Goal: Task Accomplishment & Management: Use online tool/utility

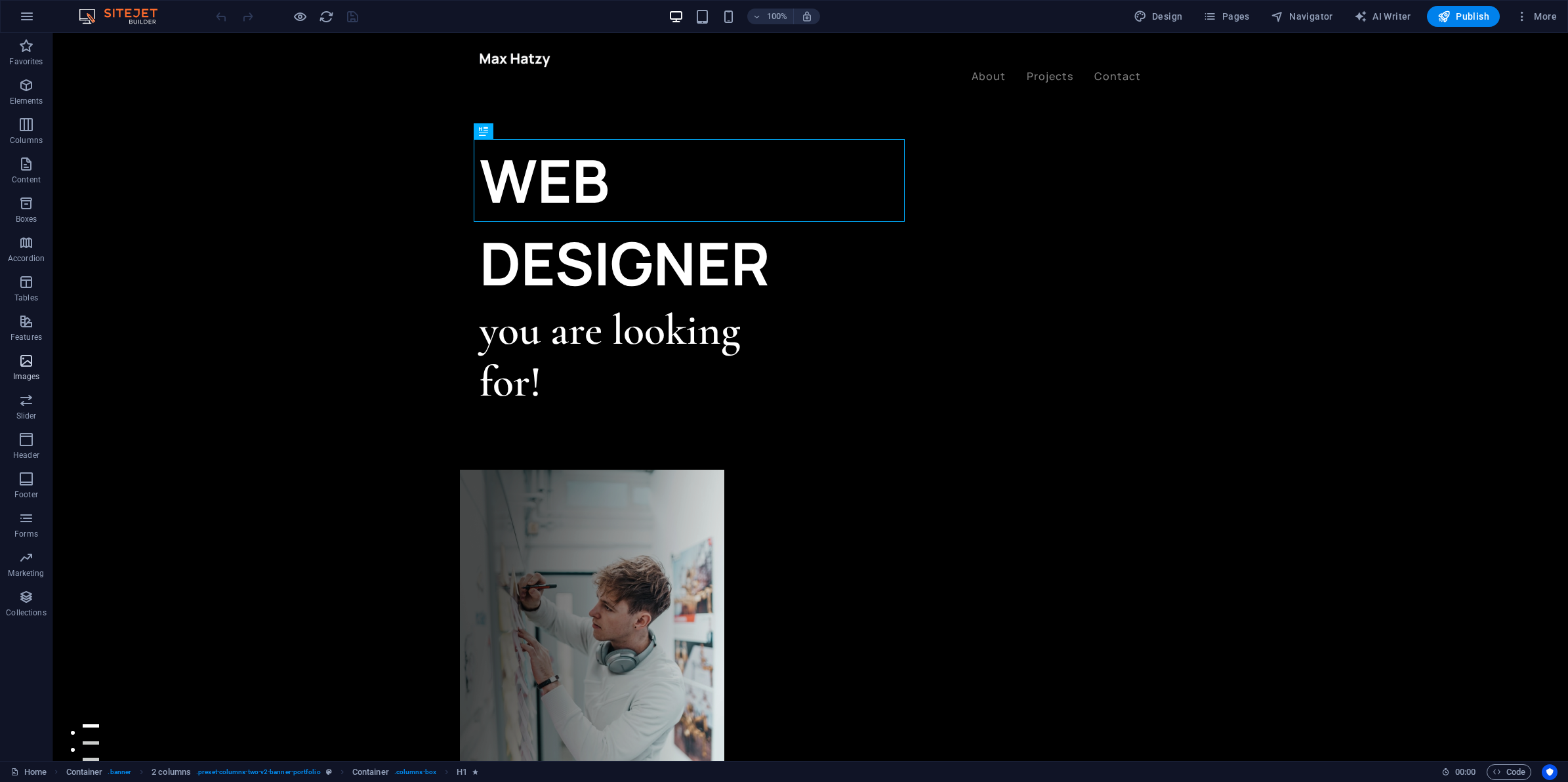
click at [9, 361] on span "Images" at bounding box center [26, 368] width 52 height 32
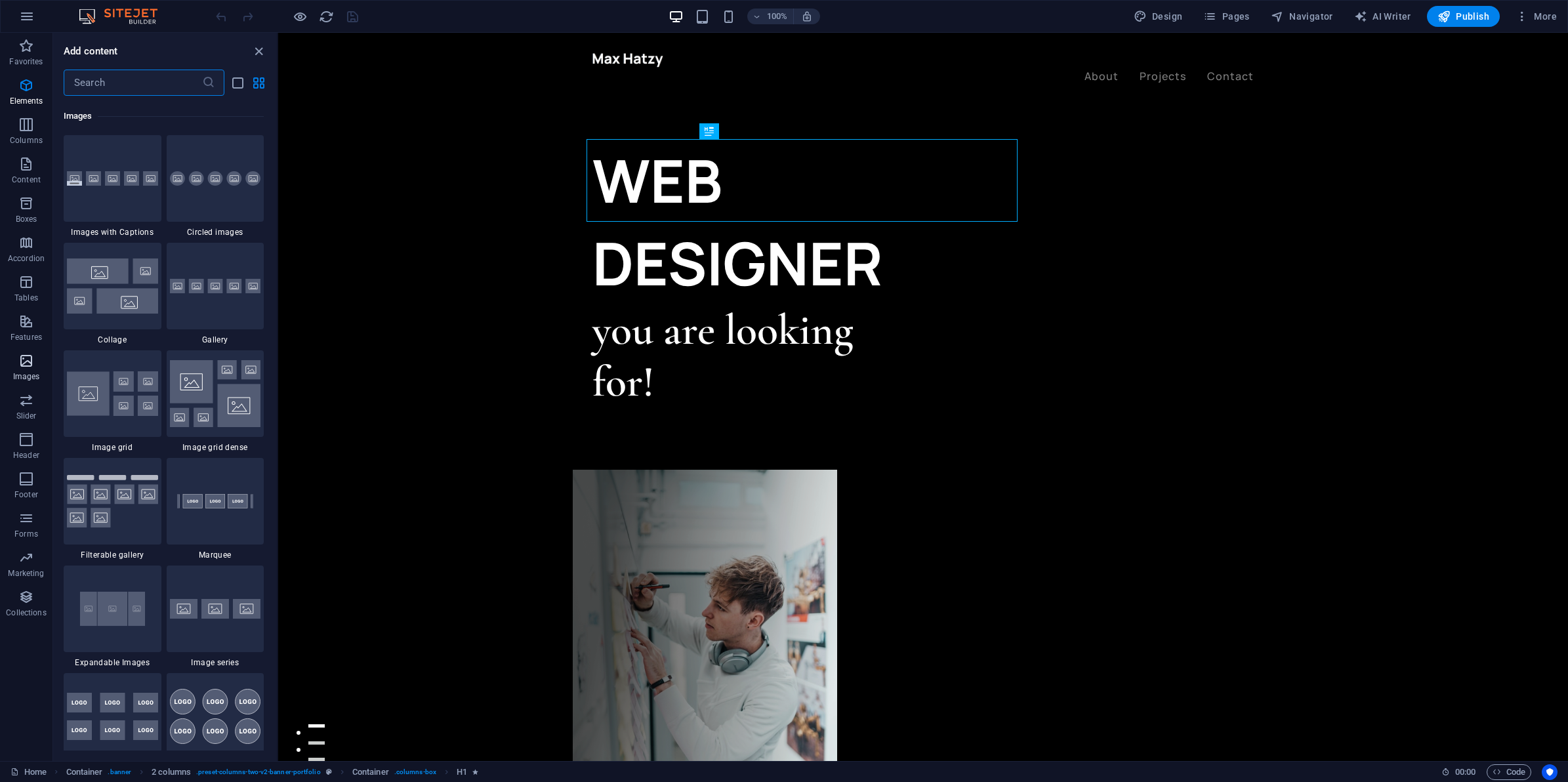
scroll to position [6650, 0]
click at [455, 339] on div "WEB DESIGNER you are looking for! Let’s talk My projects" at bounding box center [923, 608] width 1290 height 1151
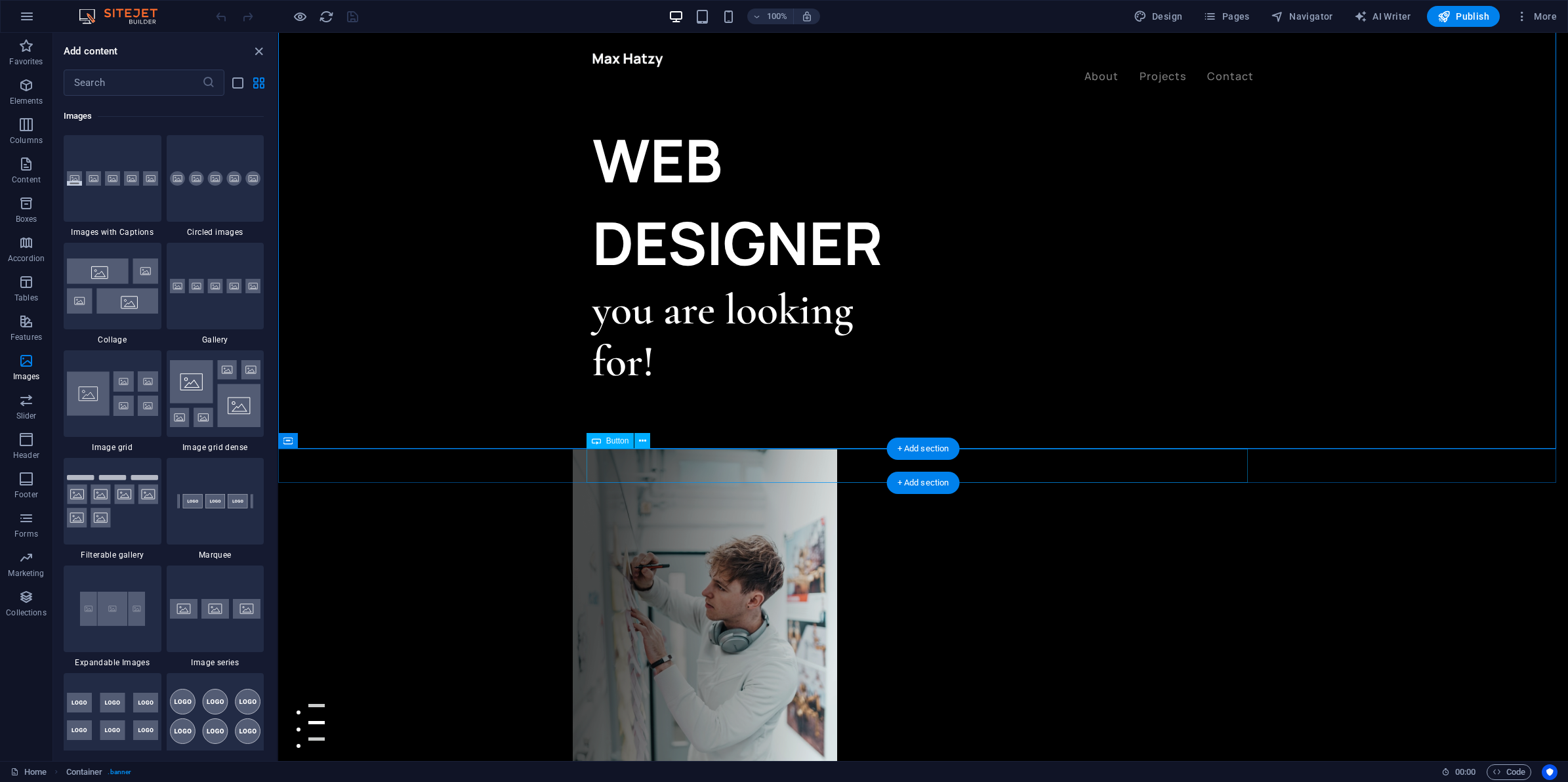
scroll to position [0, 0]
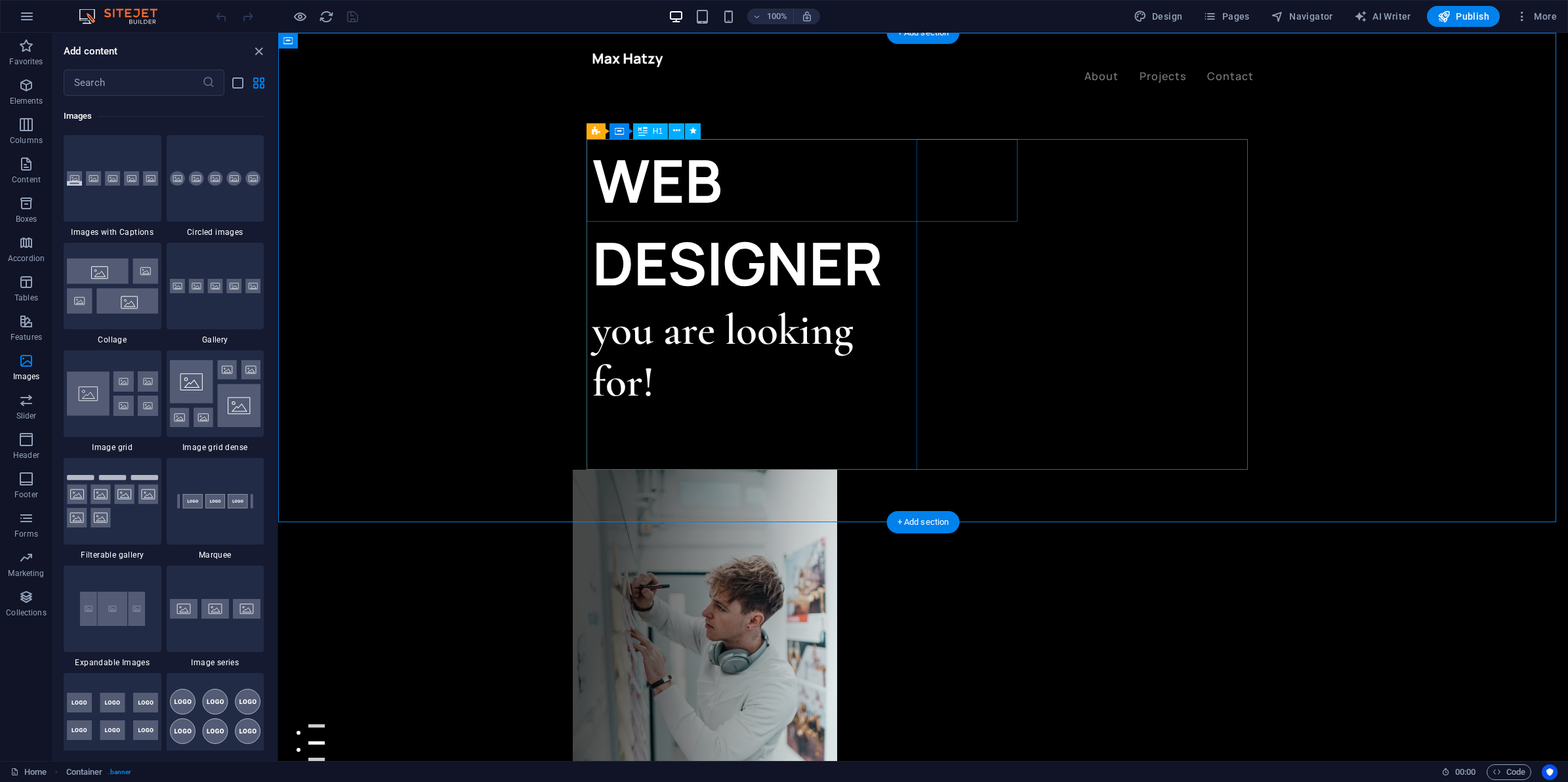
click at [783, 187] on div "WEB DESIGNER" at bounding box center [758, 222] width 331 height 165
click at [783, 182] on div "WEB DESIGNER" at bounding box center [758, 222] width 331 height 165
click at [783, 184] on div "WEB DESIGNER" at bounding box center [758, 222] width 331 height 165
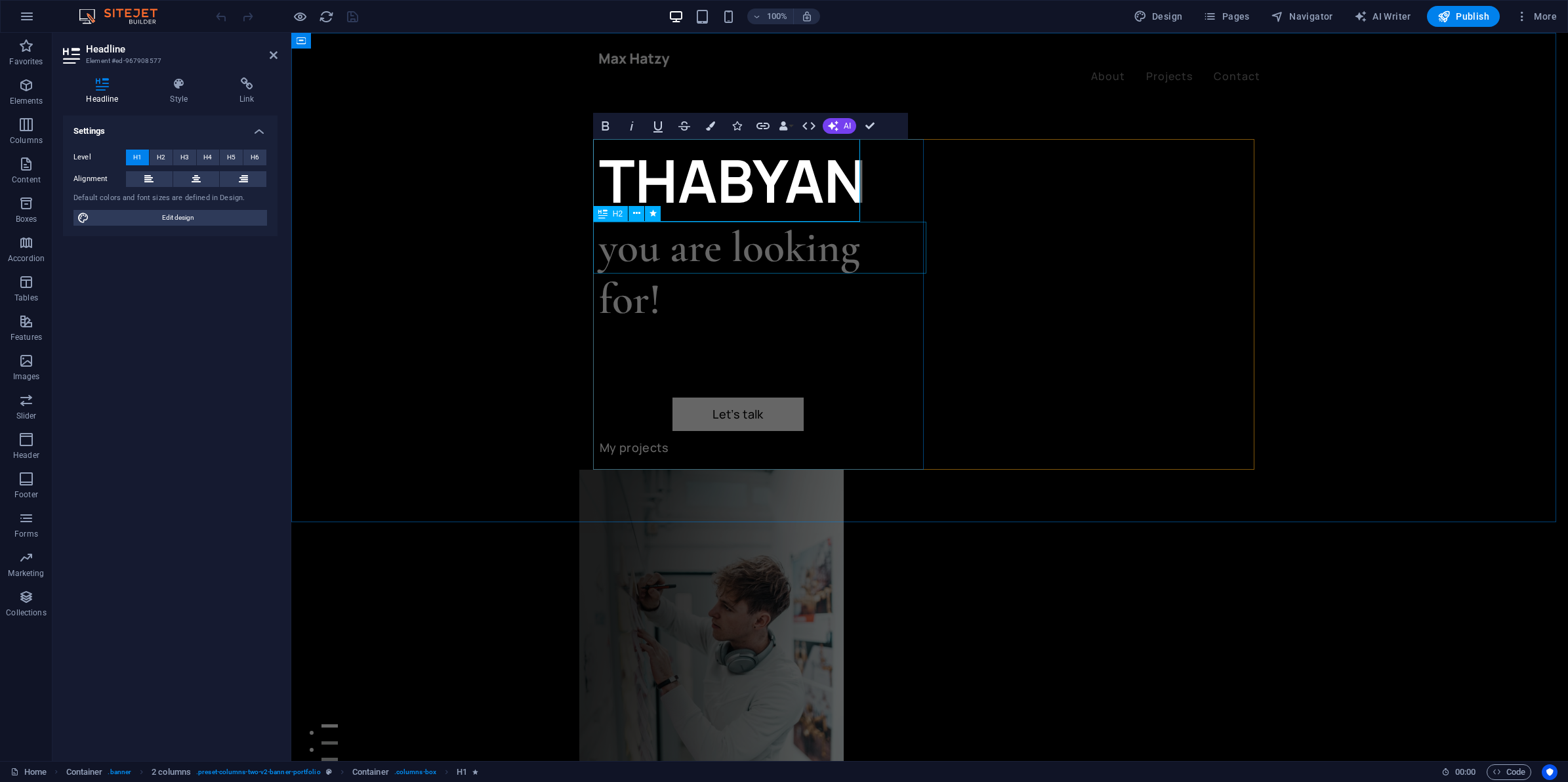
click at [829, 238] on div "you are looking for!" at bounding box center [764, 274] width 331 height 104
click at [1066, 241] on div "​[PERSON_NAME] you are looking for! Let’s talk My projects" at bounding box center [930, 635] width 661 height 992
click at [844, 470] on figure at bounding box center [711, 635] width 264 height 331
select select "%"
select select "px"
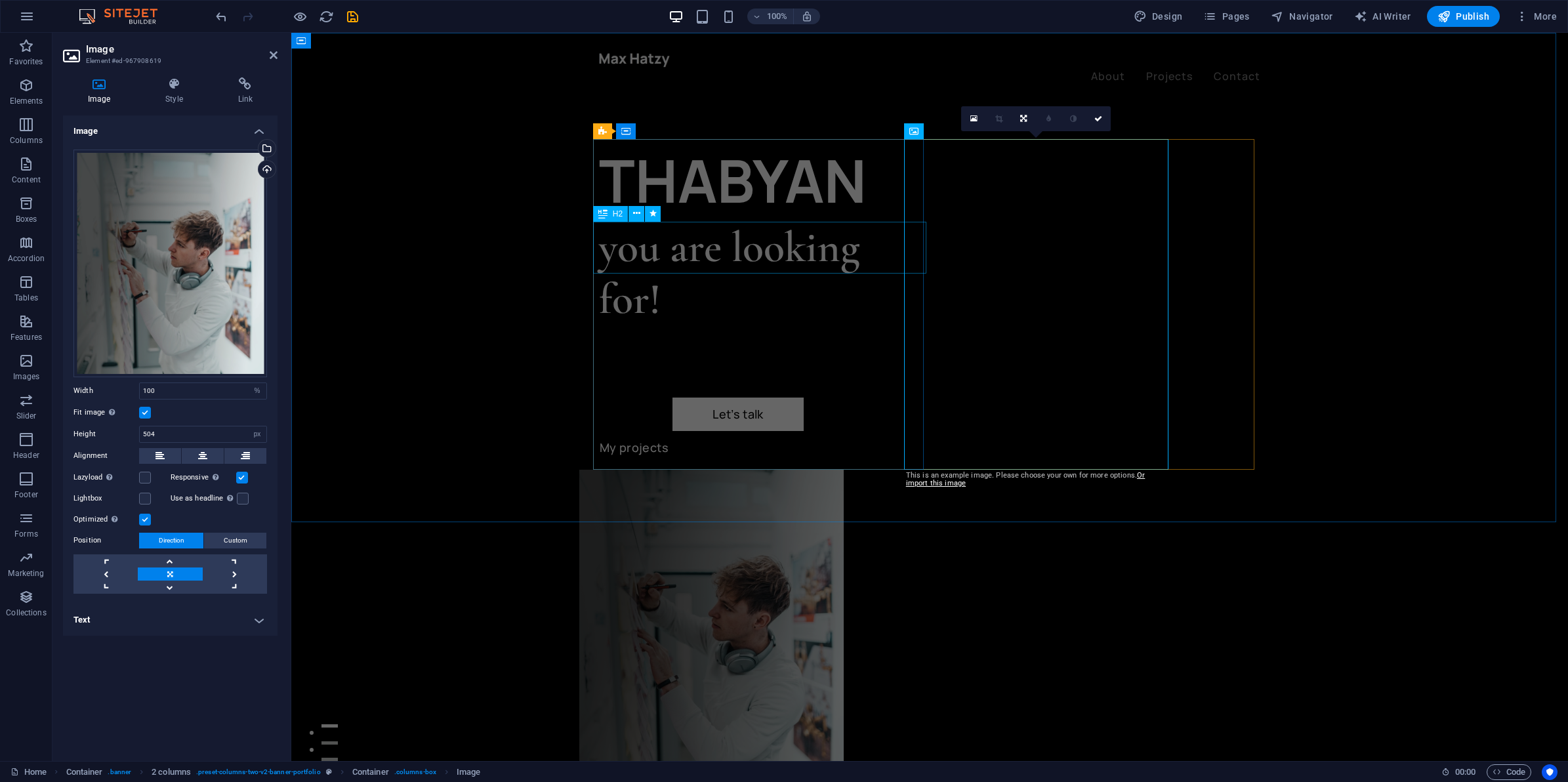
click at [818, 263] on div "you are looking for!" at bounding box center [764, 274] width 331 height 104
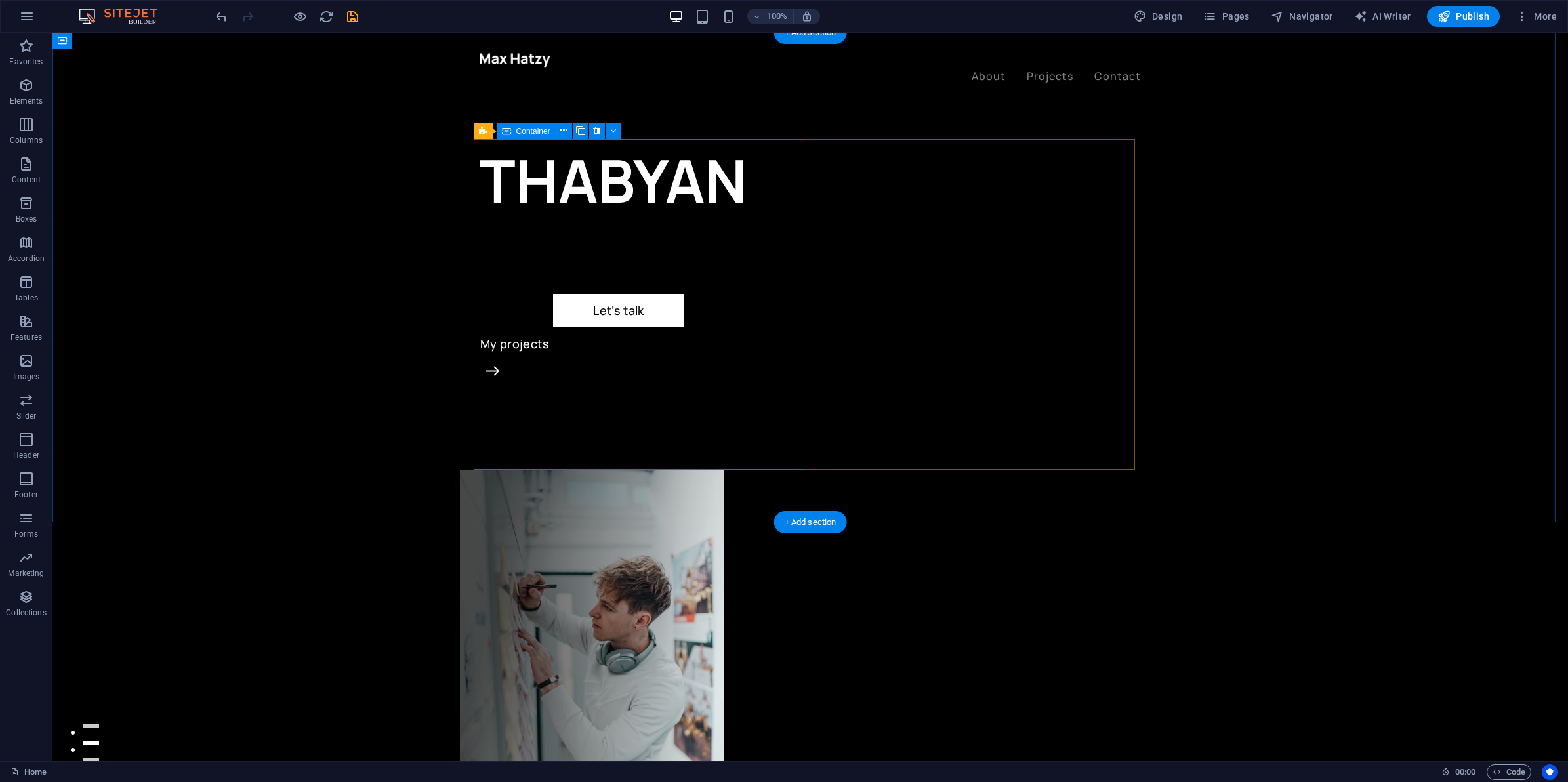
click at [598, 269] on div "[PERSON_NAME] Let’s talk My projects" at bounding box center [645, 305] width 331 height 331
click at [576, 251] on div "[PERSON_NAME] Let’s talk My projects" at bounding box center [645, 305] width 331 height 331
click at [679, 252] on div "[PERSON_NAME] Let’s talk My projects" at bounding box center [645, 305] width 331 height 331
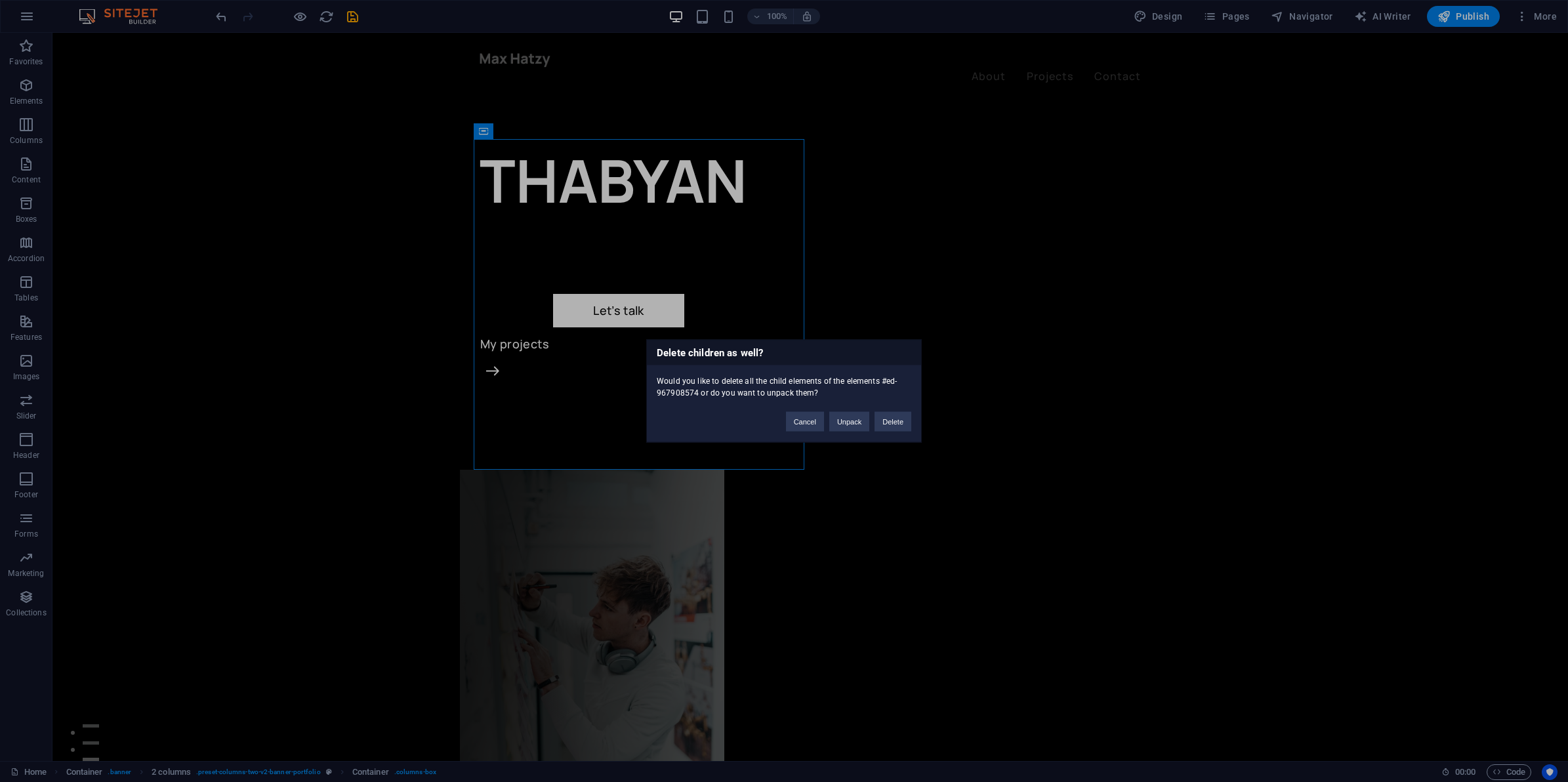
click at [797, 411] on div "Cancel Unpack Delete" at bounding box center [849, 415] width 145 height 33
click at [797, 425] on button "Cancel" at bounding box center [805, 421] width 38 height 20
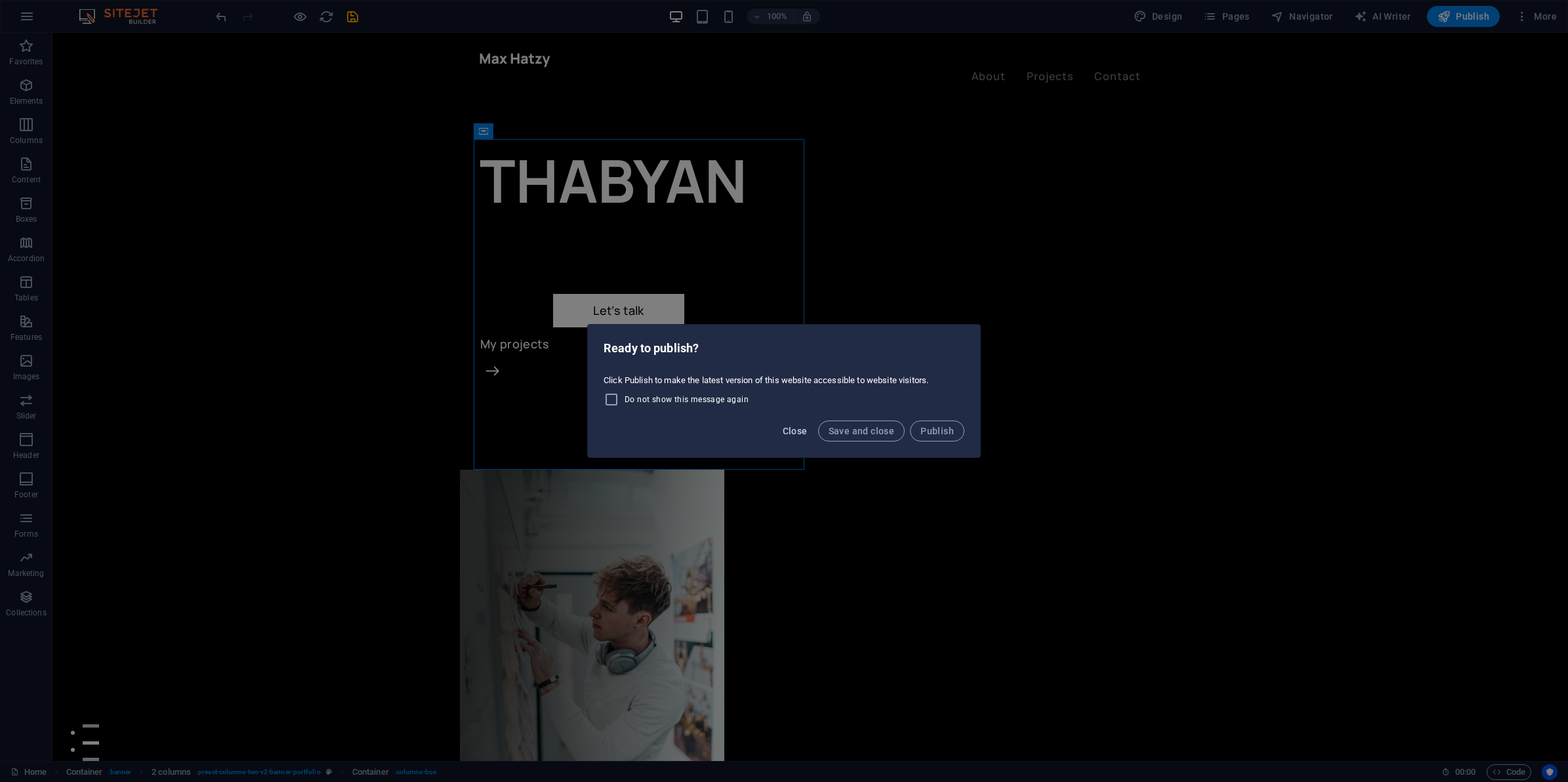
click at [791, 421] on button "Close" at bounding box center [795, 431] width 35 height 21
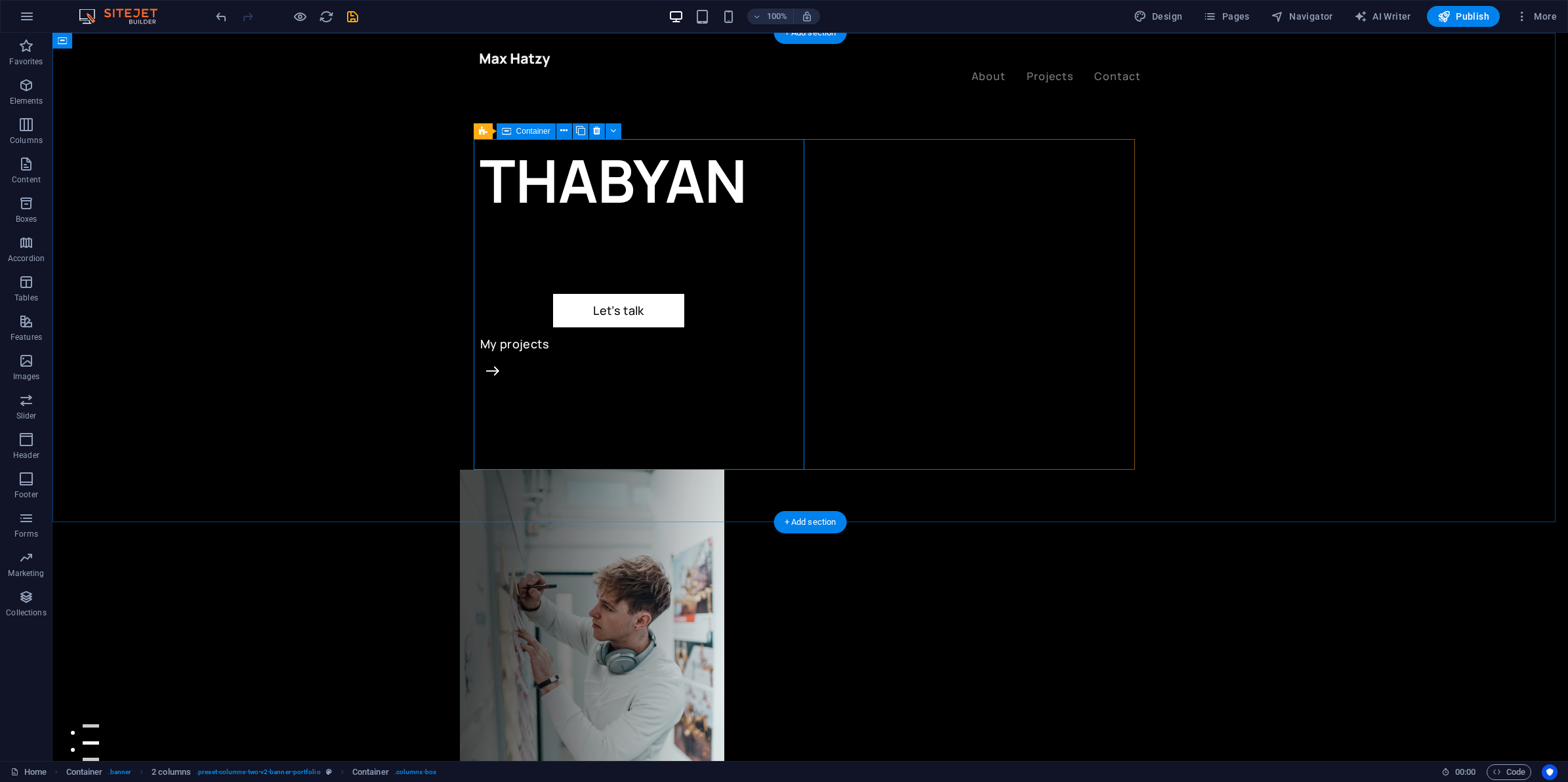
click at [621, 230] on div "[PERSON_NAME] Let’s talk My projects" at bounding box center [645, 305] width 331 height 331
click at [725, 470] on figure at bounding box center [592, 635] width 264 height 331
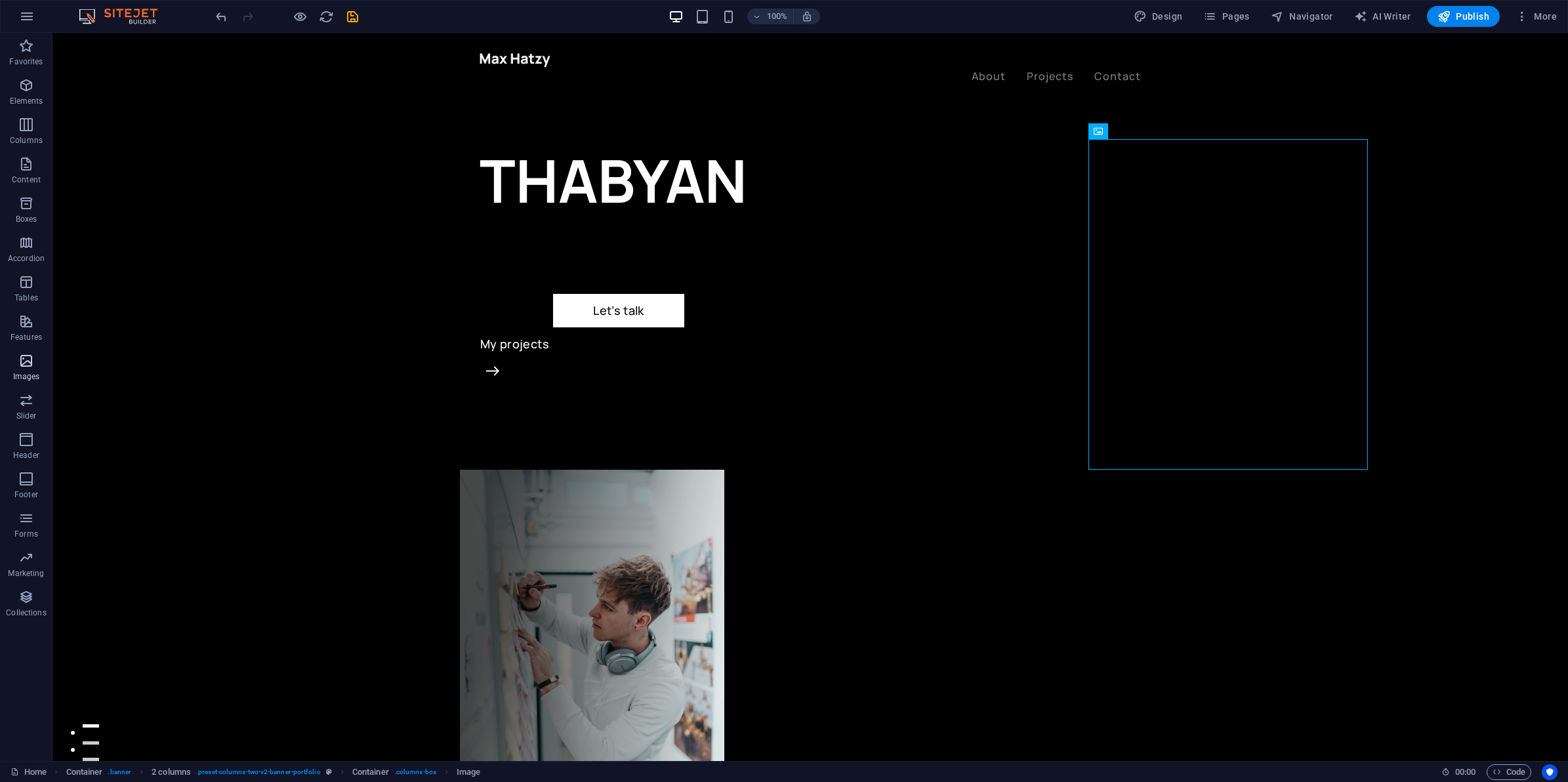
drag, startPoint x: 36, startPoint y: 373, endPoint x: 51, endPoint y: 369, distance: 15.5
click at [39, 372] on p "Images" at bounding box center [27, 376] width 27 height 10
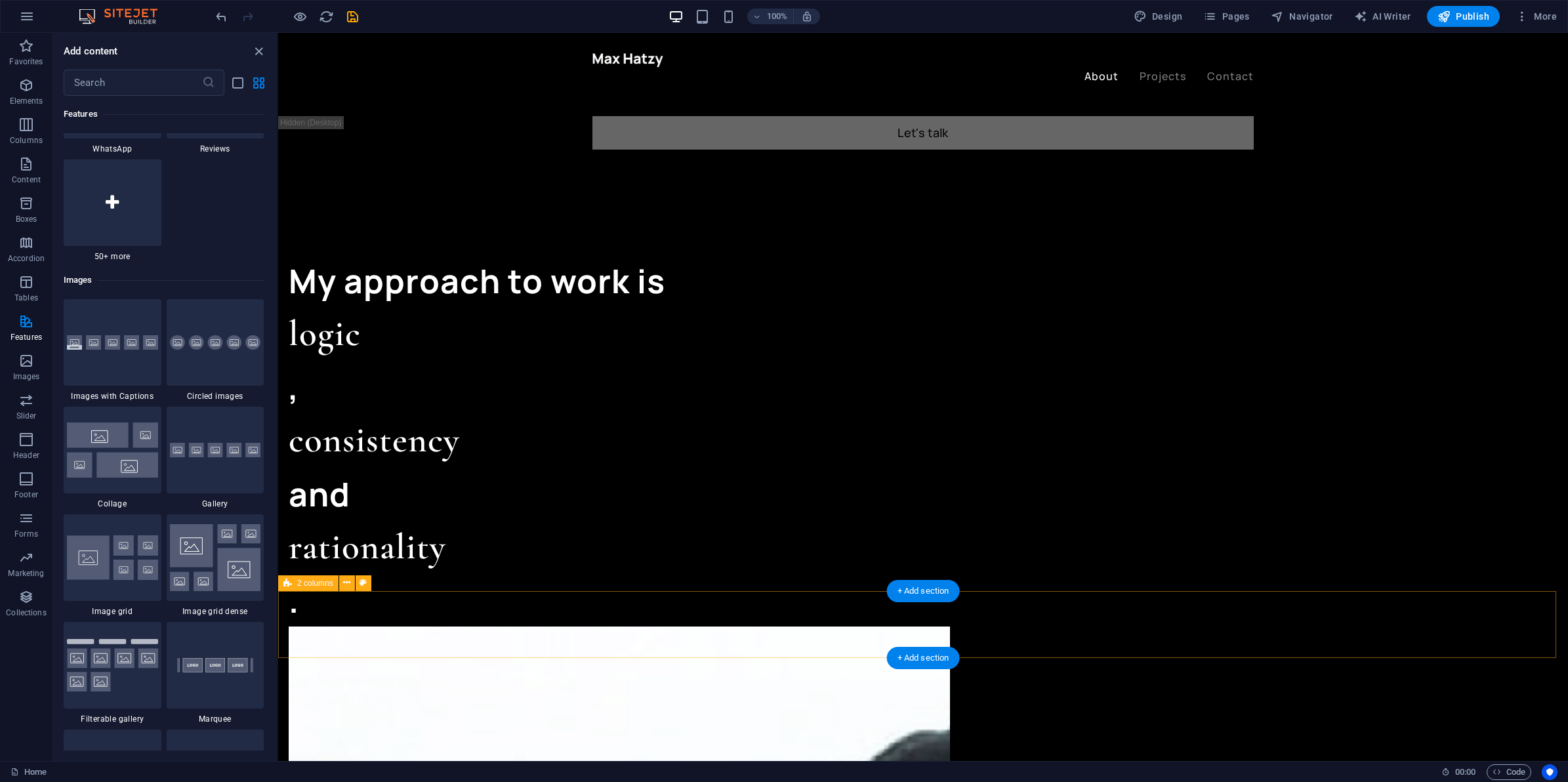
scroll to position [1066, 0]
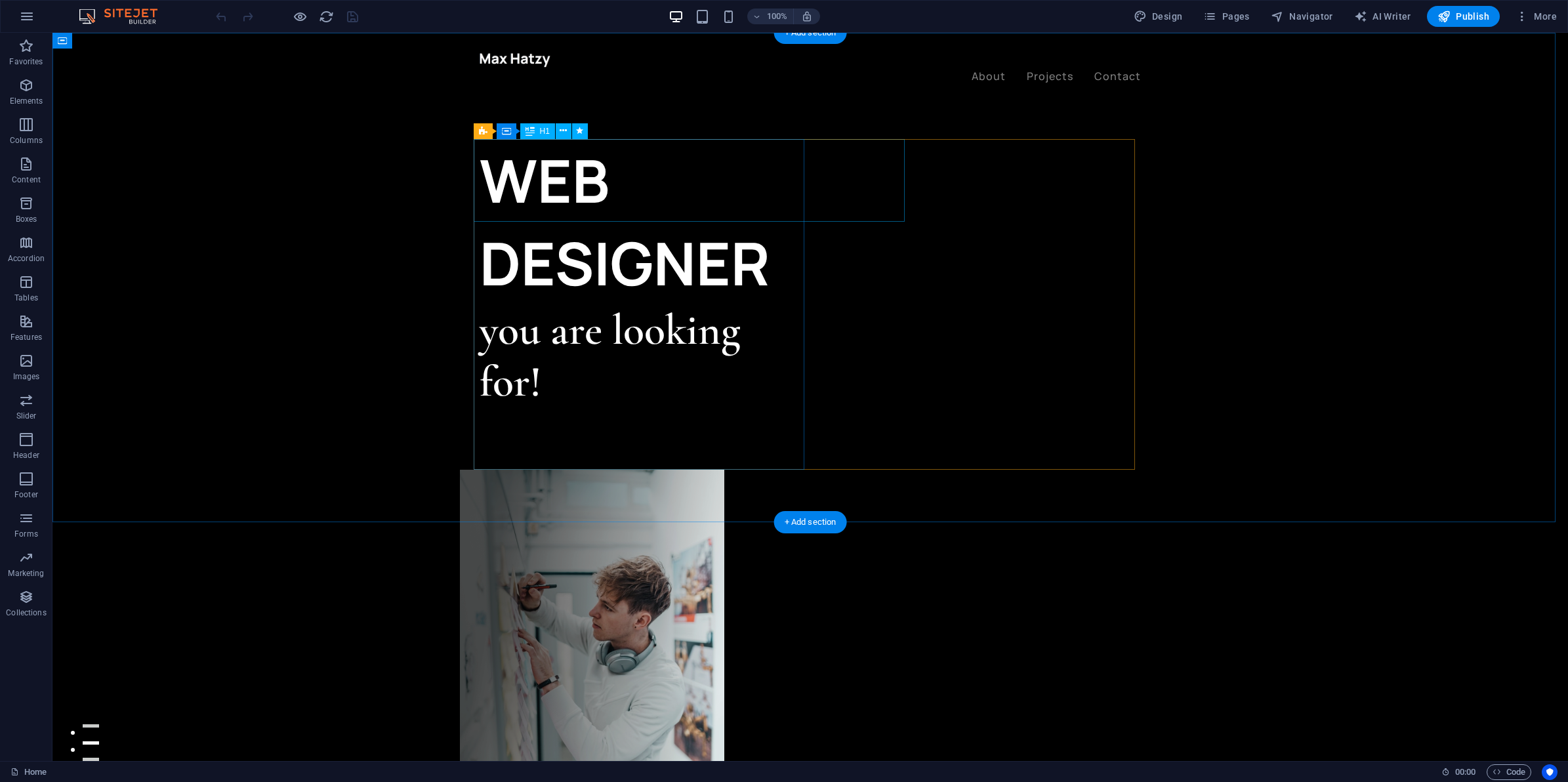
click at [633, 162] on div "WEB DESIGNER" at bounding box center [645, 222] width 331 height 165
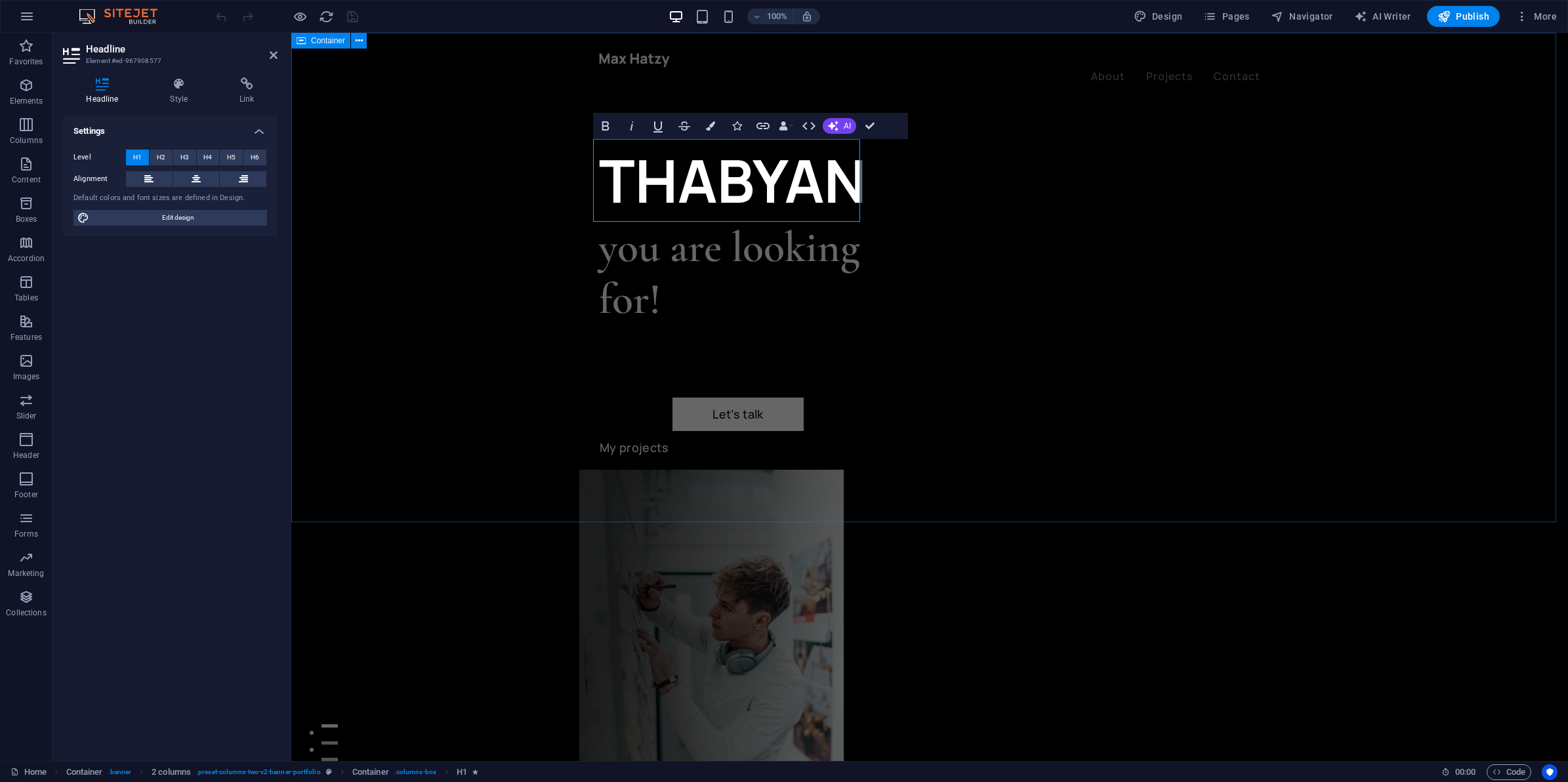
click at [418, 323] on div "THABYAN you are looking for! Let’s talk My projects" at bounding box center [930, 608] width 1277 height 1151
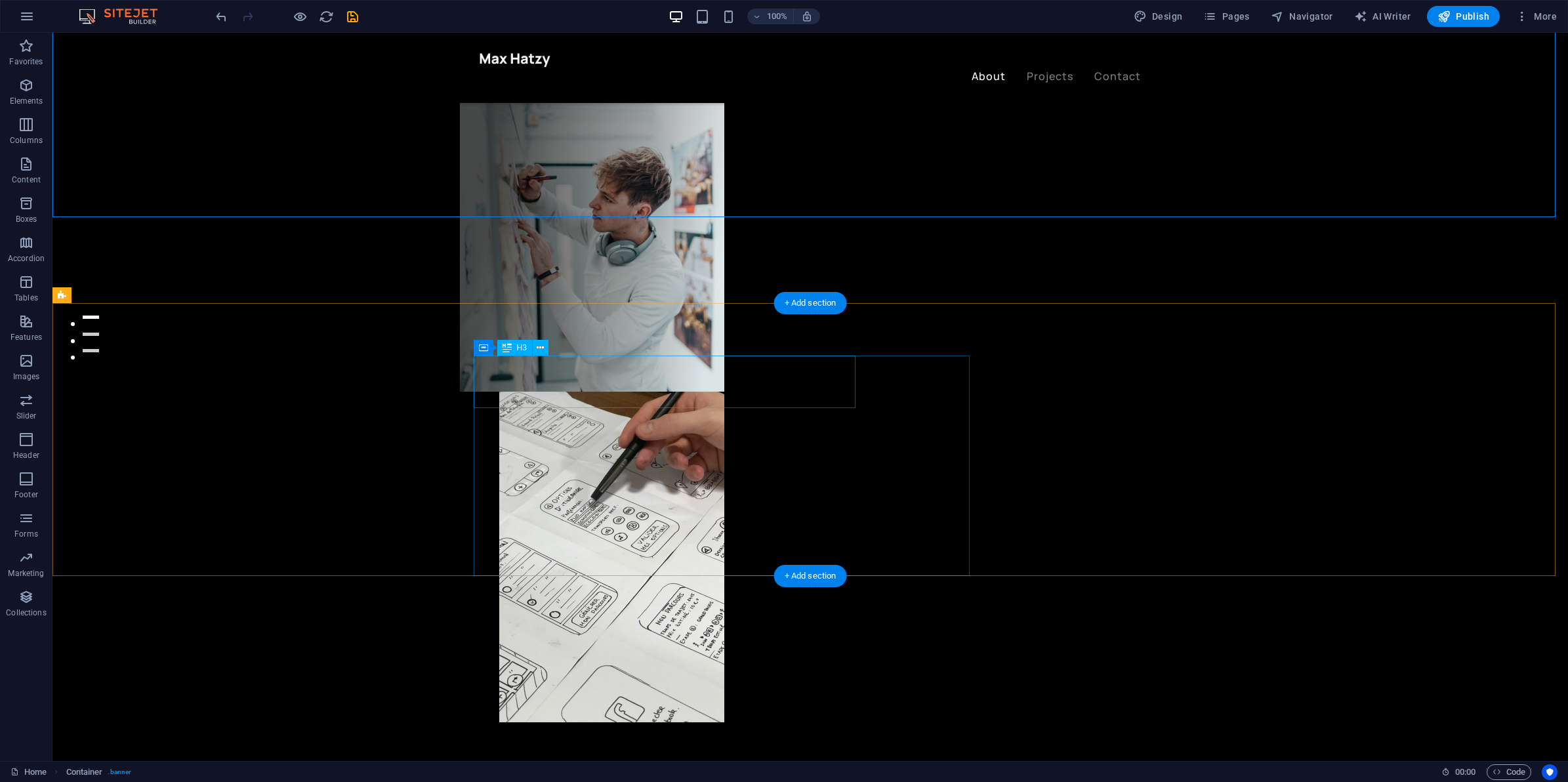
scroll to position [410, 0]
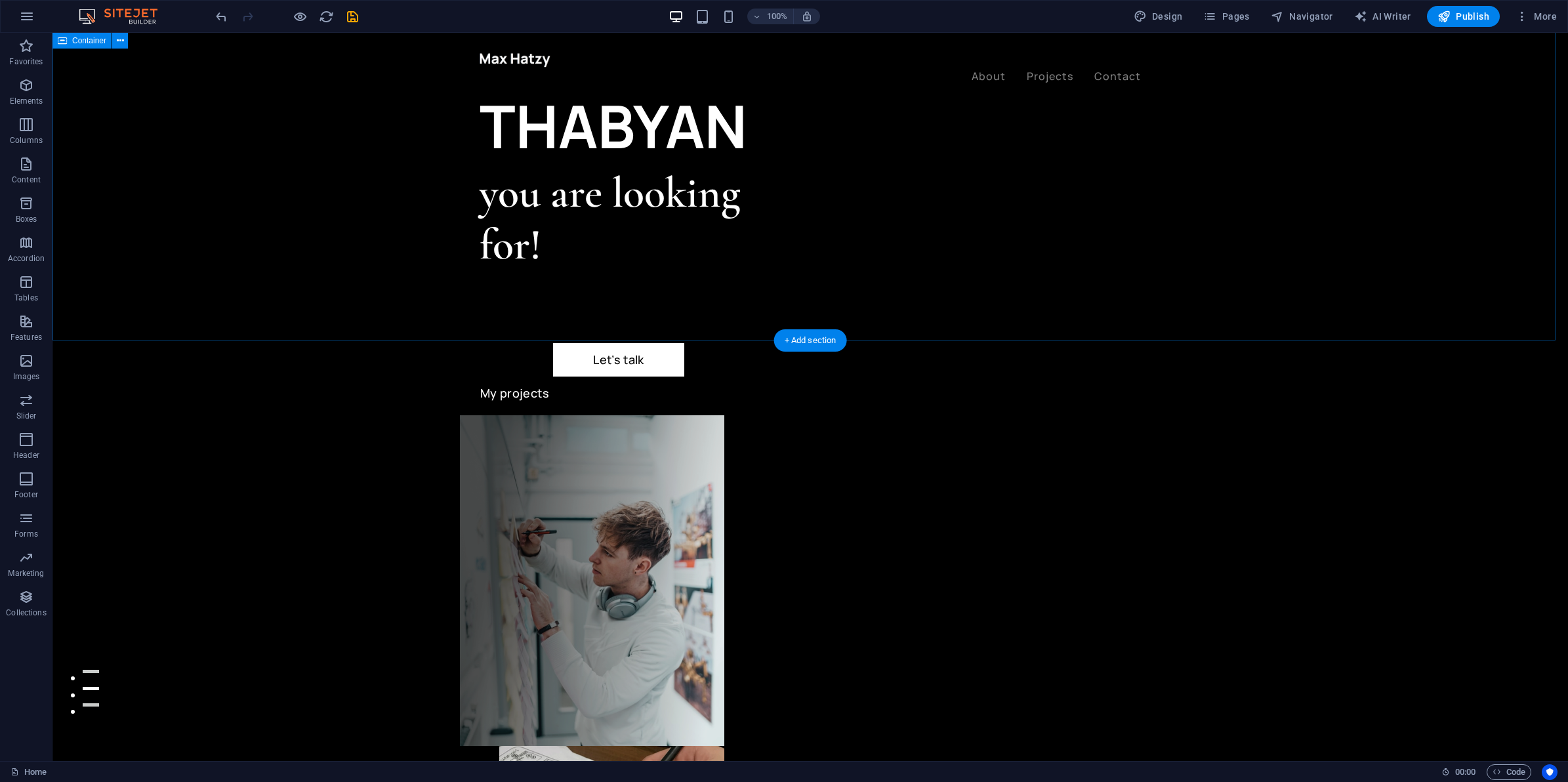
scroll to position [0, 0]
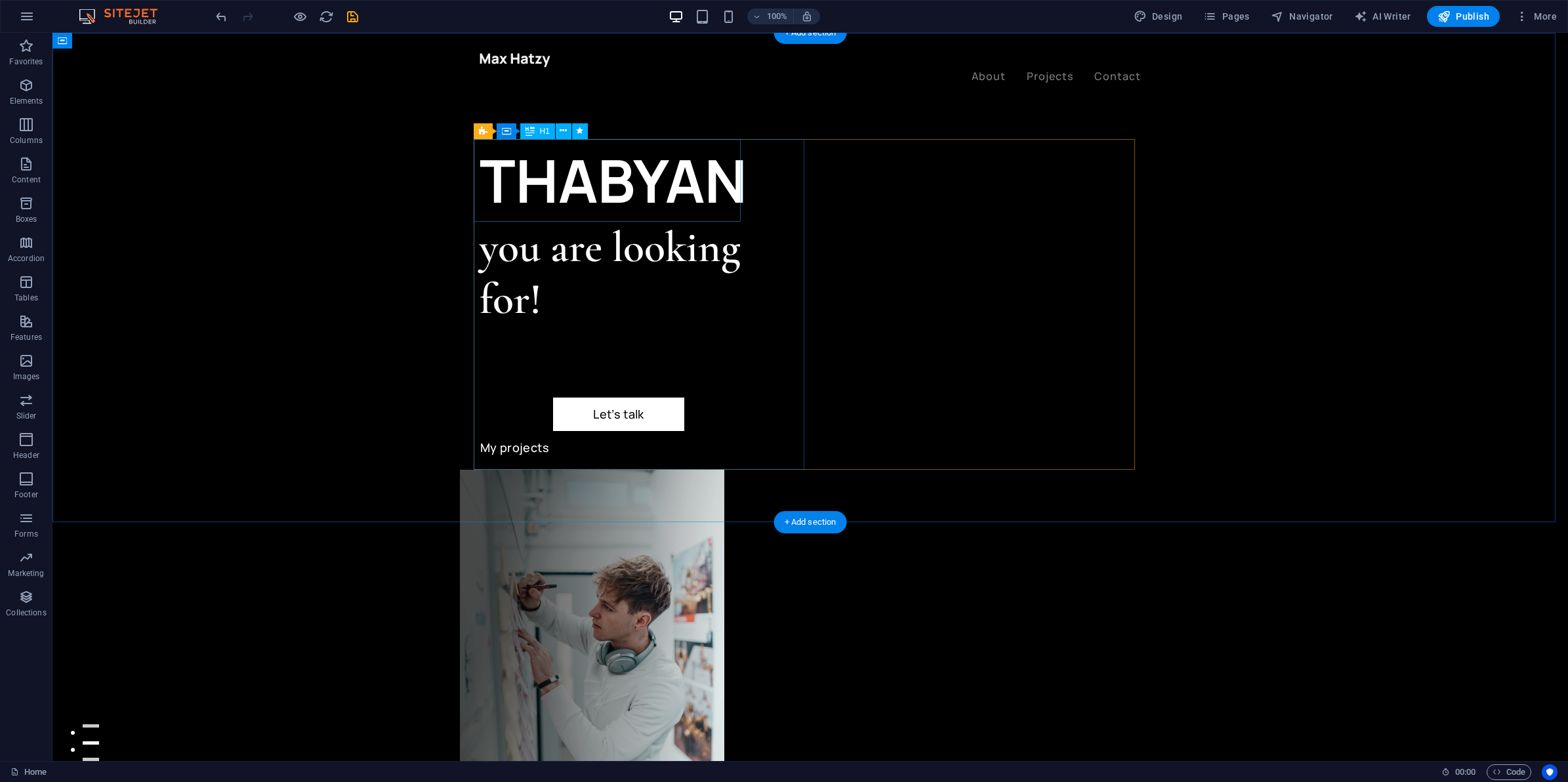
click at [731, 191] on div "THABYAN" at bounding box center [645, 181] width 331 height 83
click at [533, 167] on div "THABYAN" at bounding box center [645, 181] width 331 height 83
click at [545, 198] on div "THABYAN" at bounding box center [645, 181] width 331 height 83
click at [496, 175] on div "THABYAN" at bounding box center [645, 181] width 331 height 83
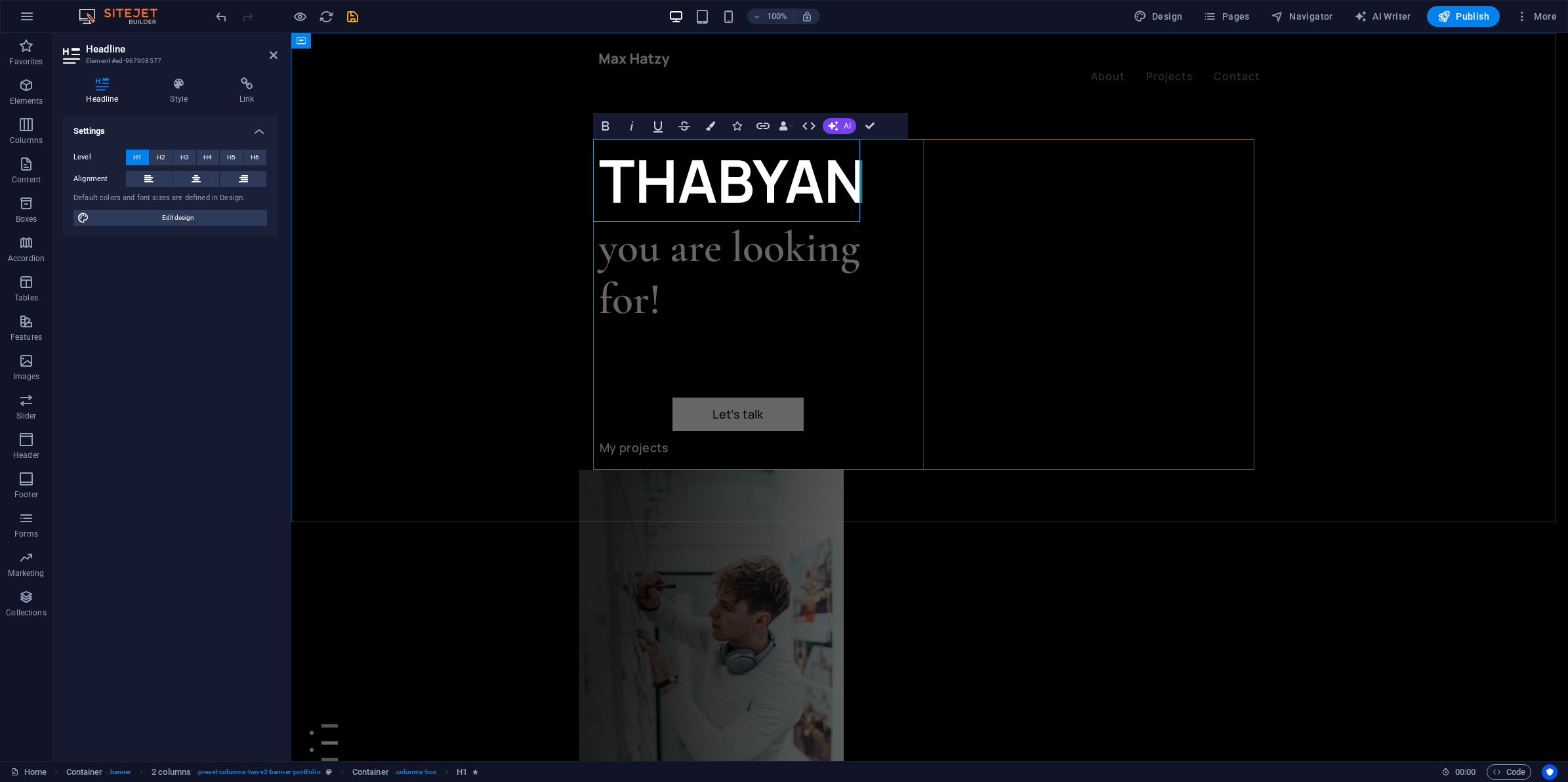
click at [641, 189] on h1 "THABYAN" at bounding box center [764, 181] width 331 height 83
click at [755, 305] on div "DHABYAN you are looking for! Let’s talk My projects" at bounding box center [930, 608] width 1277 height 1151
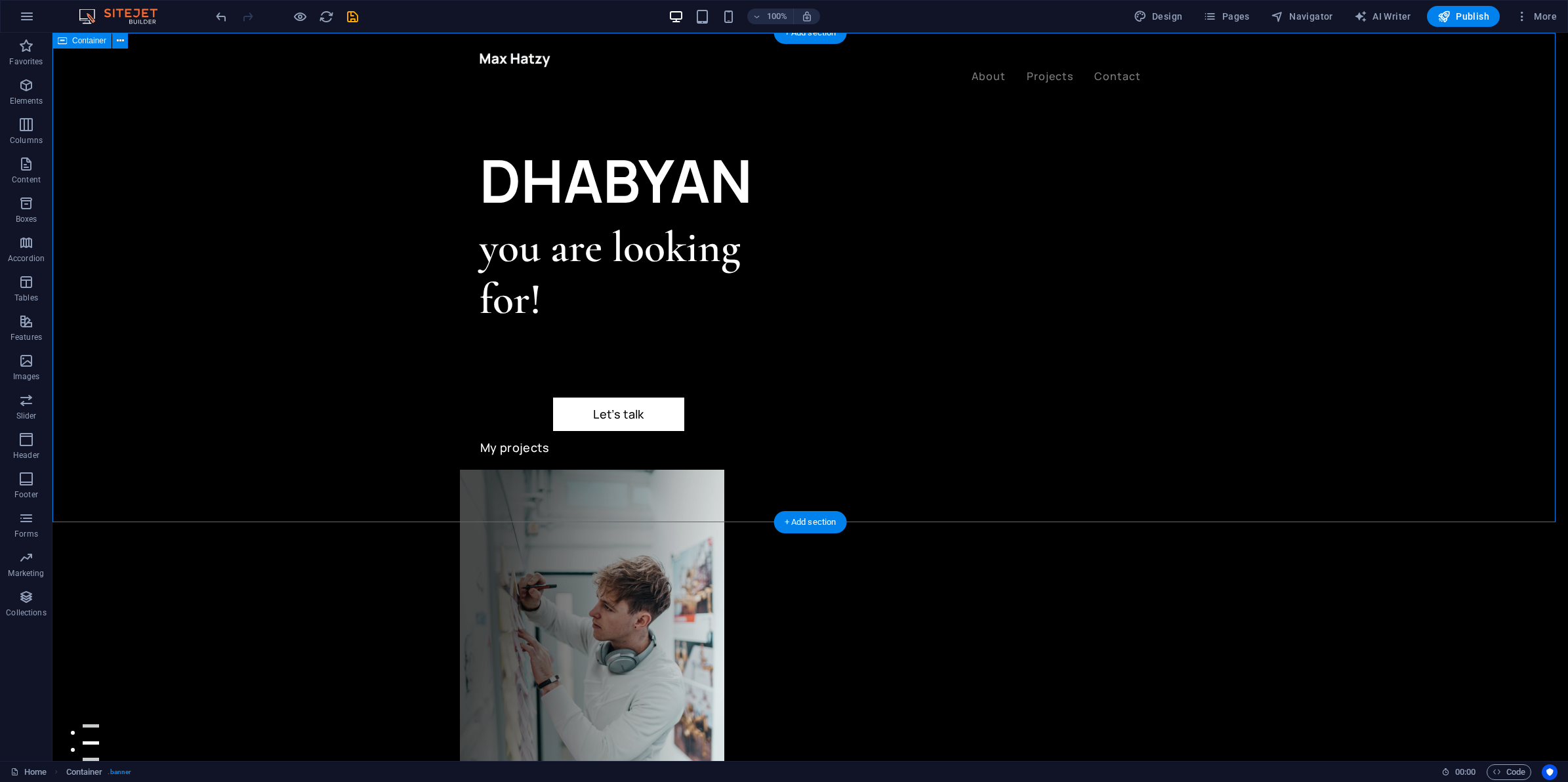
click at [346, 333] on div "DHABYAN you are looking for! Let’s talk My projects" at bounding box center [810, 608] width 1516 height 1151
drag, startPoint x: 44, startPoint y: 99, endPoint x: 27, endPoint y: 125, distance: 31.1
click at [44, 99] on span "Elements" at bounding box center [26, 93] width 52 height 32
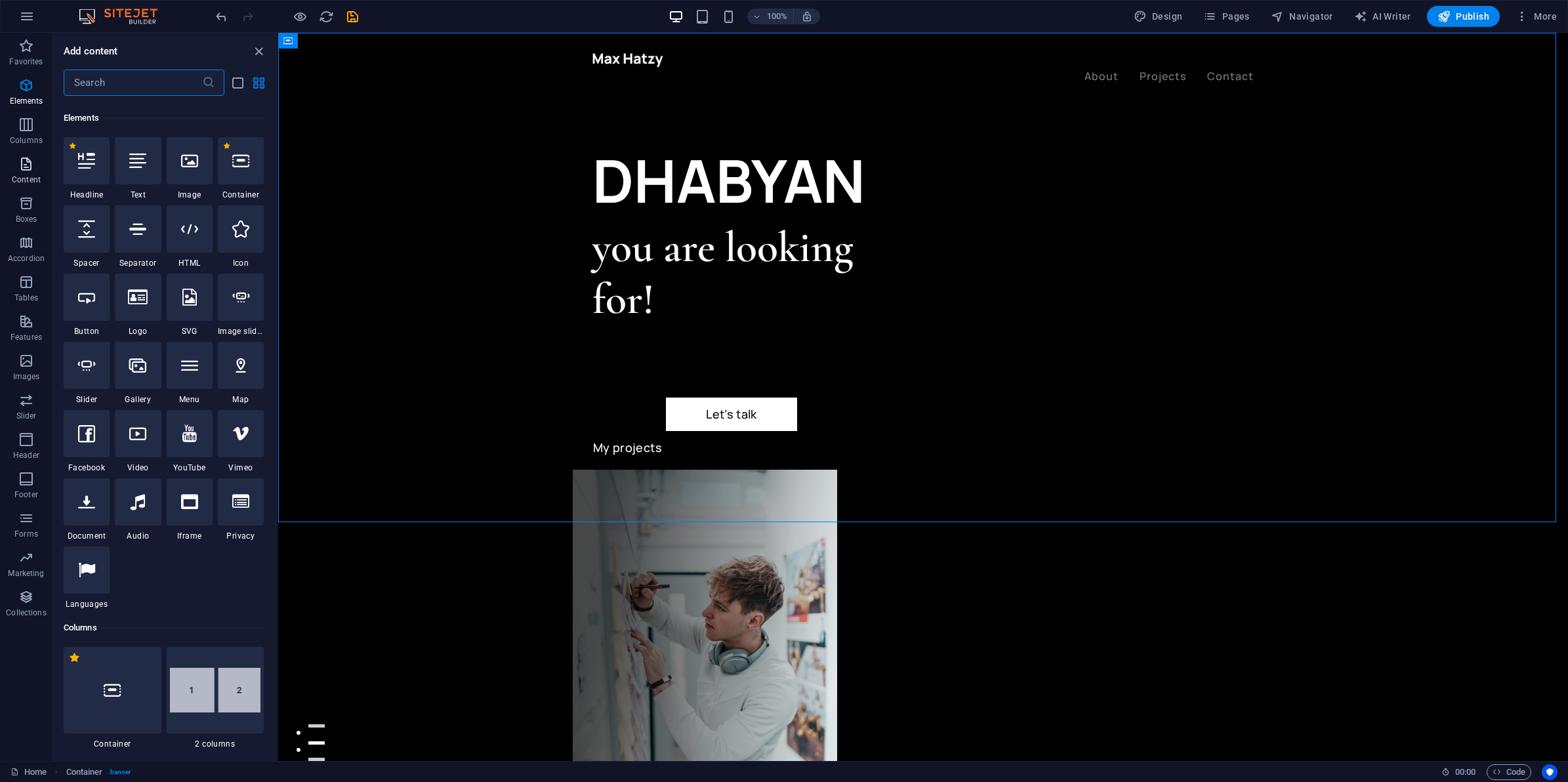
scroll to position [139, 0]
click at [43, 128] on span "Columns" at bounding box center [26, 132] width 52 height 32
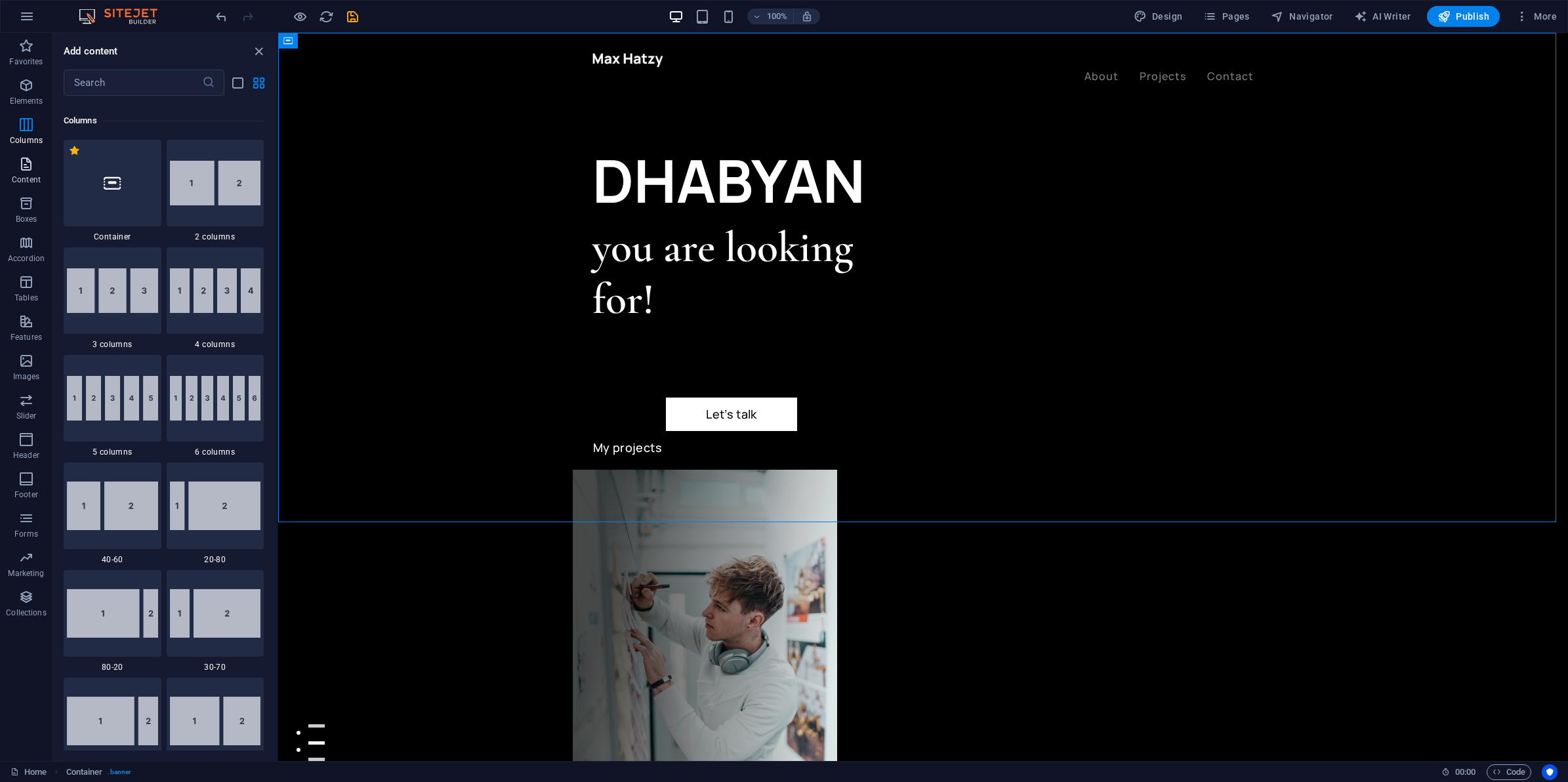
scroll to position [649, 0]
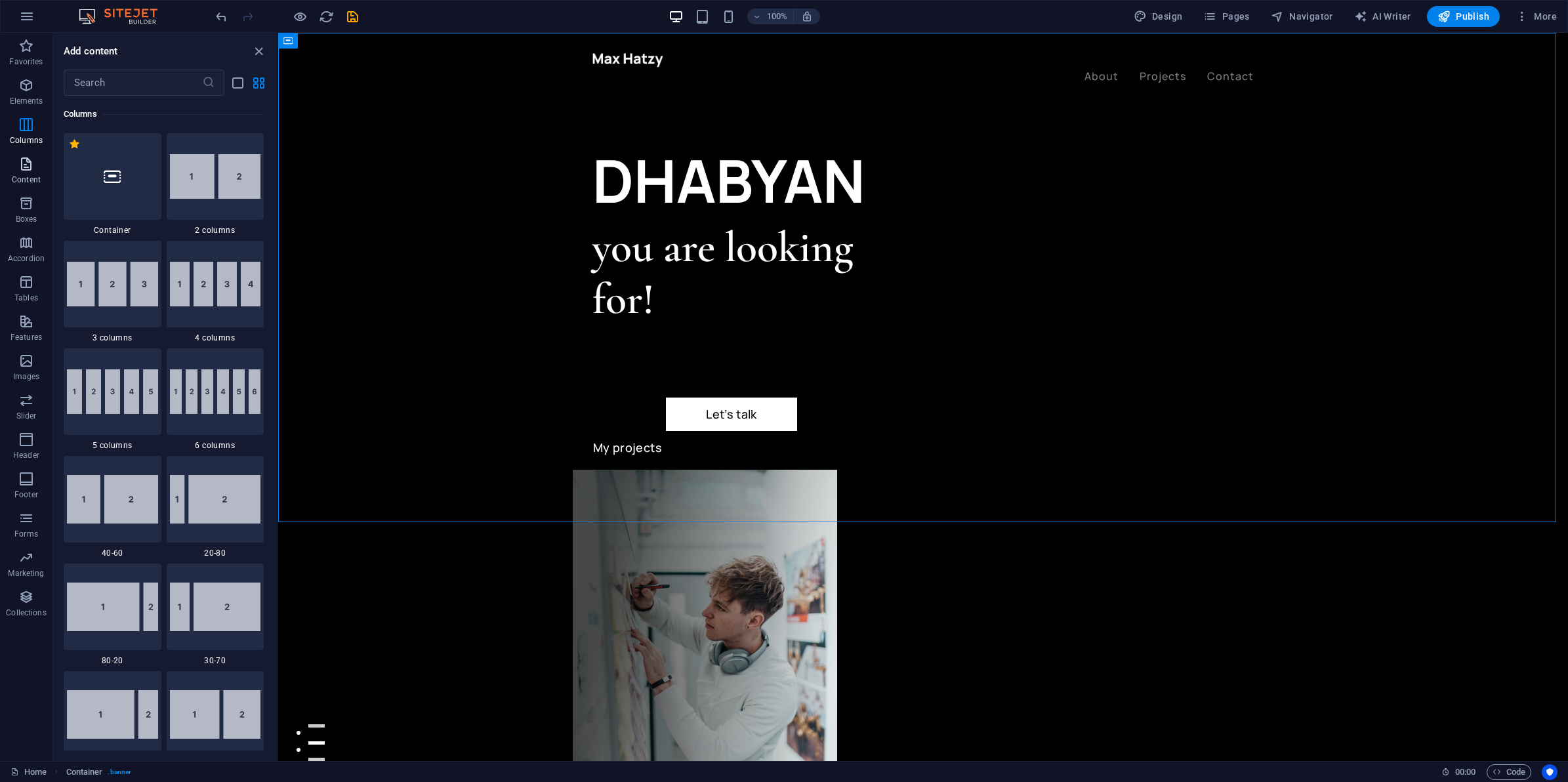
click at [18, 179] on p "Content" at bounding box center [26, 180] width 29 height 10
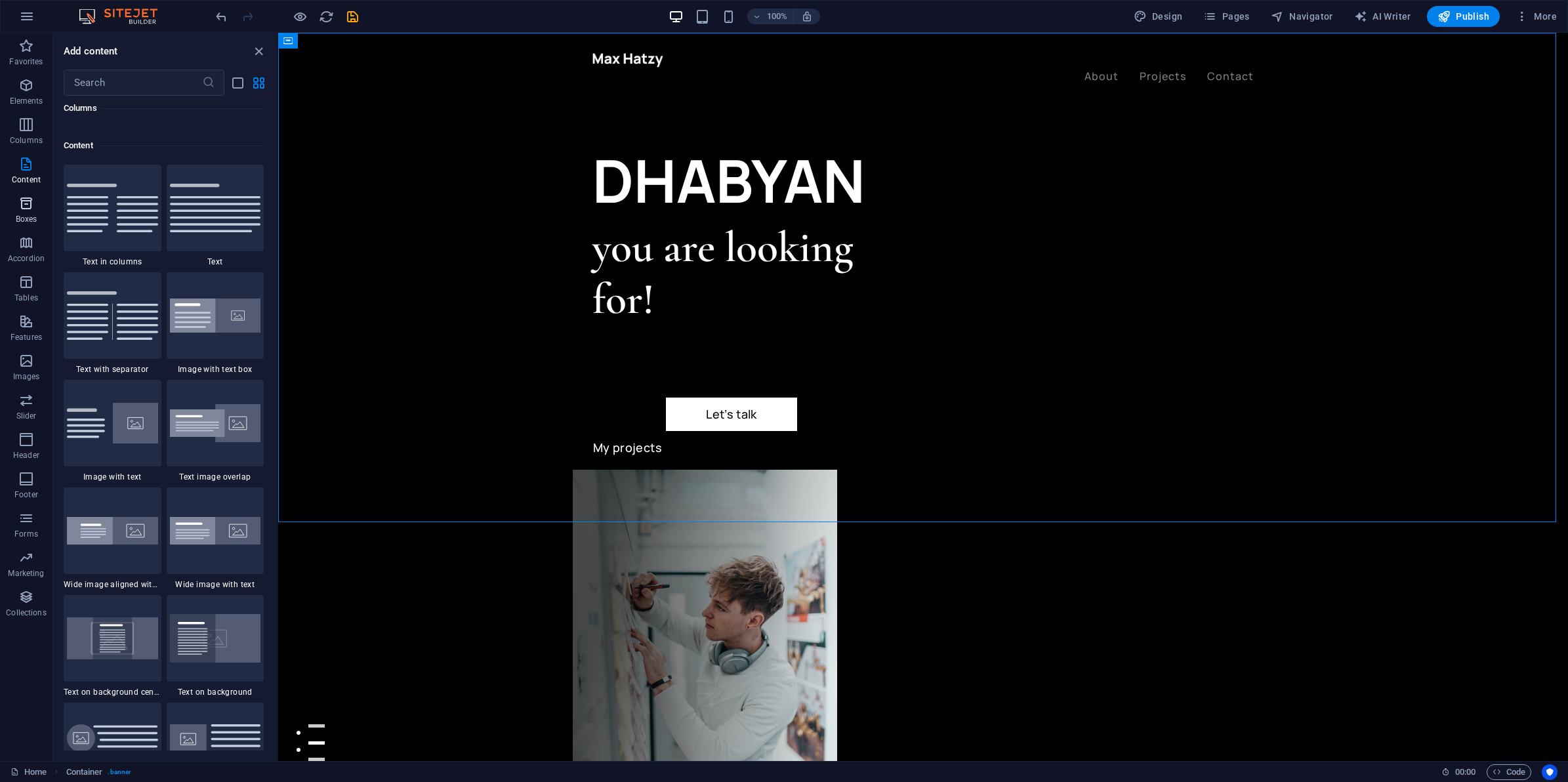
scroll to position [2294, 0]
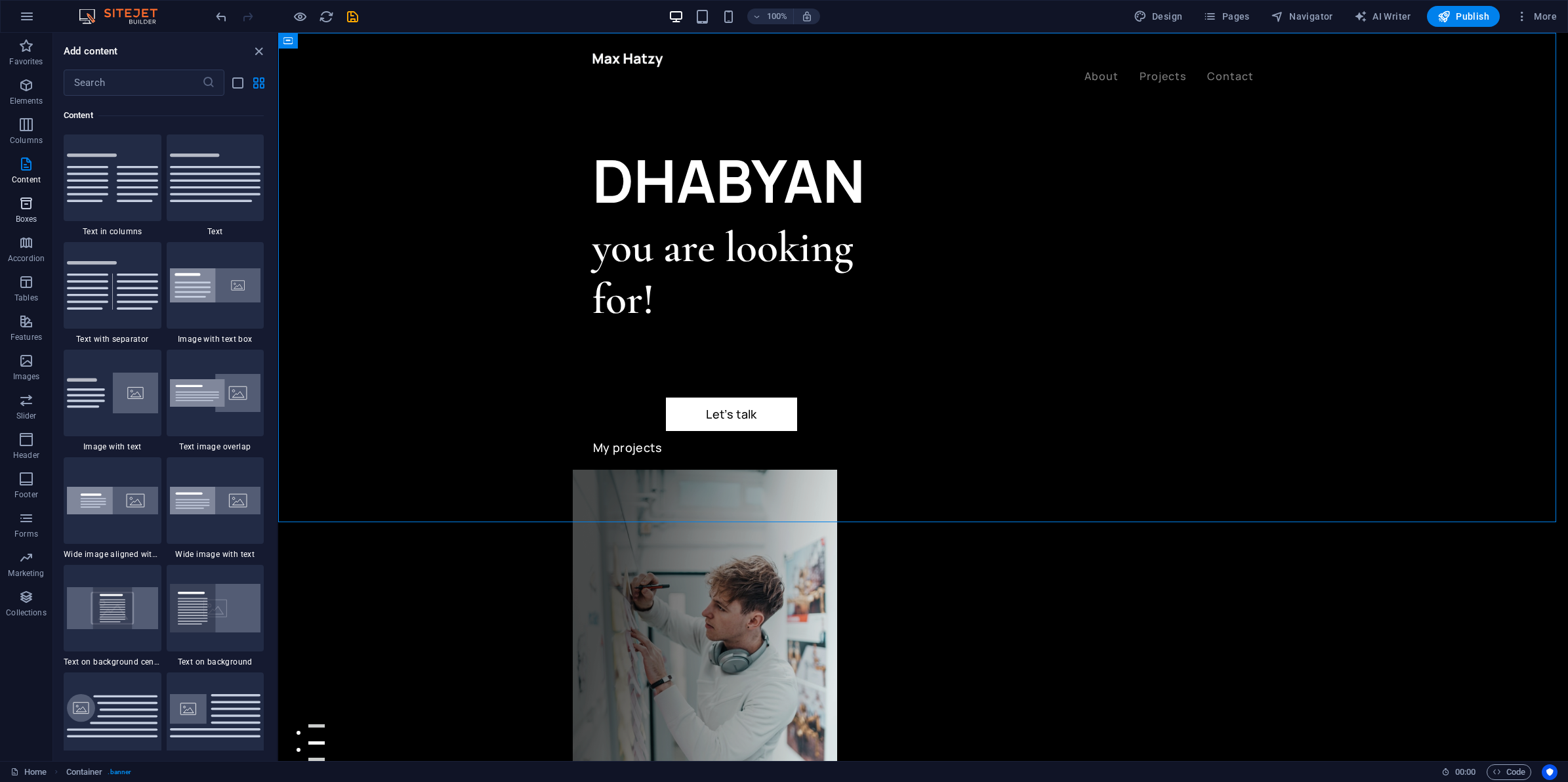
click at [17, 214] on p "Boxes" at bounding box center [26, 219] width 21 height 10
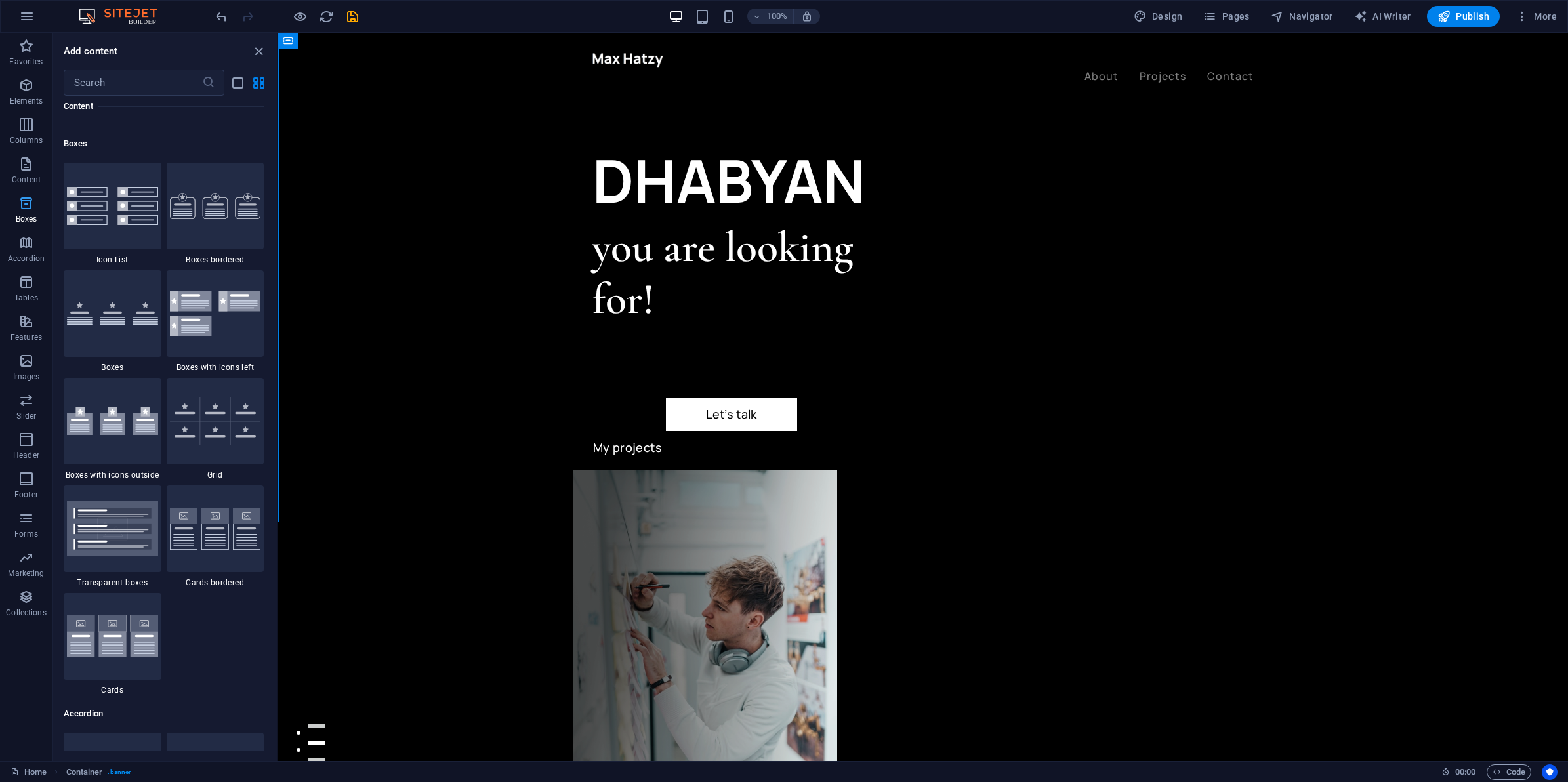
scroll to position [3618, 0]
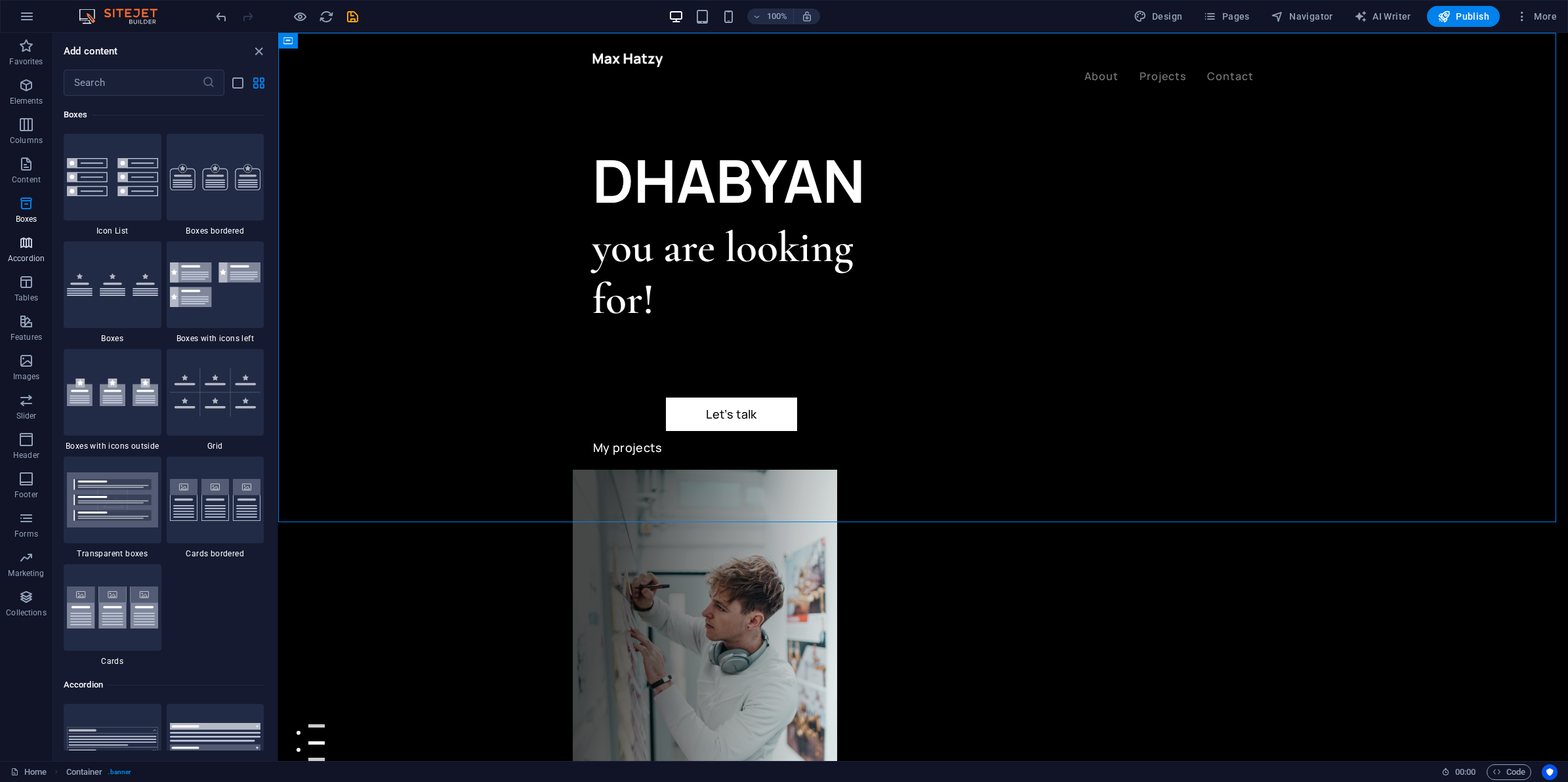
click at [37, 263] on span "Accordion" at bounding box center [26, 250] width 52 height 32
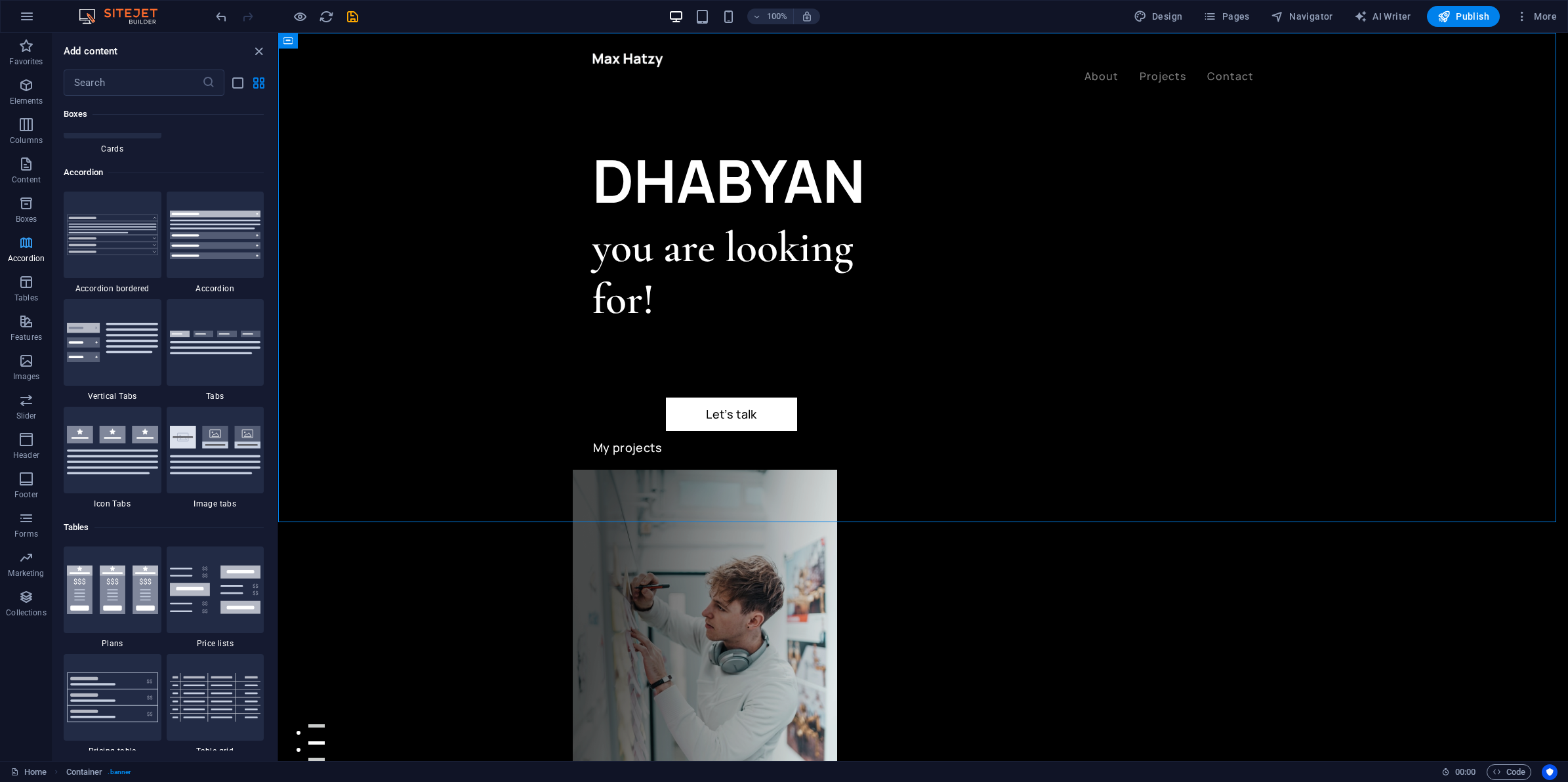
scroll to position [4187, 0]
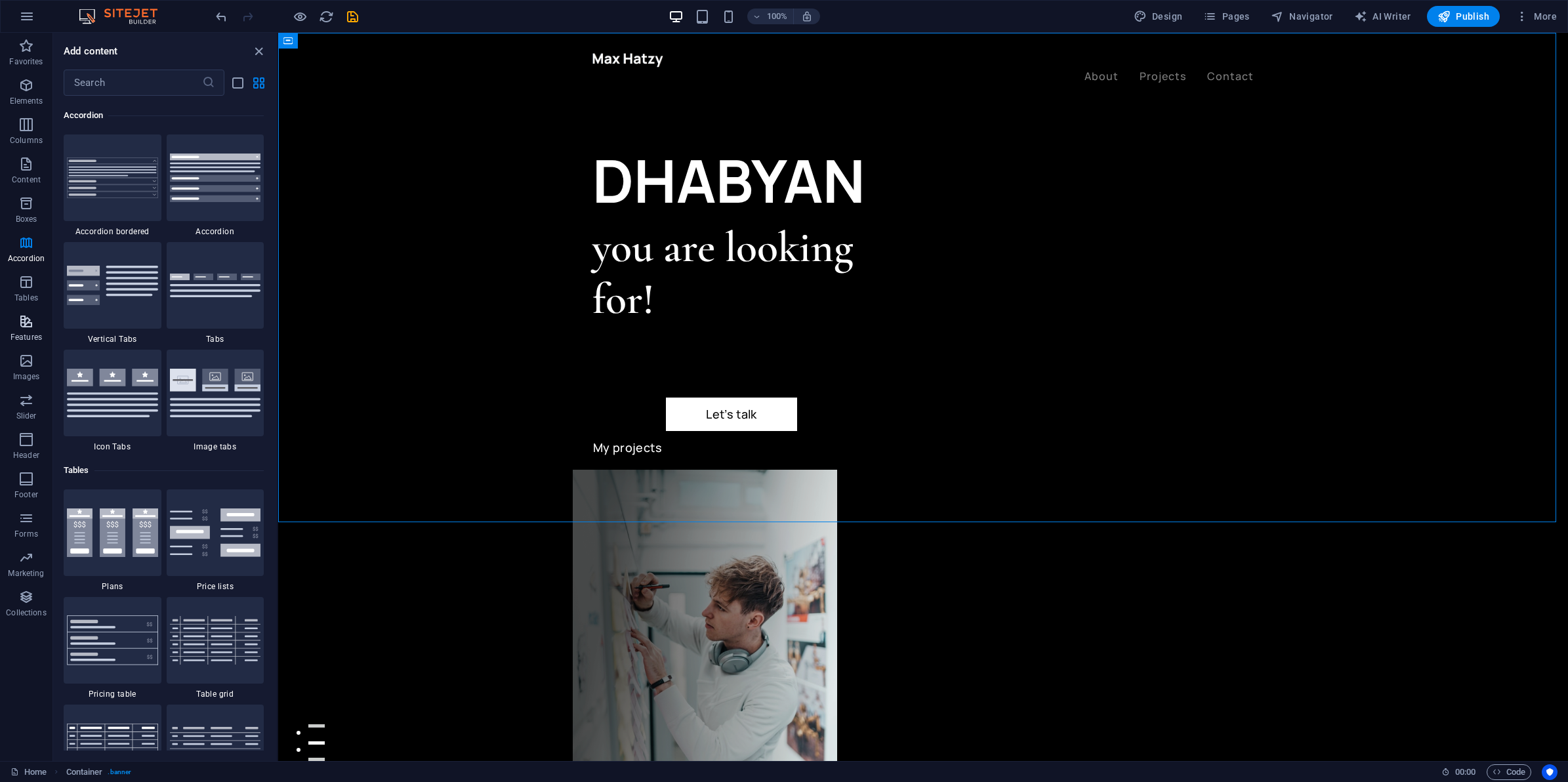
click at [21, 309] on button "Features" at bounding box center [26, 328] width 52 height 39
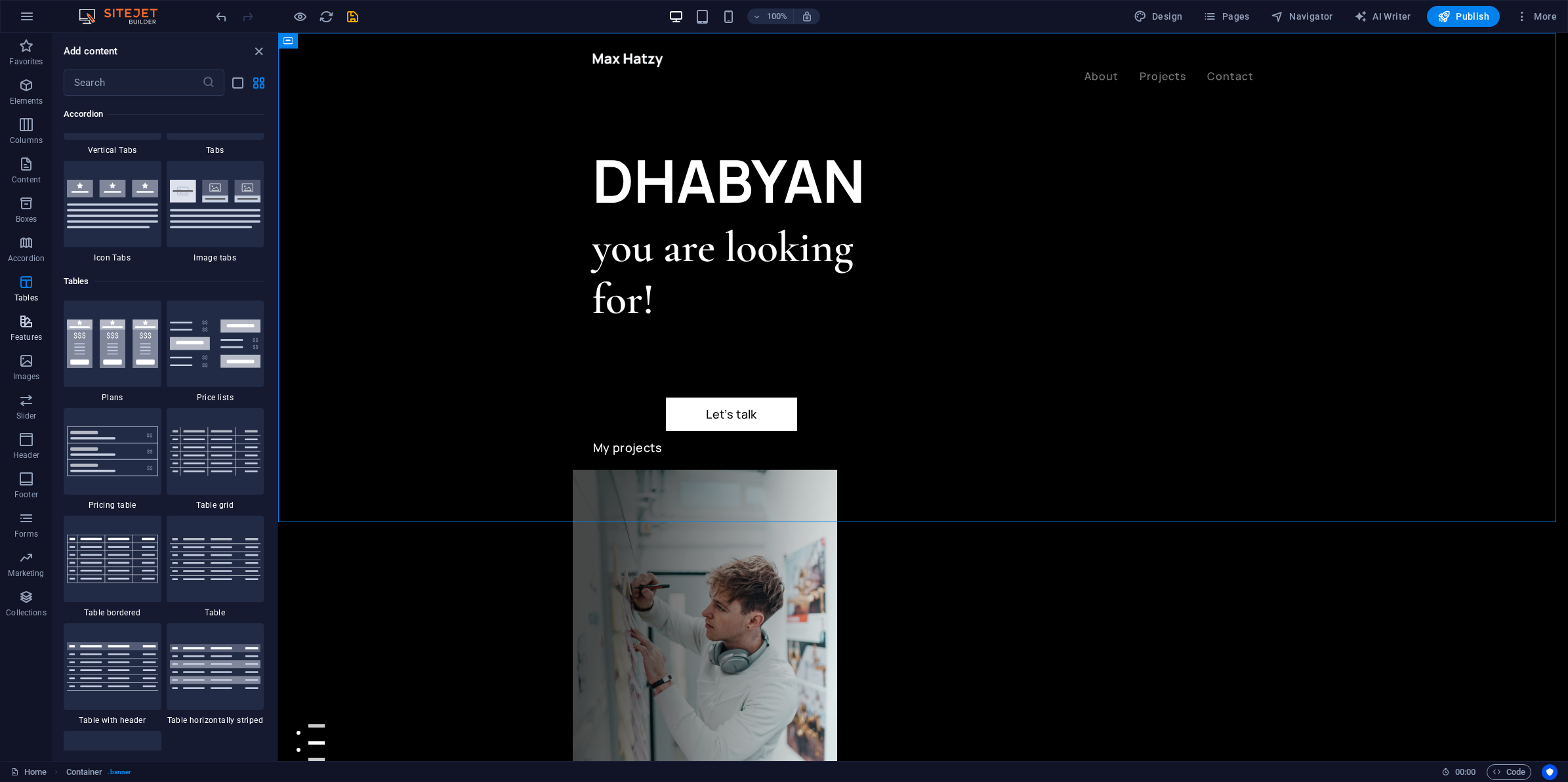
scroll to position [5112, 0]
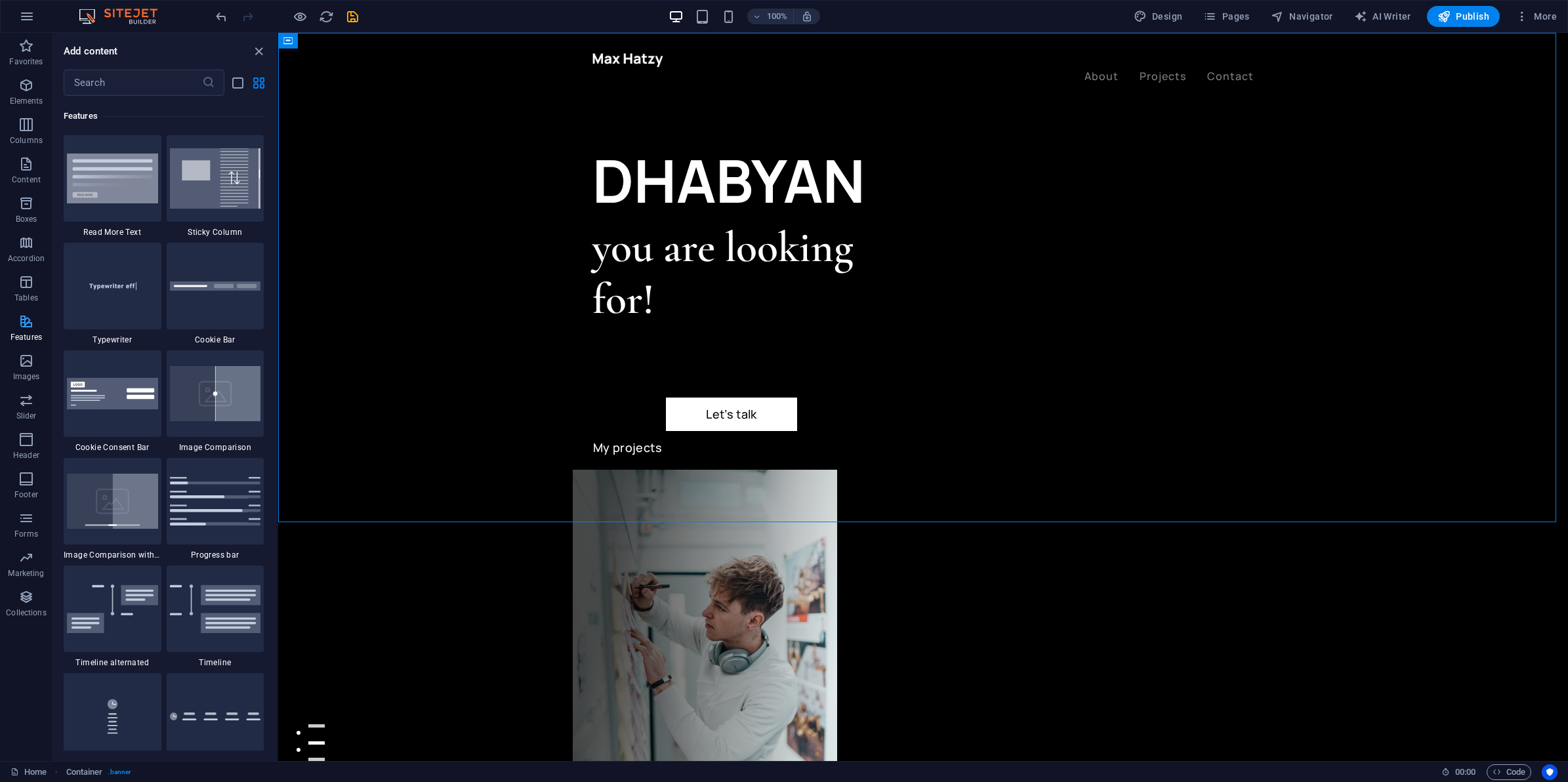
click at [9, 335] on span "Features" at bounding box center [26, 329] width 52 height 32
click at [36, 319] on span "Features" at bounding box center [26, 329] width 52 height 32
click at [30, 329] on icon "button" at bounding box center [26, 321] width 15 height 15
click at [18, 359] on icon "button" at bounding box center [26, 360] width 15 height 15
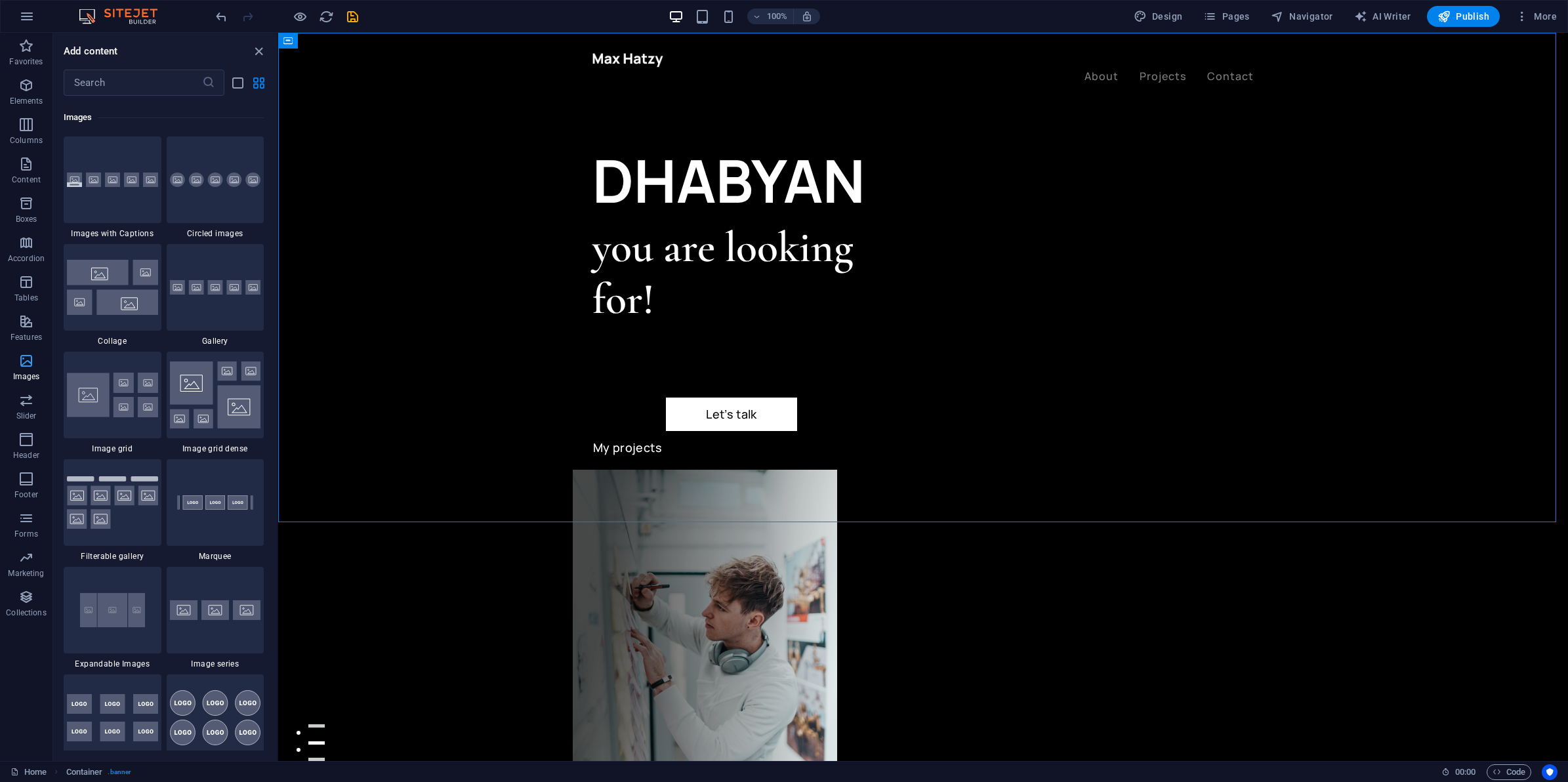
scroll to position [6651, 0]
click at [21, 412] on p "Slider" at bounding box center [27, 416] width 21 height 10
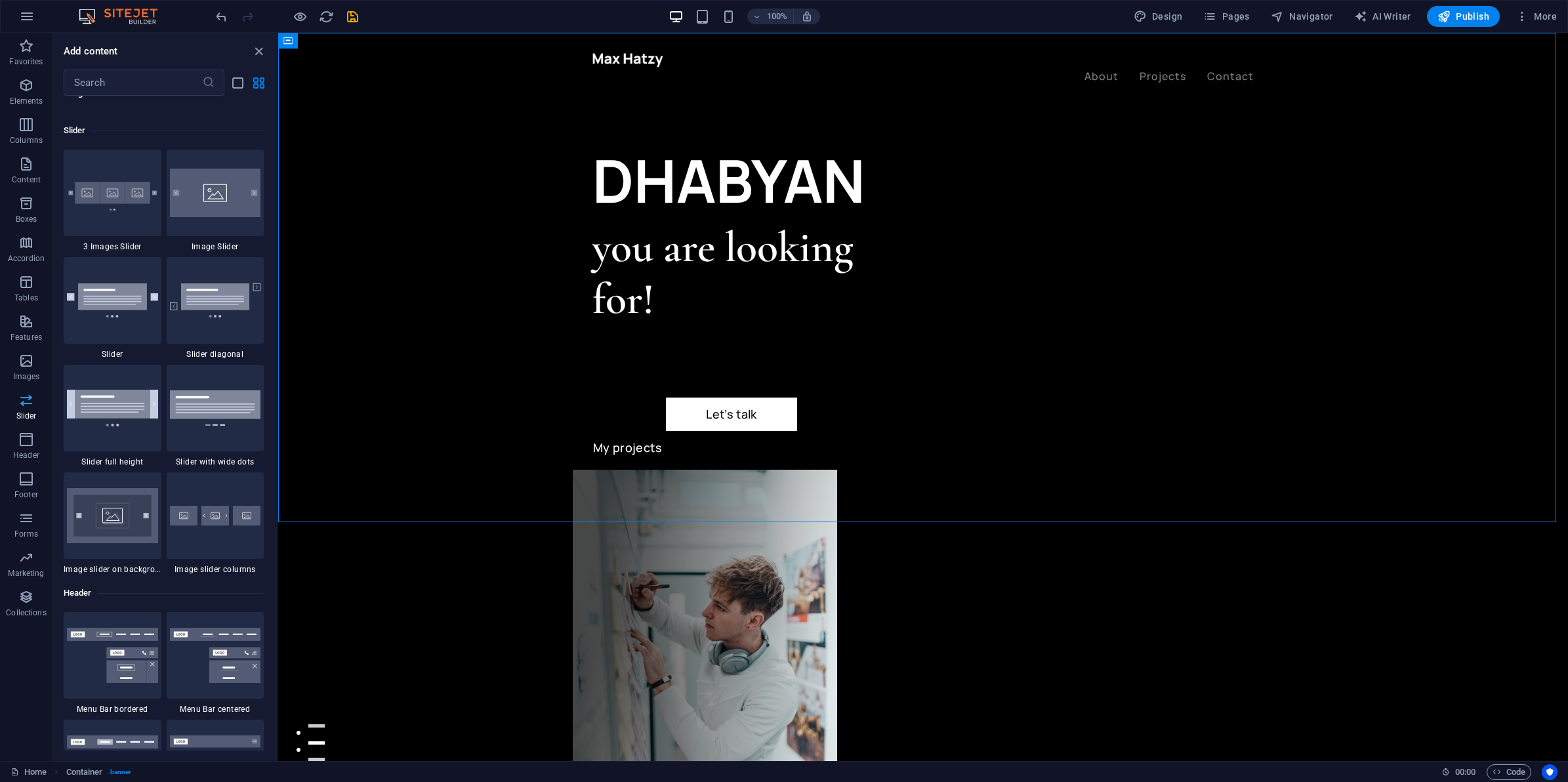
scroll to position [7436, 0]
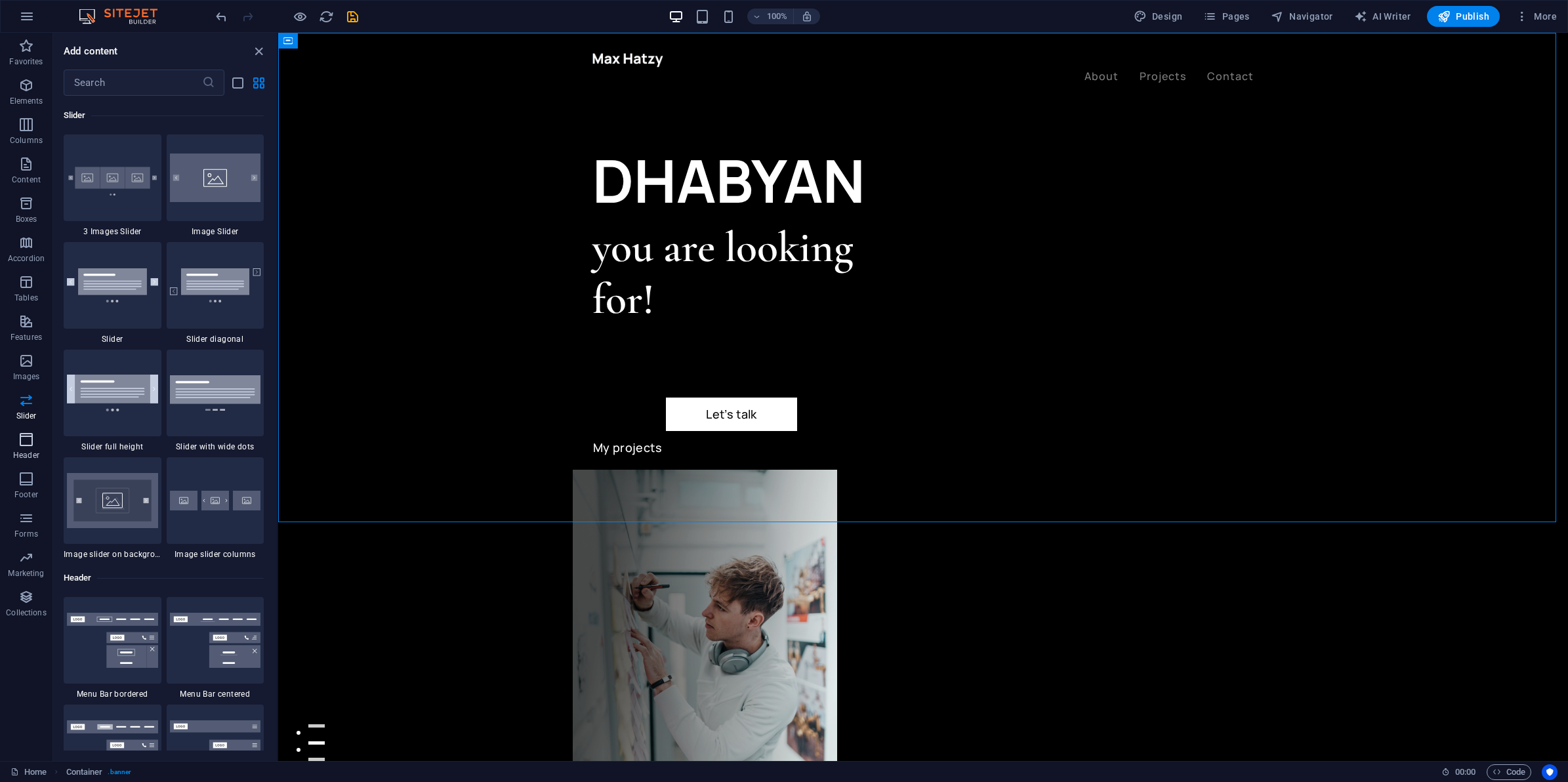
click at [44, 454] on span "Header" at bounding box center [26, 447] width 52 height 32
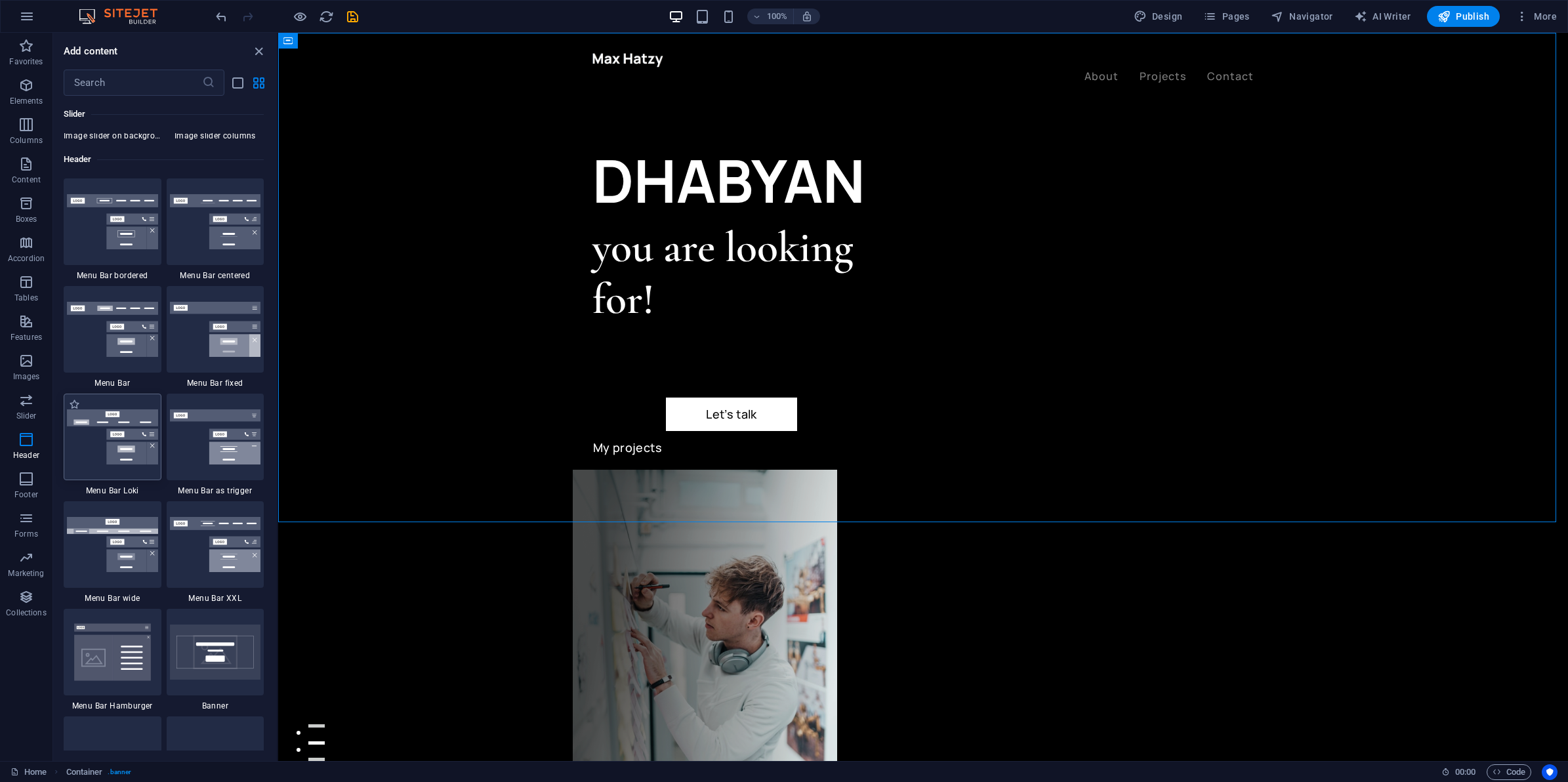
scroll to position [7897, 0]
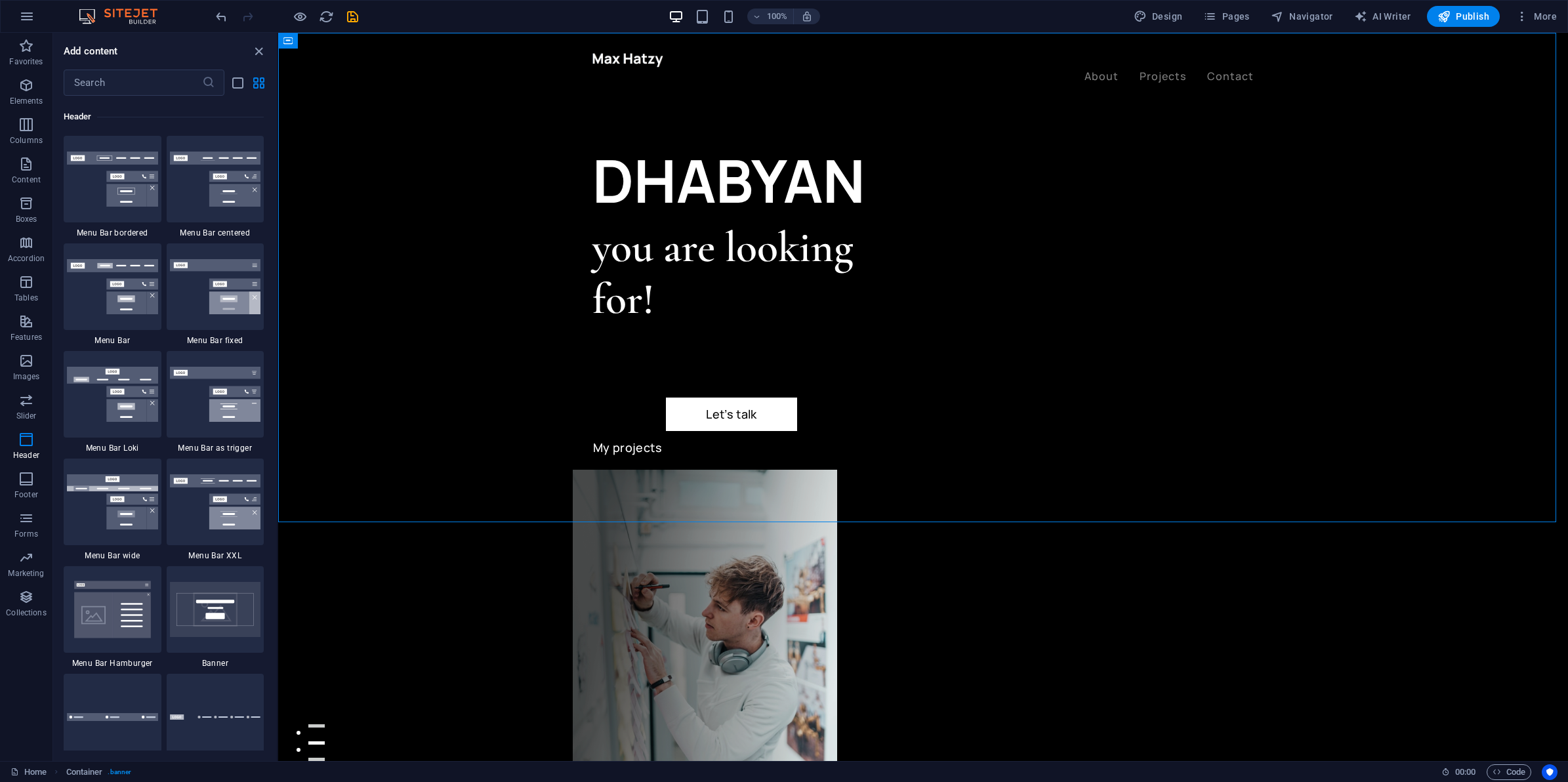
drag, startPoint x: 207, startPoint y: 193, endPoint x: 192, endPoint y: 230, distance: 39.9
click at [207, 194] on img at bounding box center [215, 179] width 91 height 55
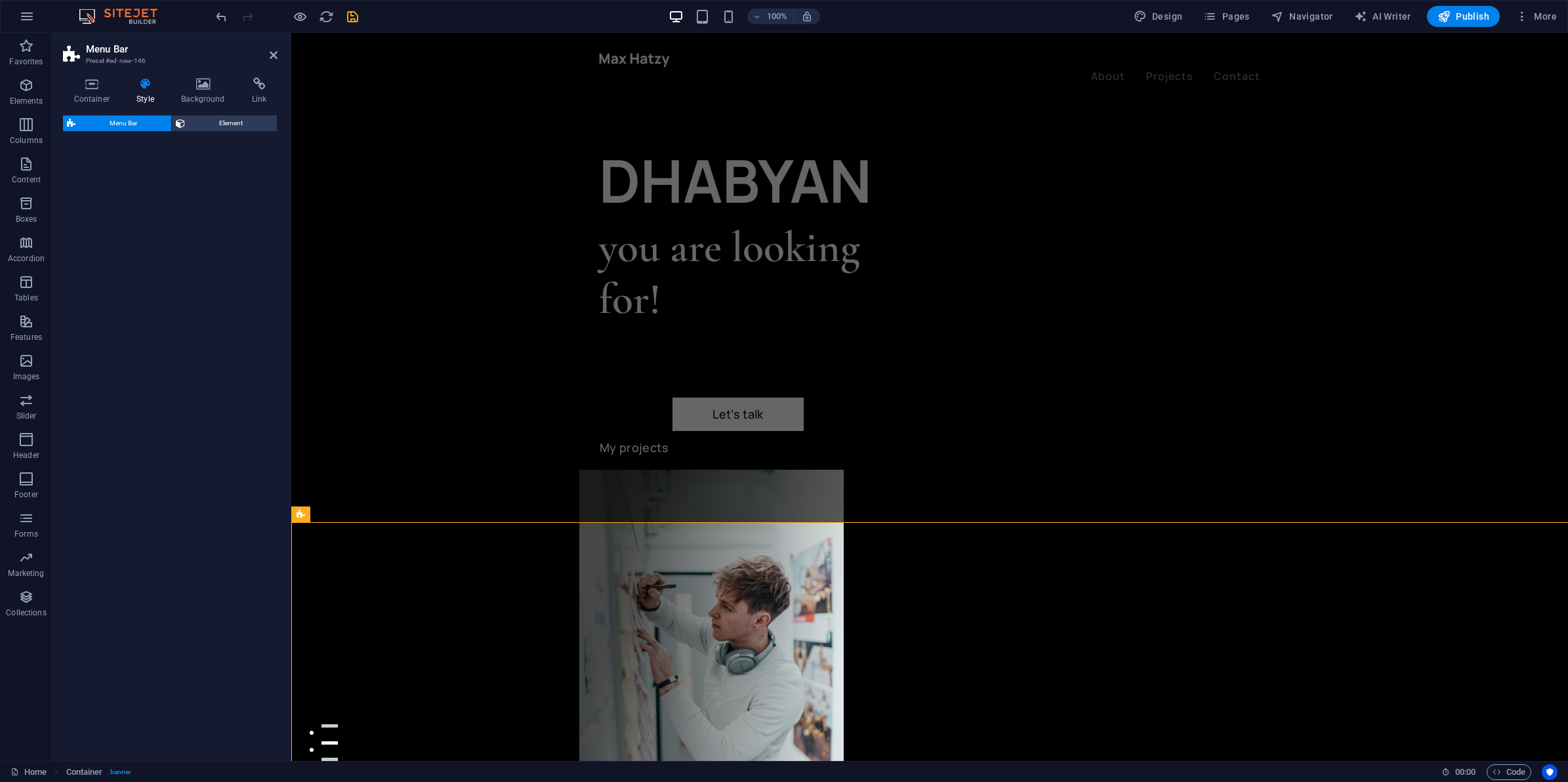
select select "rem"
select select "preset-menu-v2-centered"
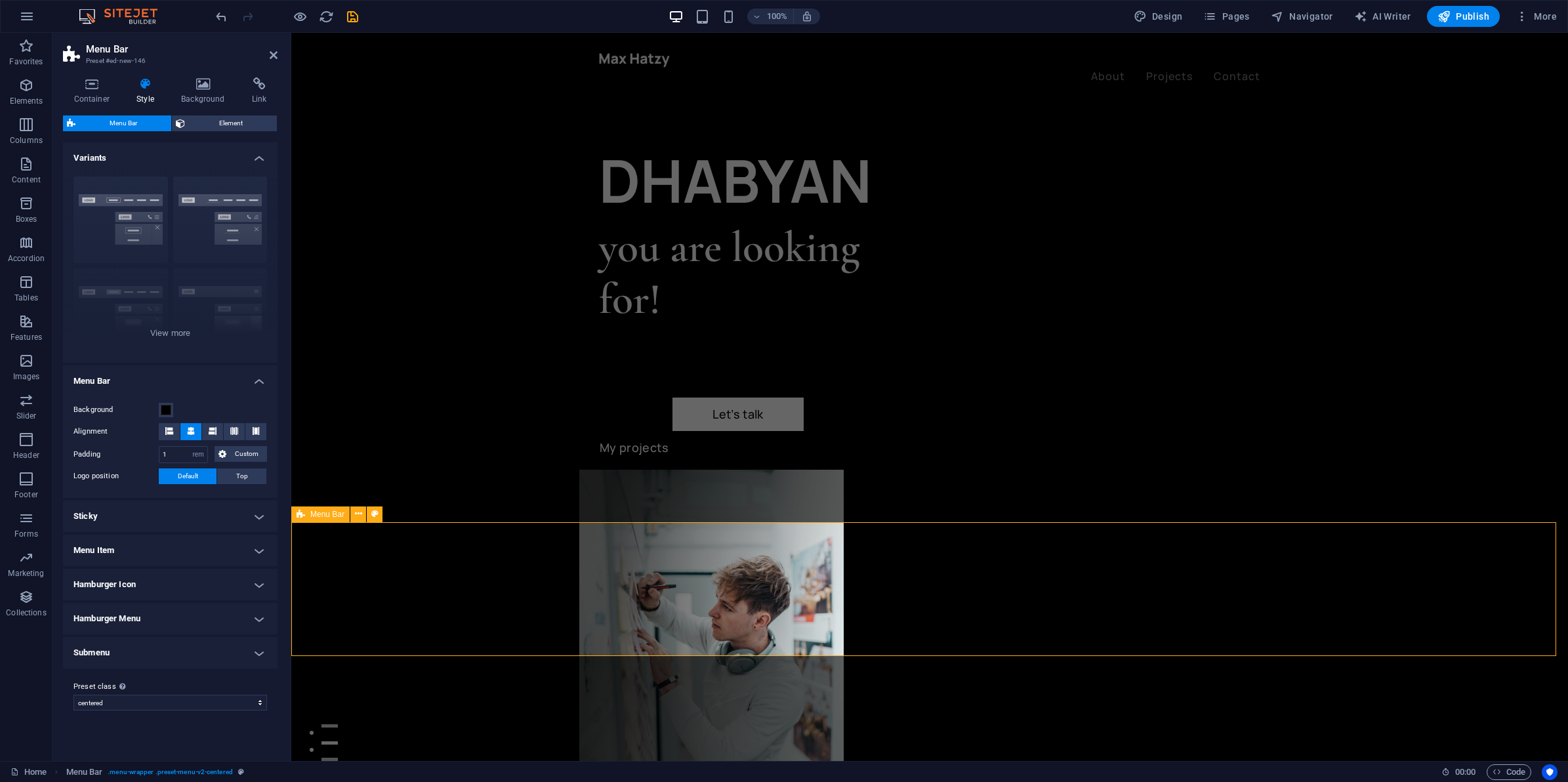
click at [1175, 20] on span "Design" at bounding box center [1158, 16] width 49 height 13
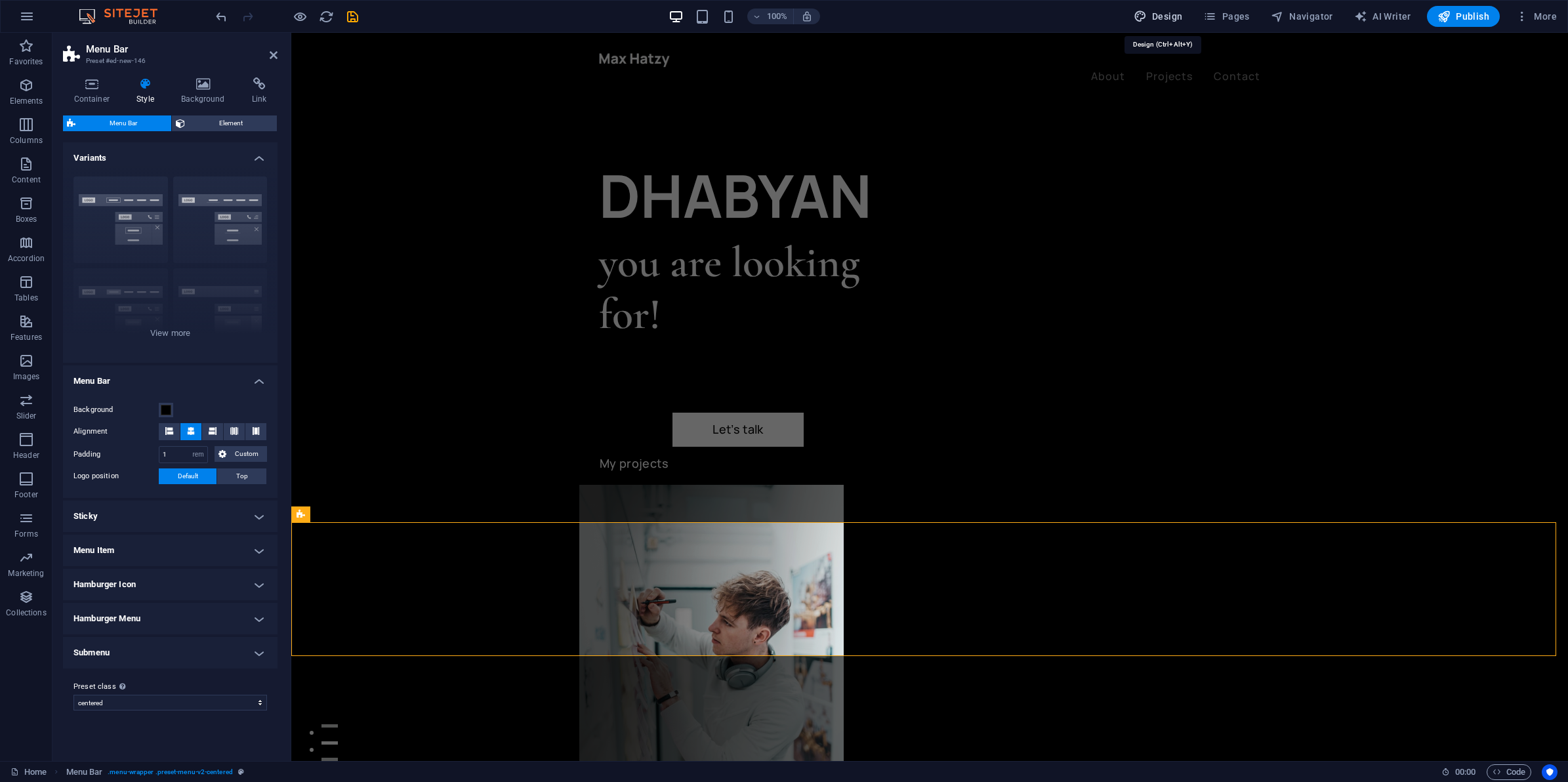
select select "ease-in-out"
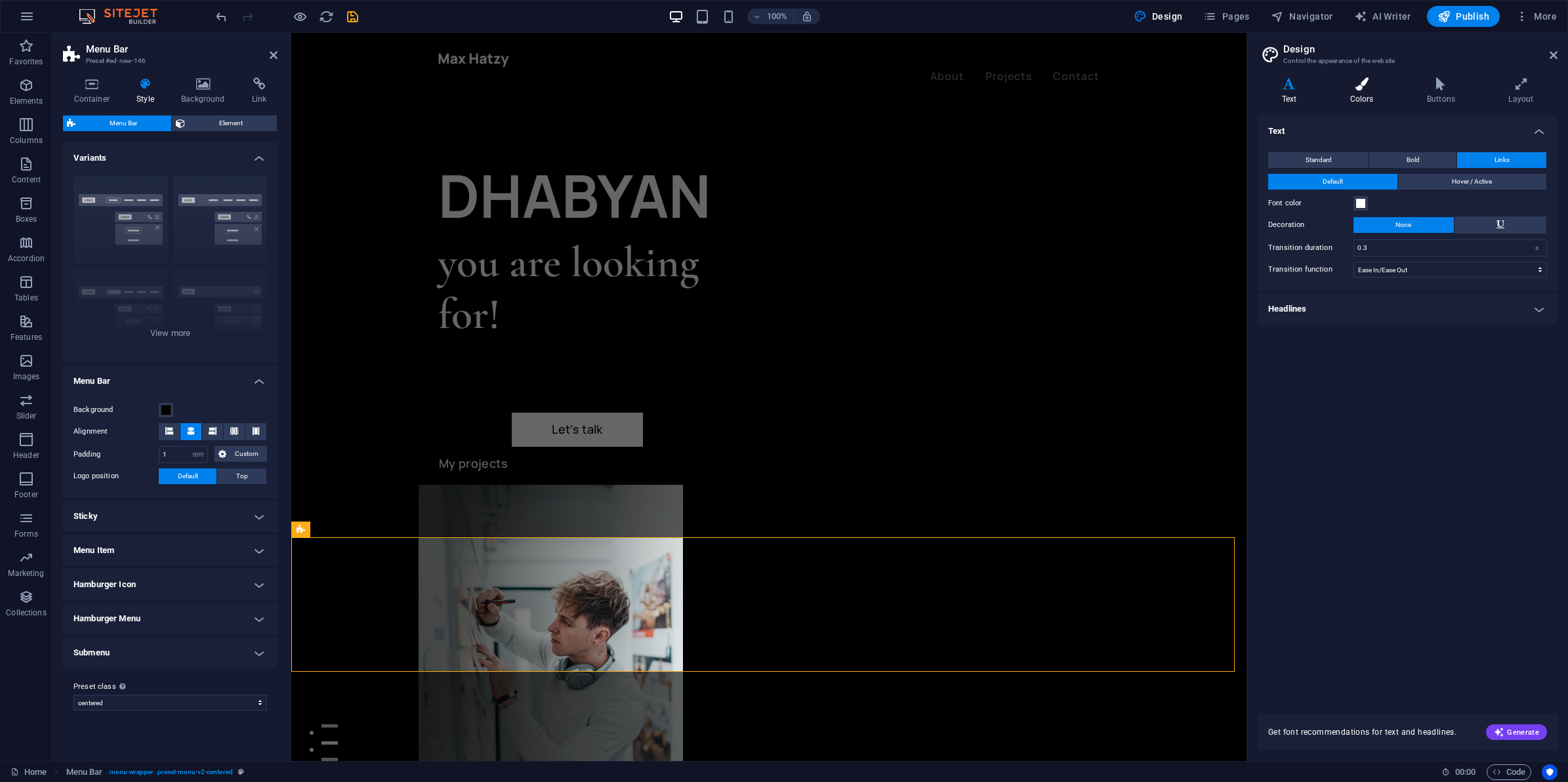
click at [1353, 89] on icon at bounding box center [1361, 84] width 72 height 13
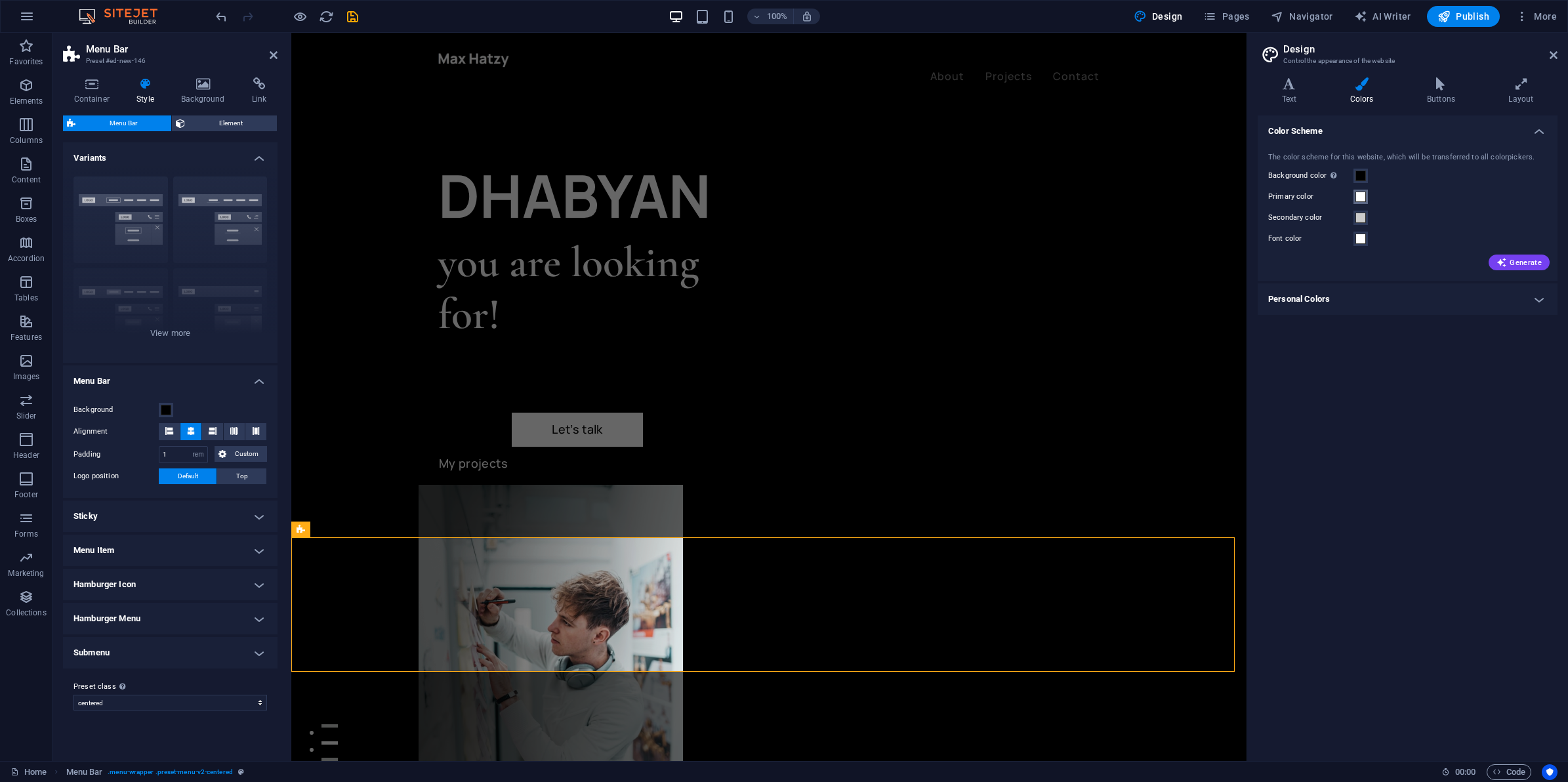
click at [1363, 193] on span at bounding box center [1361, 197] width 10 height 10
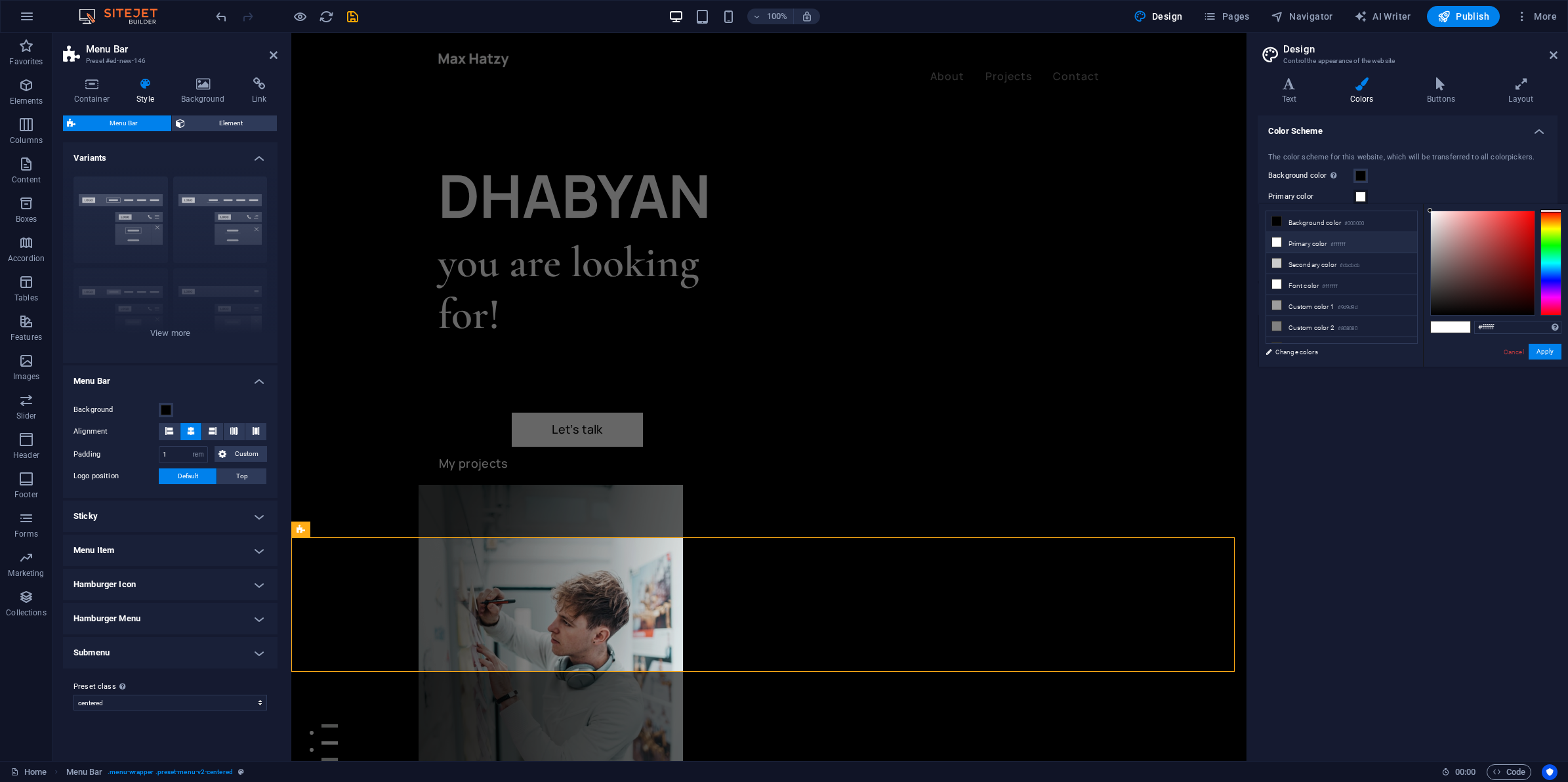
click at [1296, 236] on li "Primary color #ffffff" at bounding box center [1341, 243] width 151 height 21
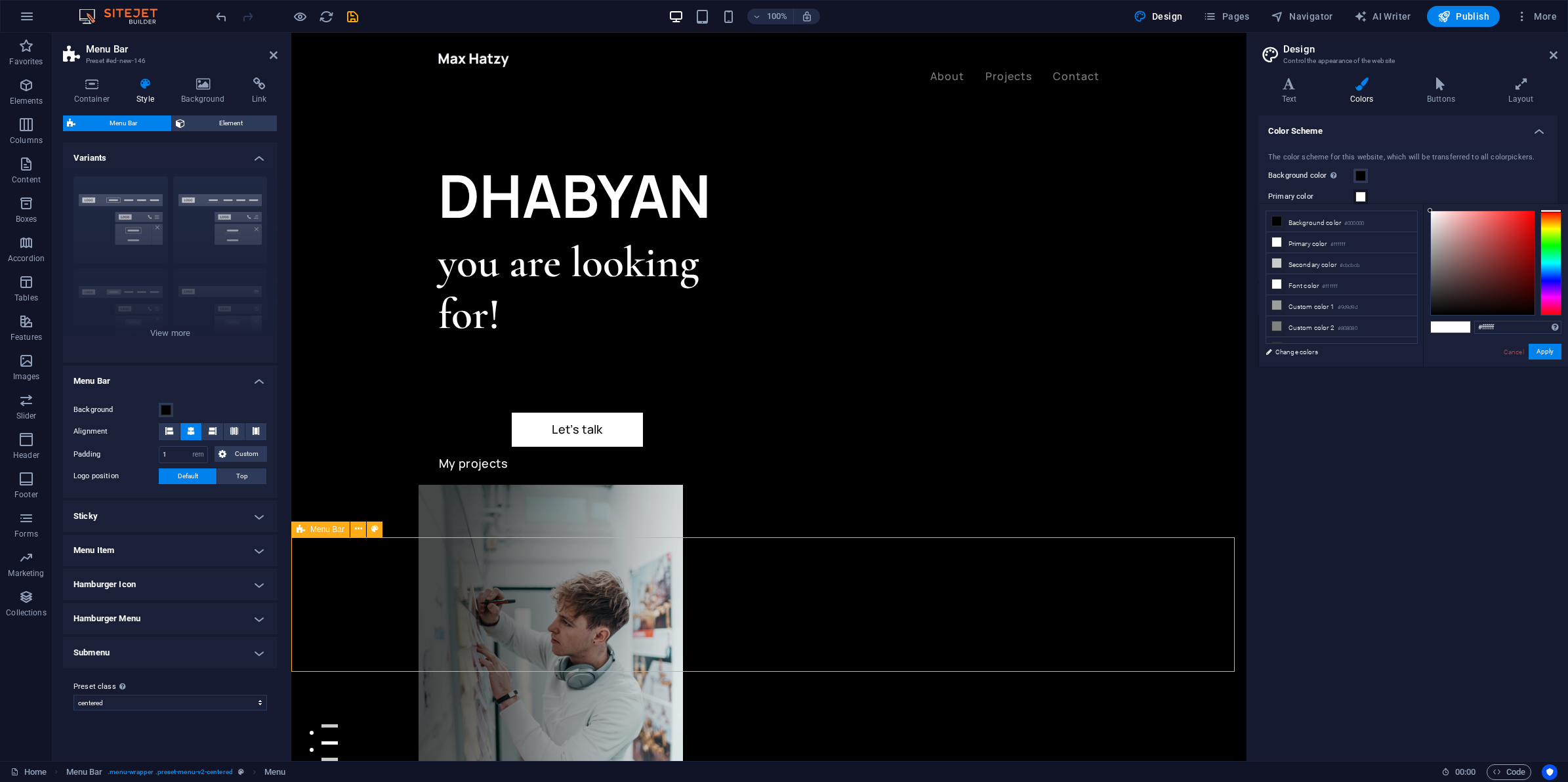
click at [1057, 499] on div "DHABYAN you are looking for! Let’s talk My projects" at bounding box center [769, 615] width 956 height 1166
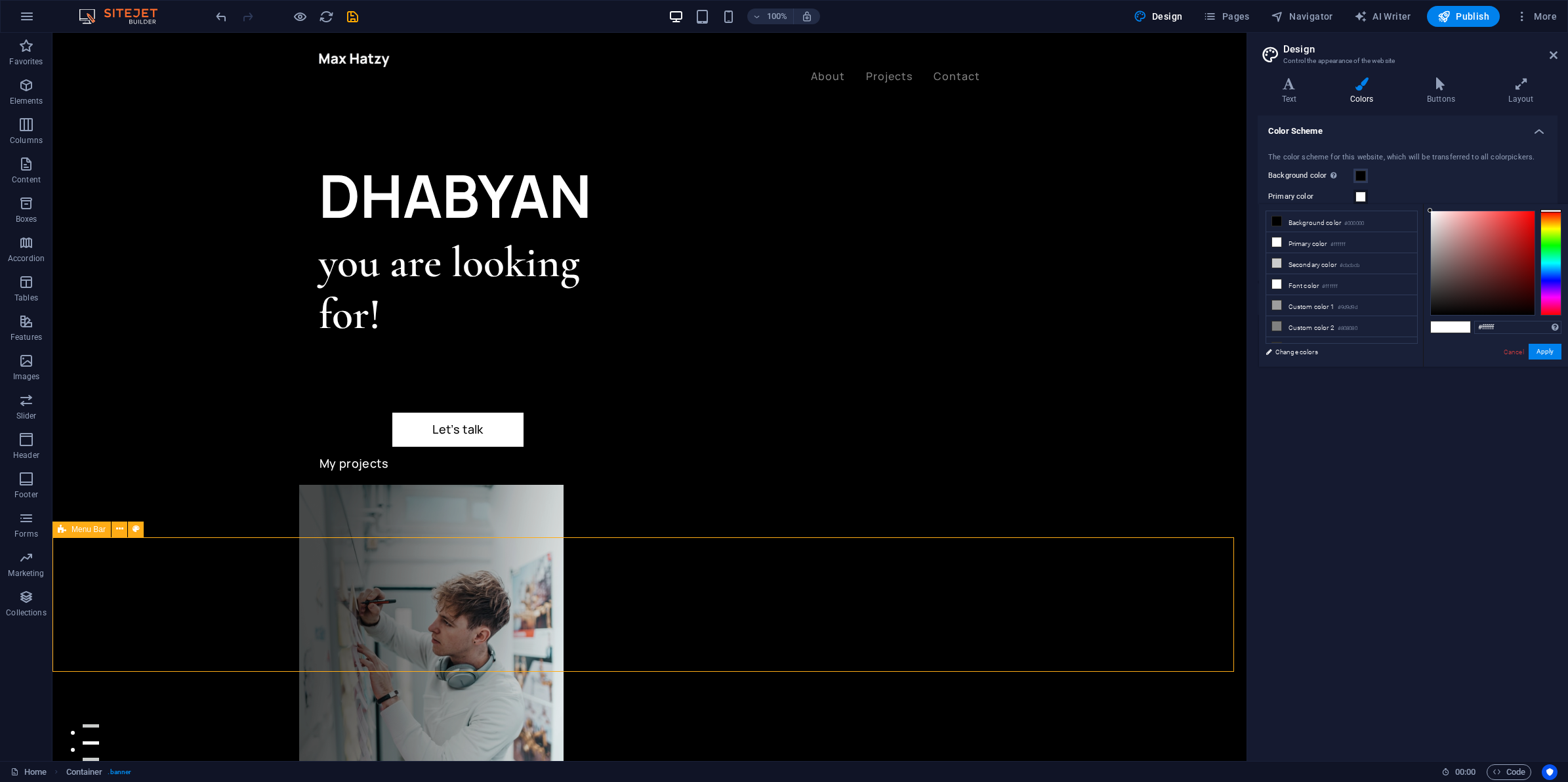
drag, startPoint x: 822, startPoint y: 567, endPoint x: 1062, endPoint y: 566, distance: 240.0
select select "rem"
select select "preset-menu-v2-centered"
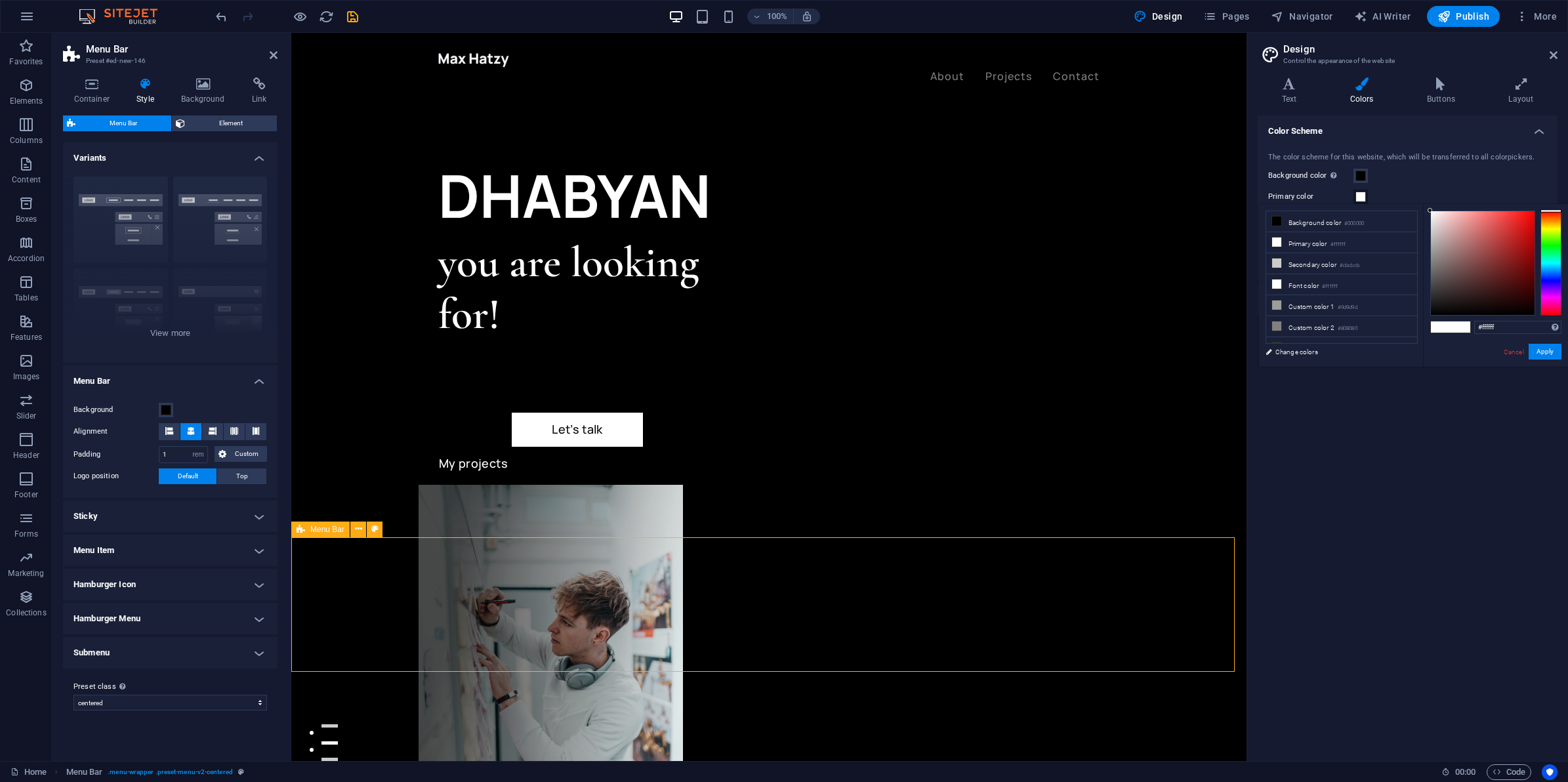
click at [1360, 254] on li "Secondary color #cbcbcb" at bounding box center [1341, 263] width 151 height 21
click at [1368, 235] on li "Primary color #ffffff" at bounding box center [1341, 243] width 151 height 21
type input "#ffffff"
drag, startPoint x: 1136, startPoint y: 609, endPoint x: 1099, endPoint y: 578, distance: 48.3
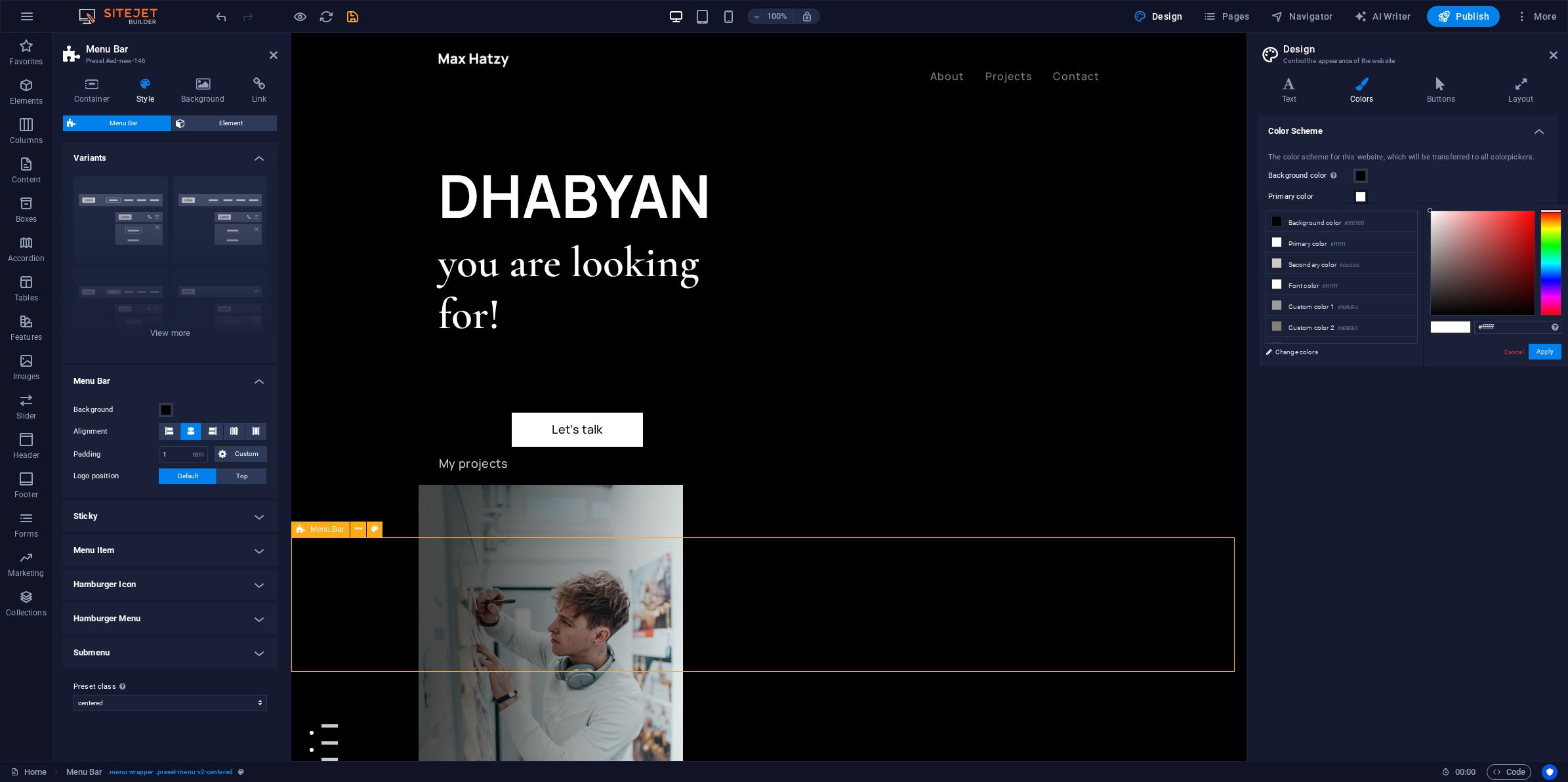
click at [204, 89] on icon at bounding box center [203, 84] width 66 height 13
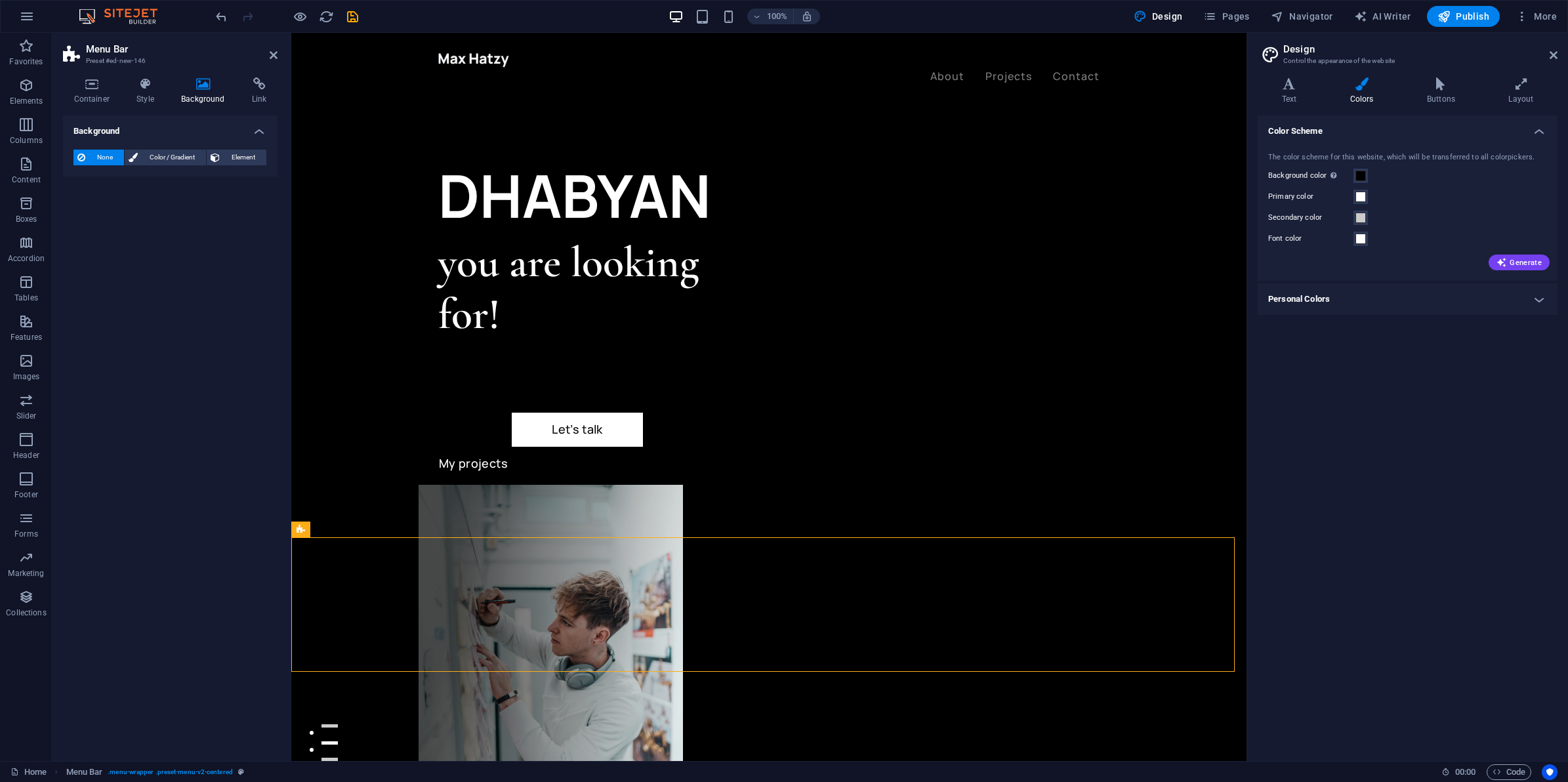
click at [1350, 196] on label "Primary color" at bounding box center [1311, 196] width 86 height 15
click at [1354, 196] on button "Primary color" at bounding box center [1361, 197] width 15 height 15
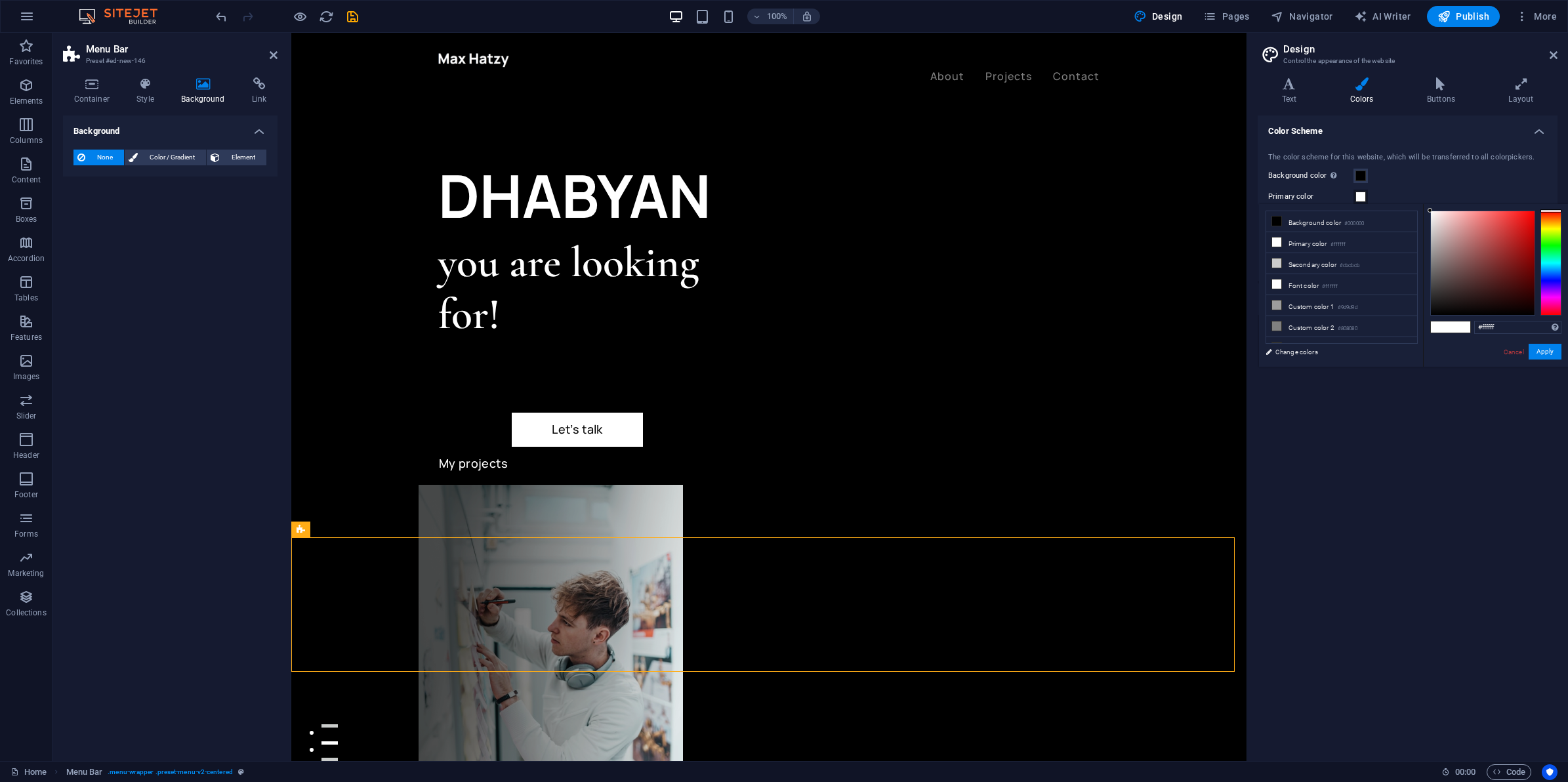
click at [1372, 196] on div "Primary color" at bounding box center [1408, 196] width 279 height 15
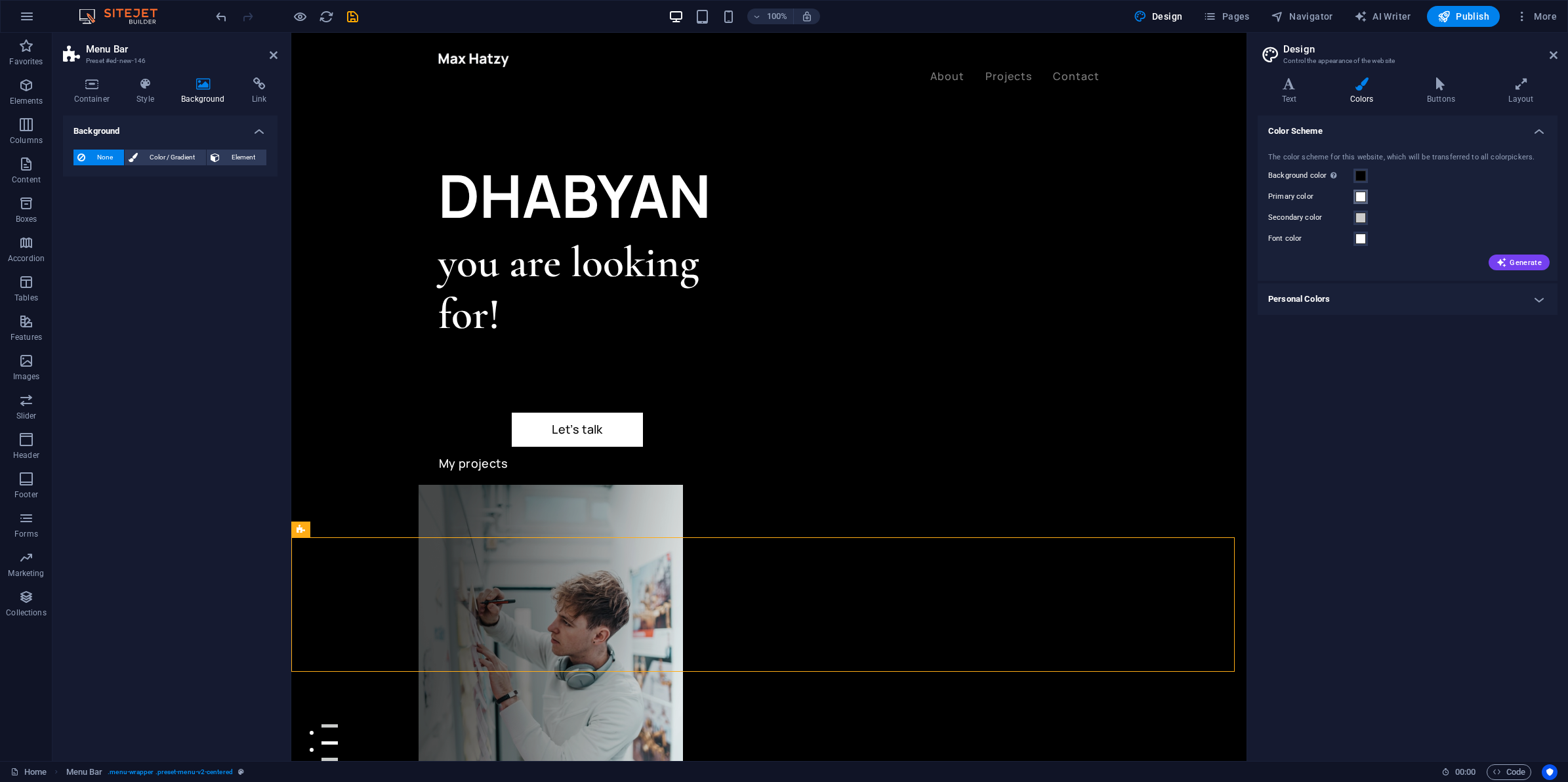
click at [1366, 198] on span at bounding box center [1361, 197] width 10 height 10
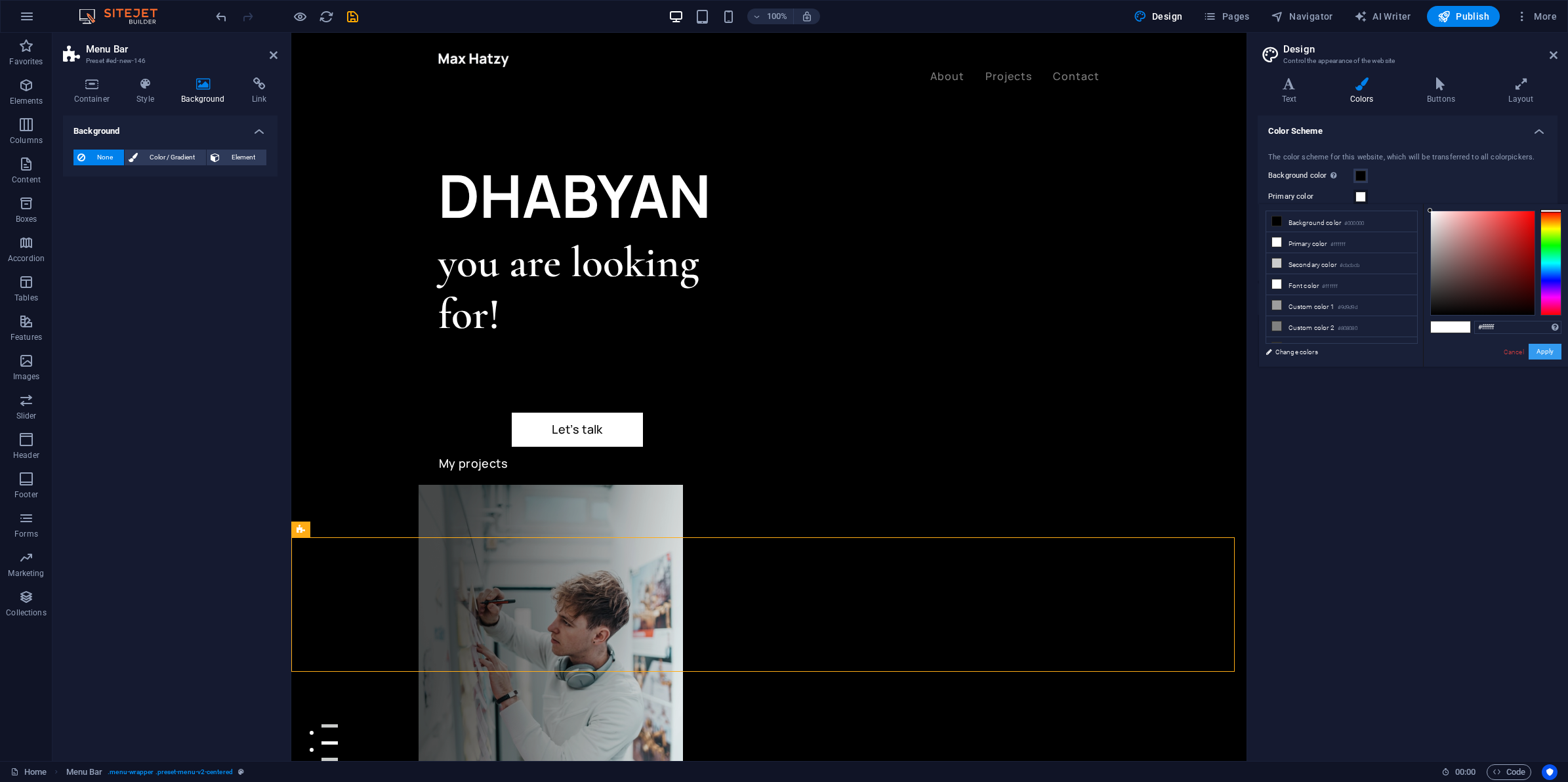
click at [1556, 353] on button "Apply" at bounding box center [1545, 351] width 32 height 15
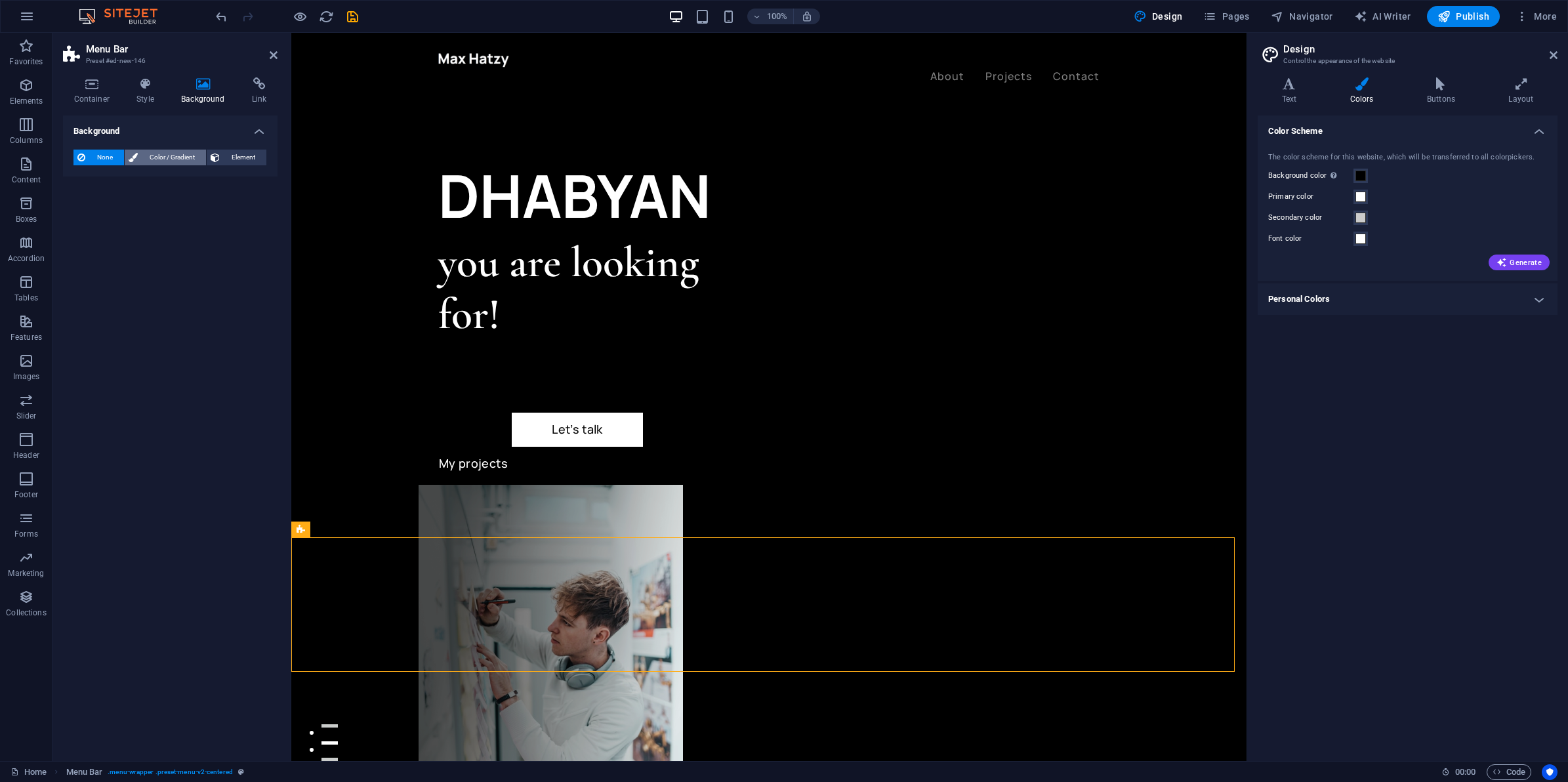
click at [171, 157] on span "Color / Gradient" at bounding box center [172, 157] width 61 height 15
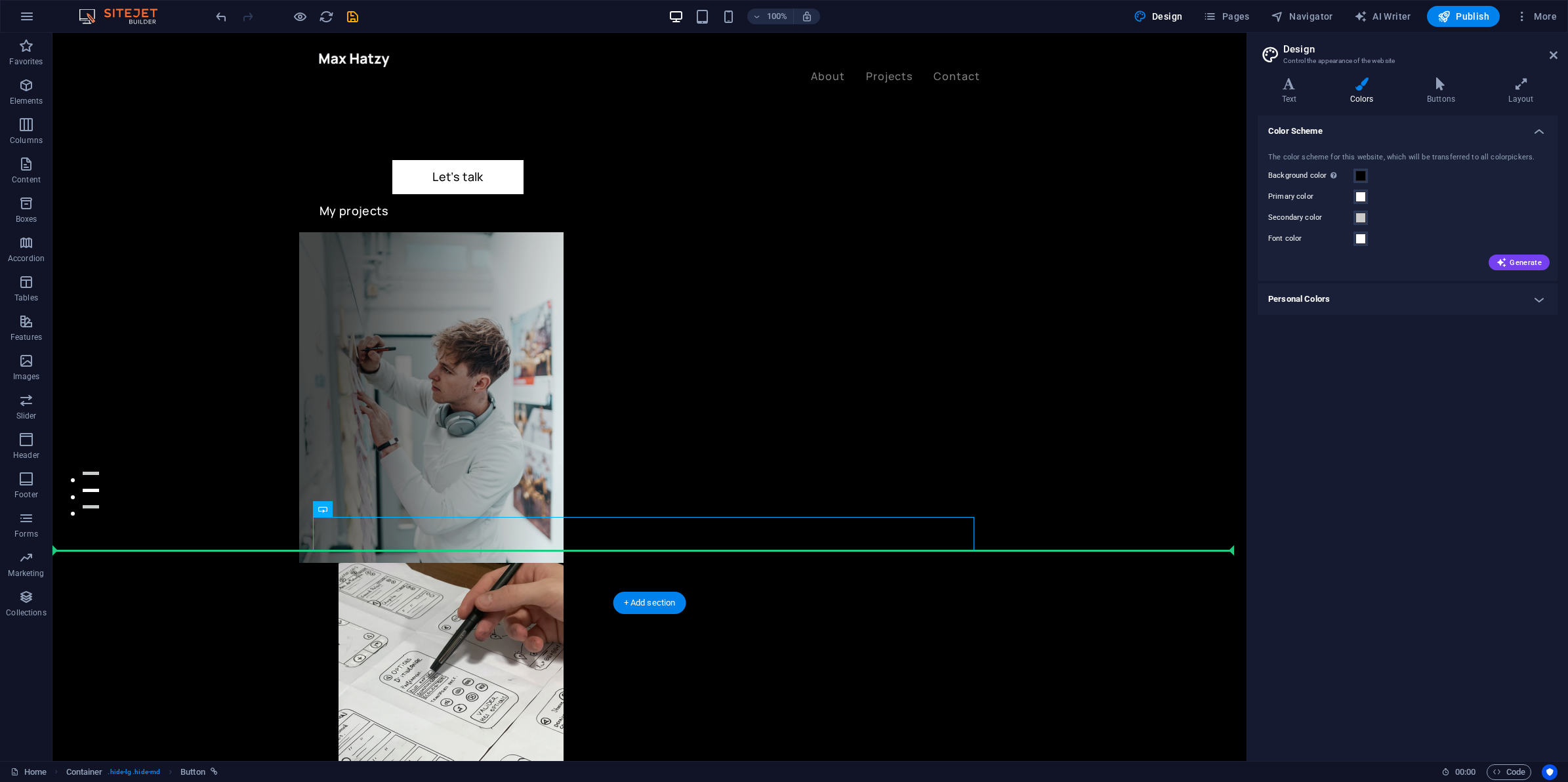
scroll to position [327, 0]
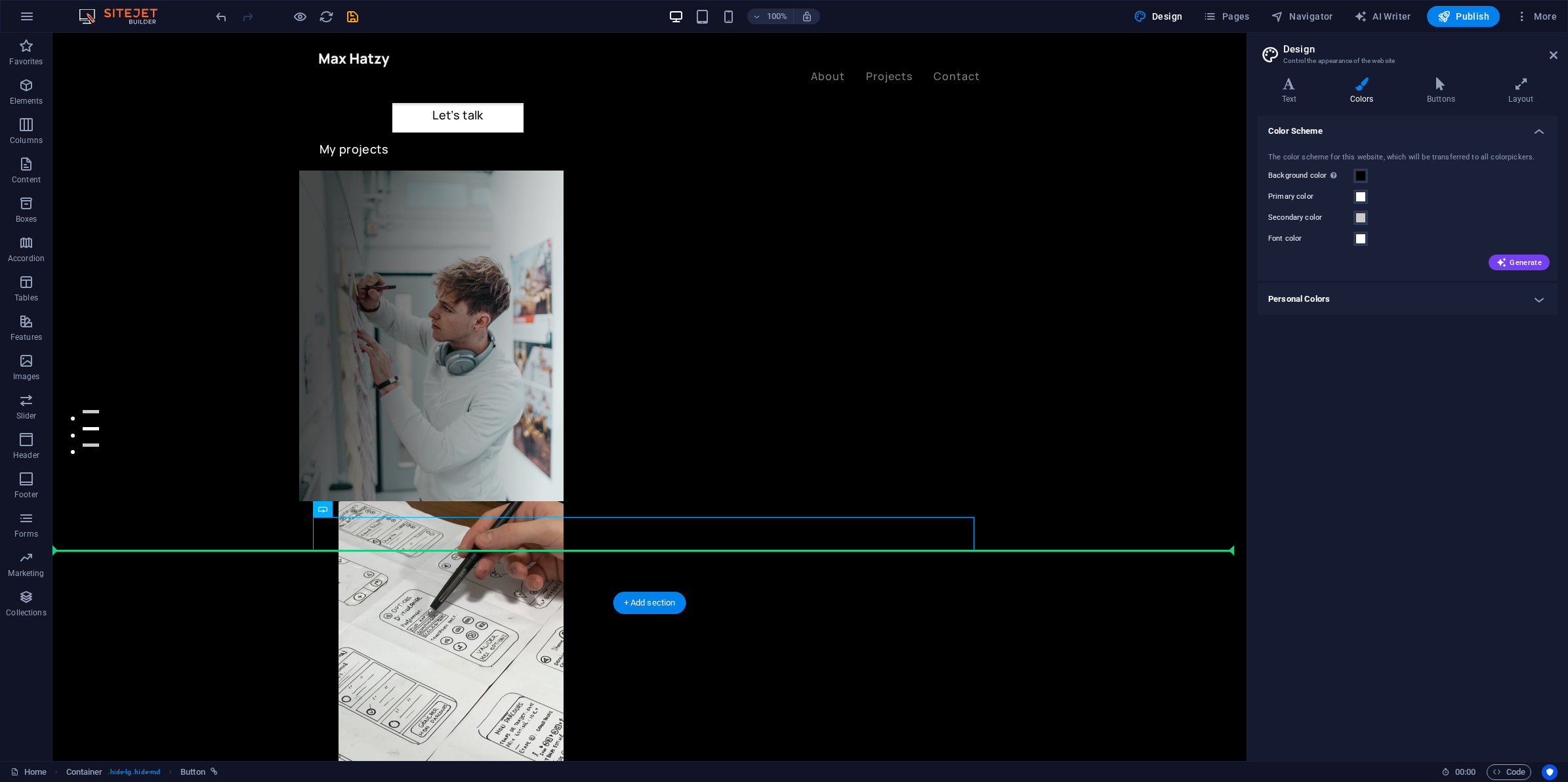
drag, startPoint x: 511, startPoint y: 694, endPoint x: 749, endPoint y: 715, distance: 238.9
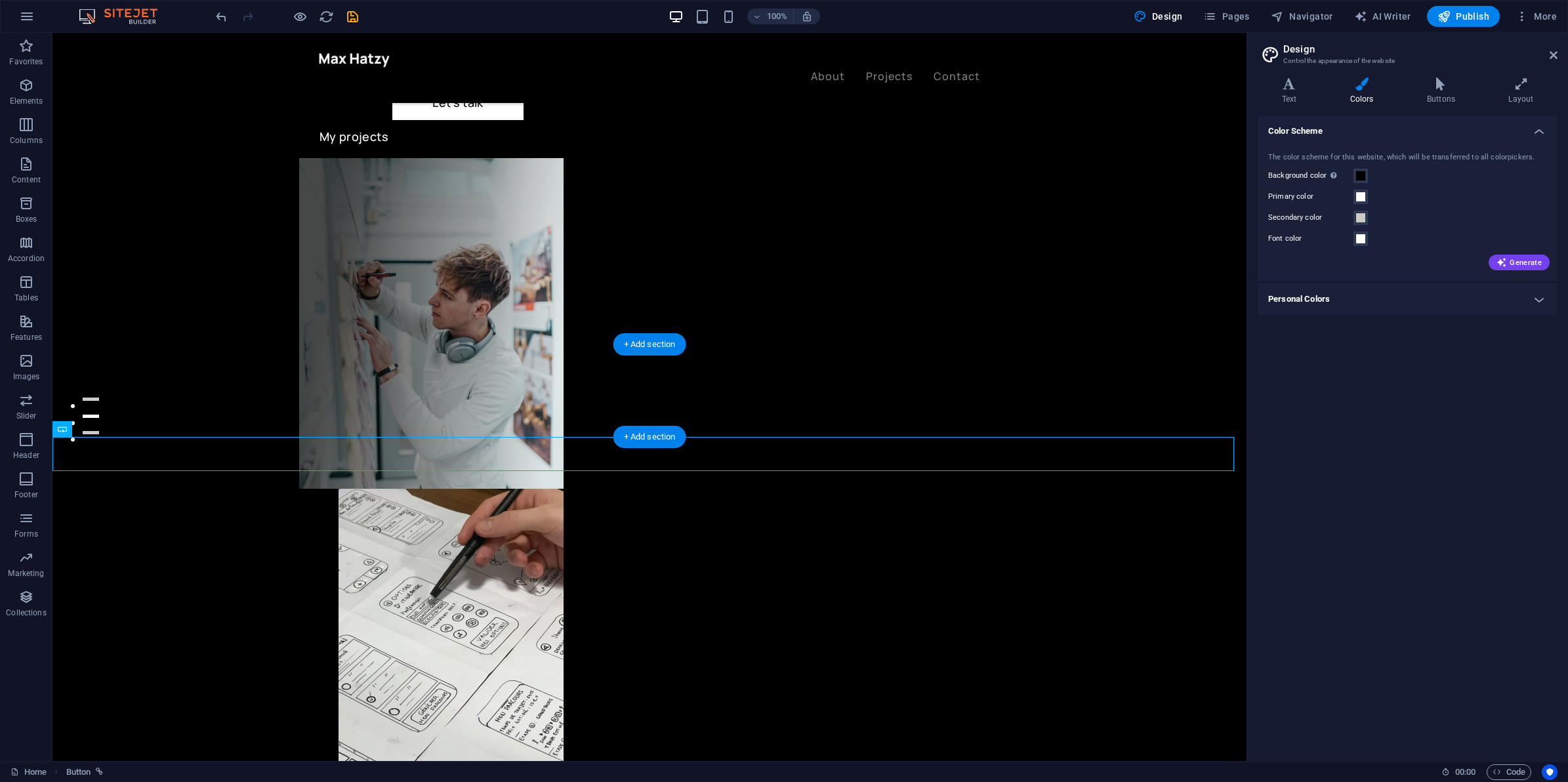
drag, startPoint x: 570, startPoint y: 443, endPoint x: 598, endPoint y: 363, distance: 84.8
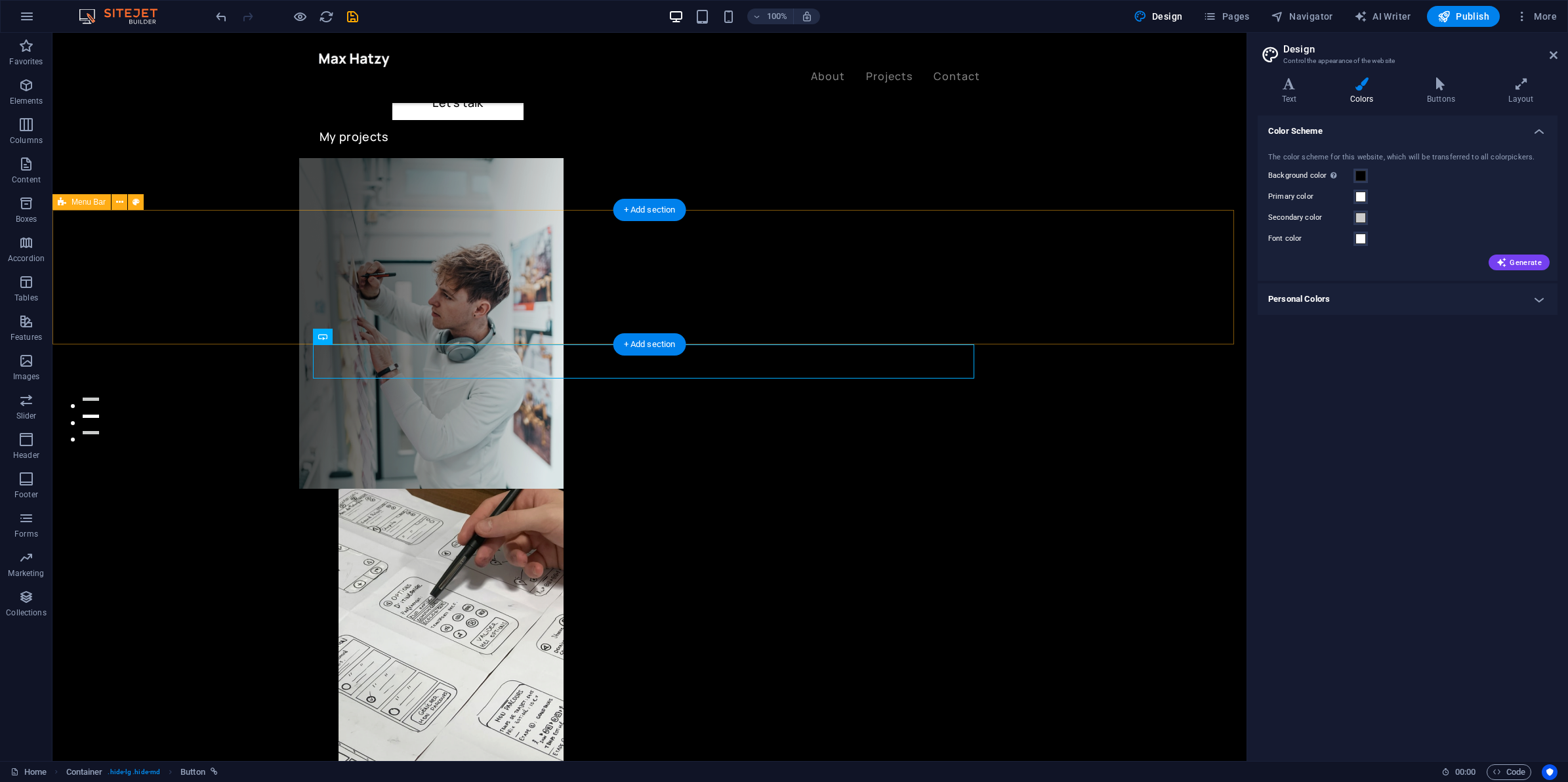
drag, startPoint x: 293, startPoint y: 277, endPoint x: 305, endPoint y: 277, distance: 12.0
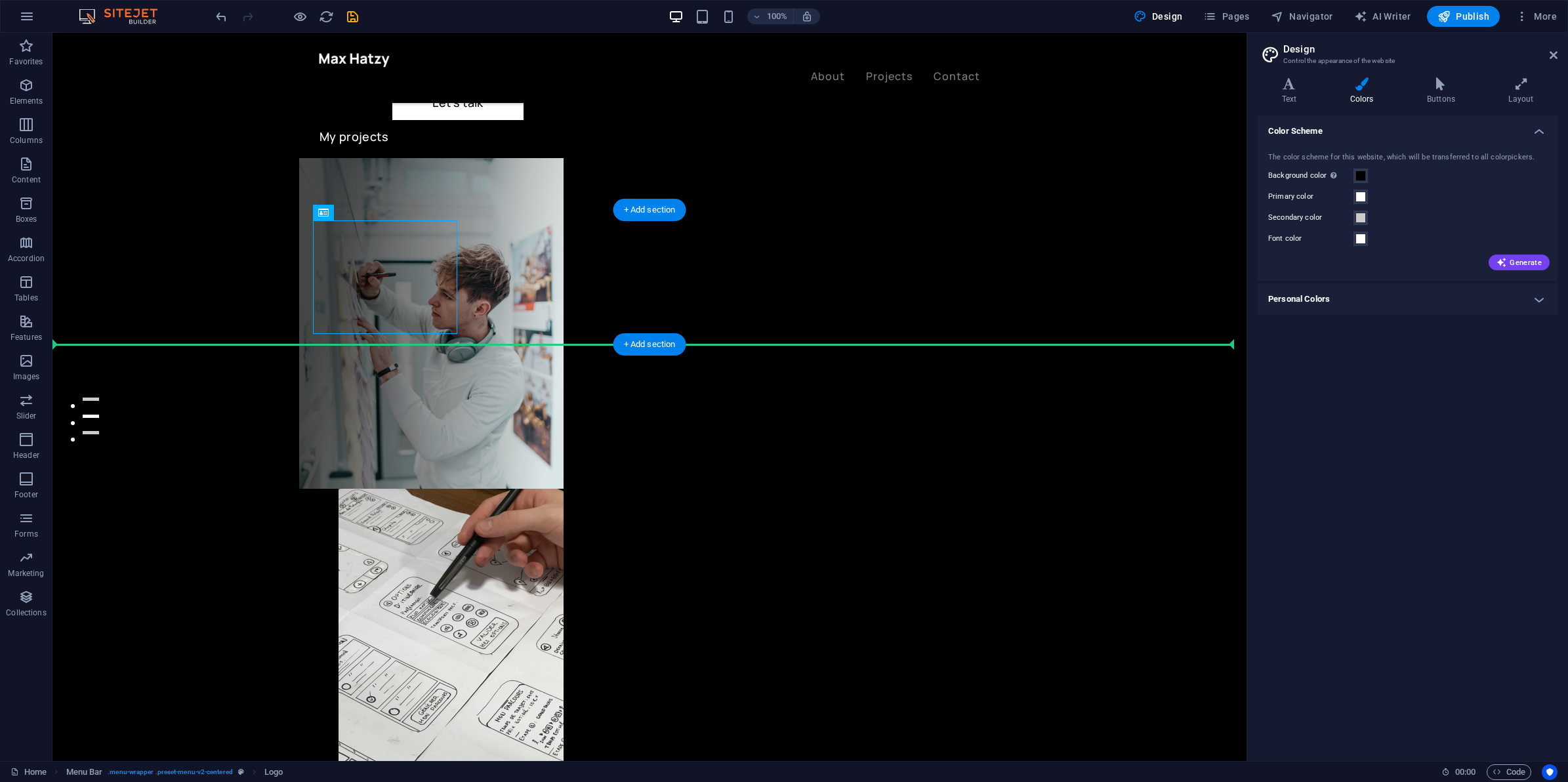
drag, startPoint x: 398, startPoint y: 304, endPoint x: 157, endPoint y: 302, distance: 241.0
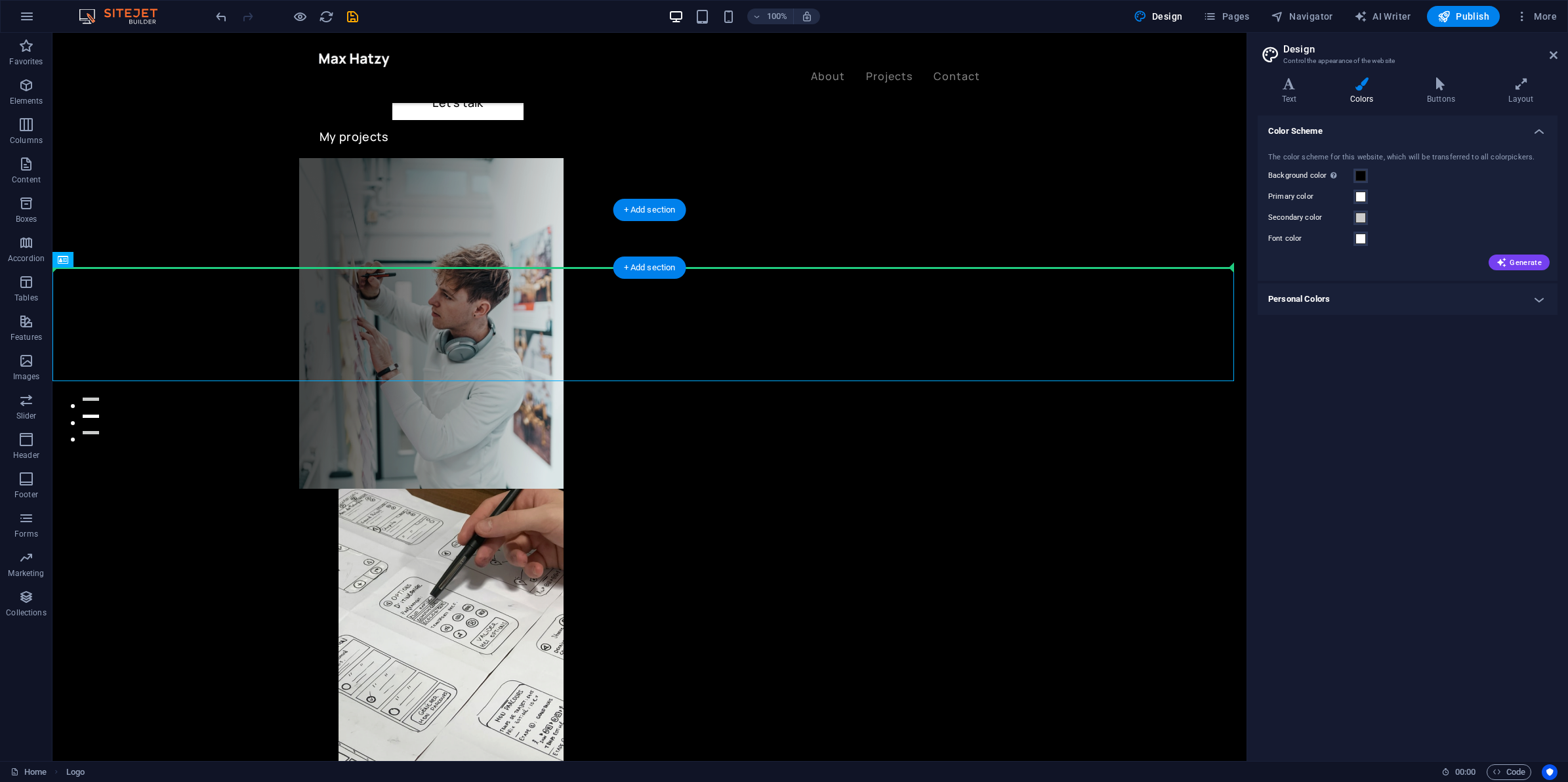
drag, startPoint x: 155, startPoint y: 332, endPoint x: 168, endPoint y: 240, distance: 92.9
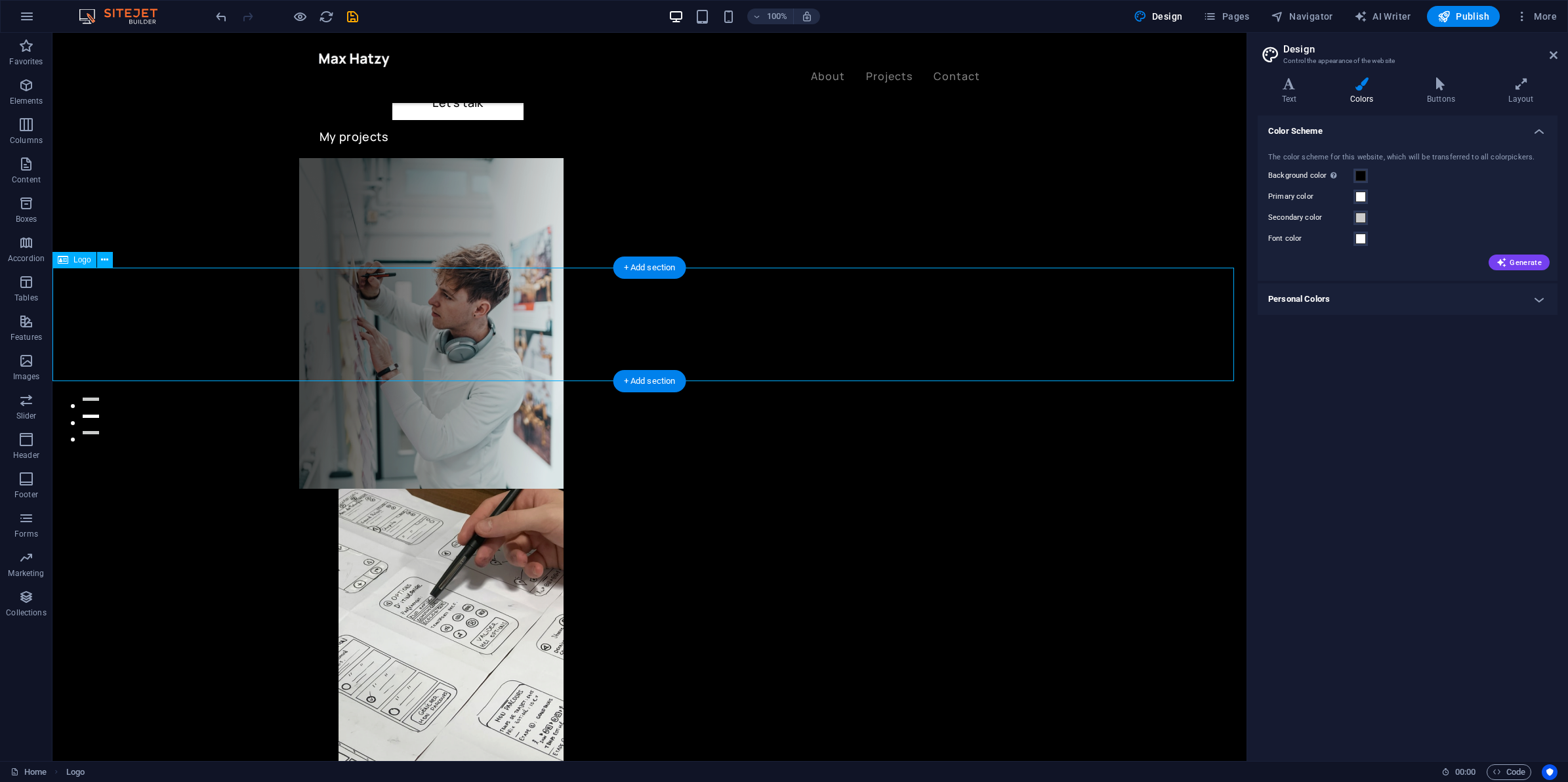
drag, startPoint x: 165, startPoint y: 341, endPoint x: 352, endPoint y: 312, distance: 189.2
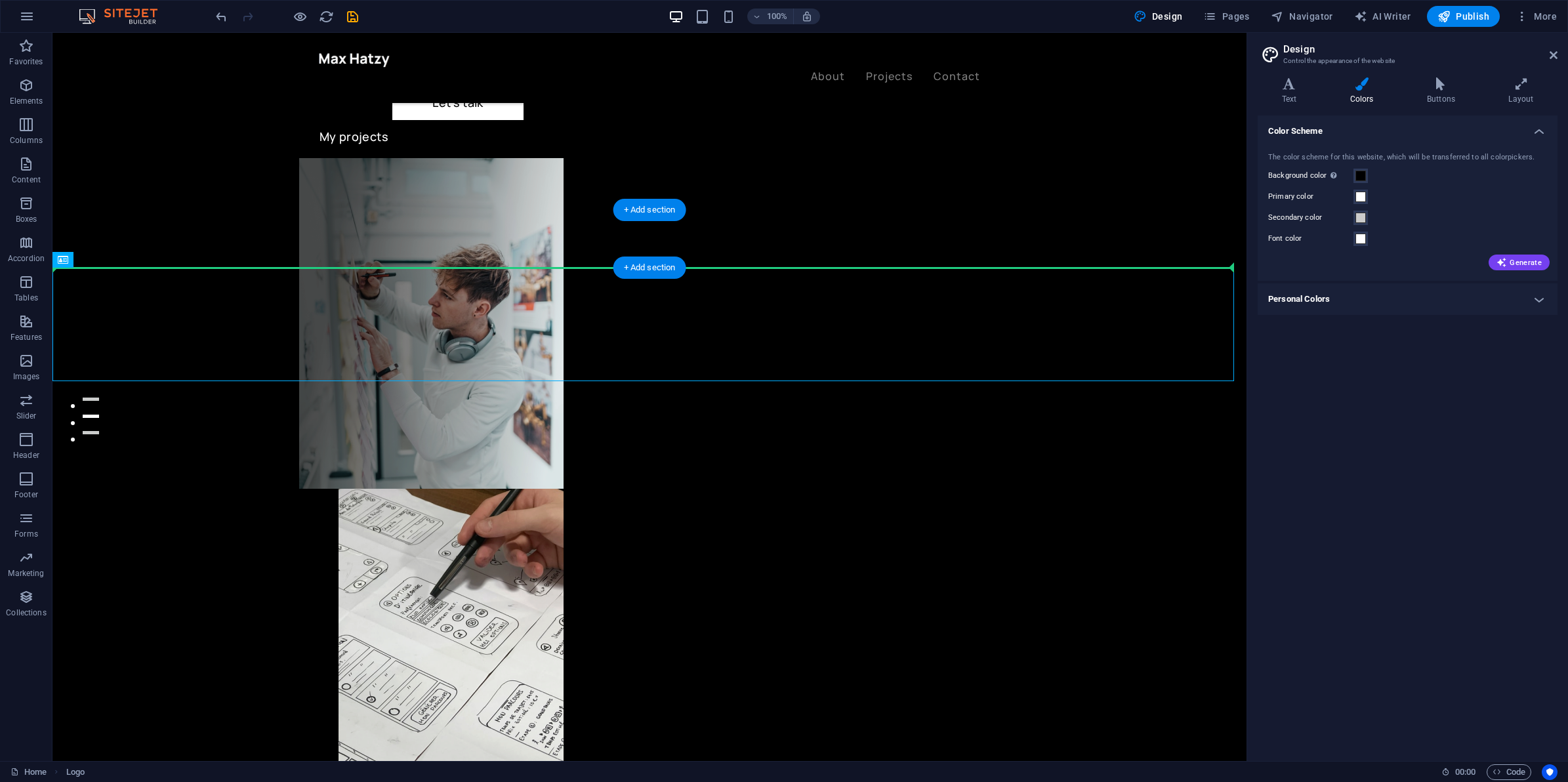
drag, startPoint x: 149, startPoint y: 309, endPoint x: 474, endPoint y: 257, distance: 329.1
drag, startPoint x: 159, startPoint y: 312, endPoint x: 595, endPoint y: 243, distance: 441.4
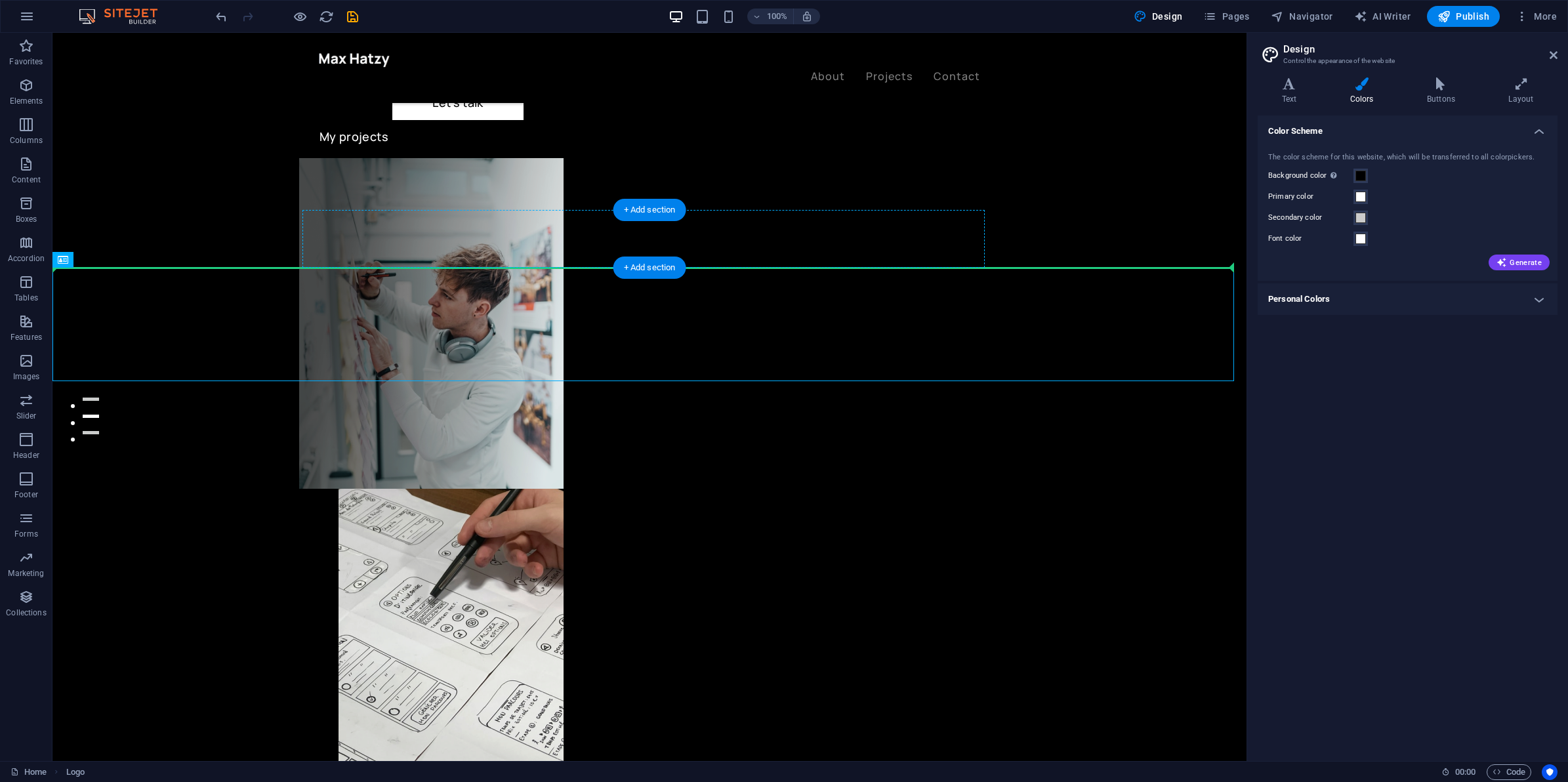
drag, startPoint x: 92, startPoint y: 336, endPoint x: 415, endPoint y: 246, distance: 335.3
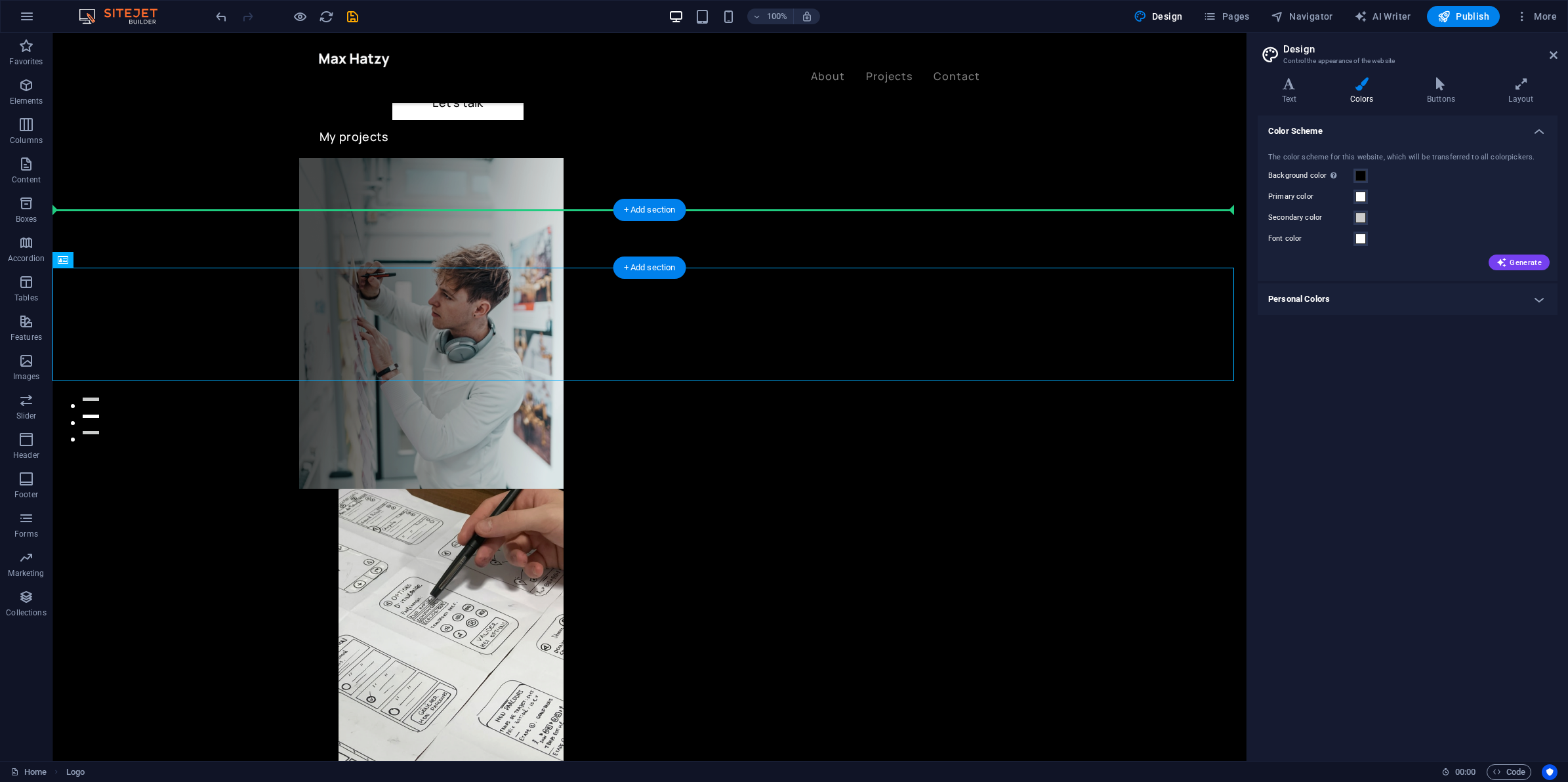
drag, startPoint x: 156, startPoint y: 319, endPoint x: 176, endPoint y: 208, distance: 112.8
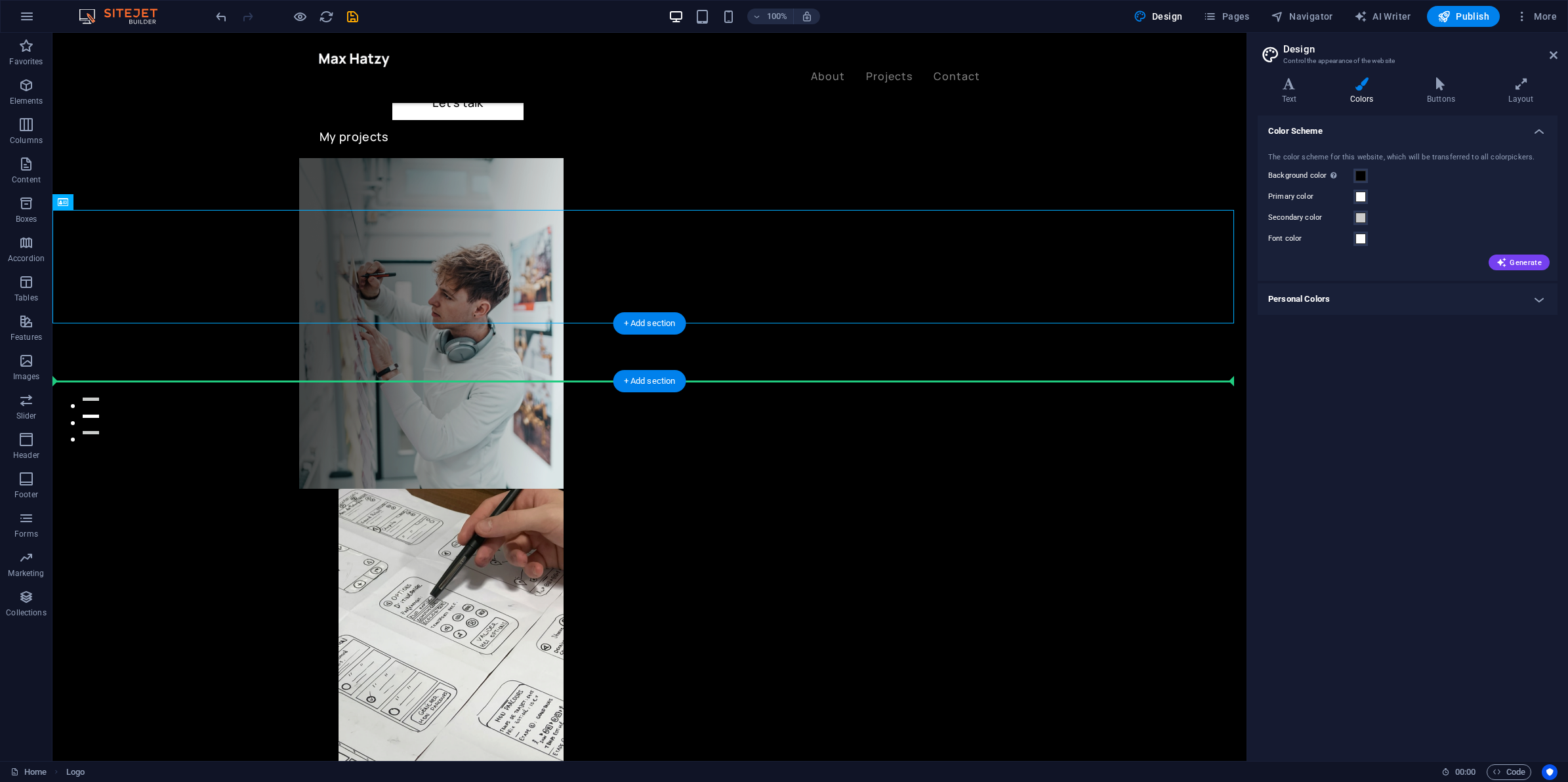
drag, startPoint x: 134, startPoint y: 280, endPoint x: 137, endPoint y: 370, distance: 90.0
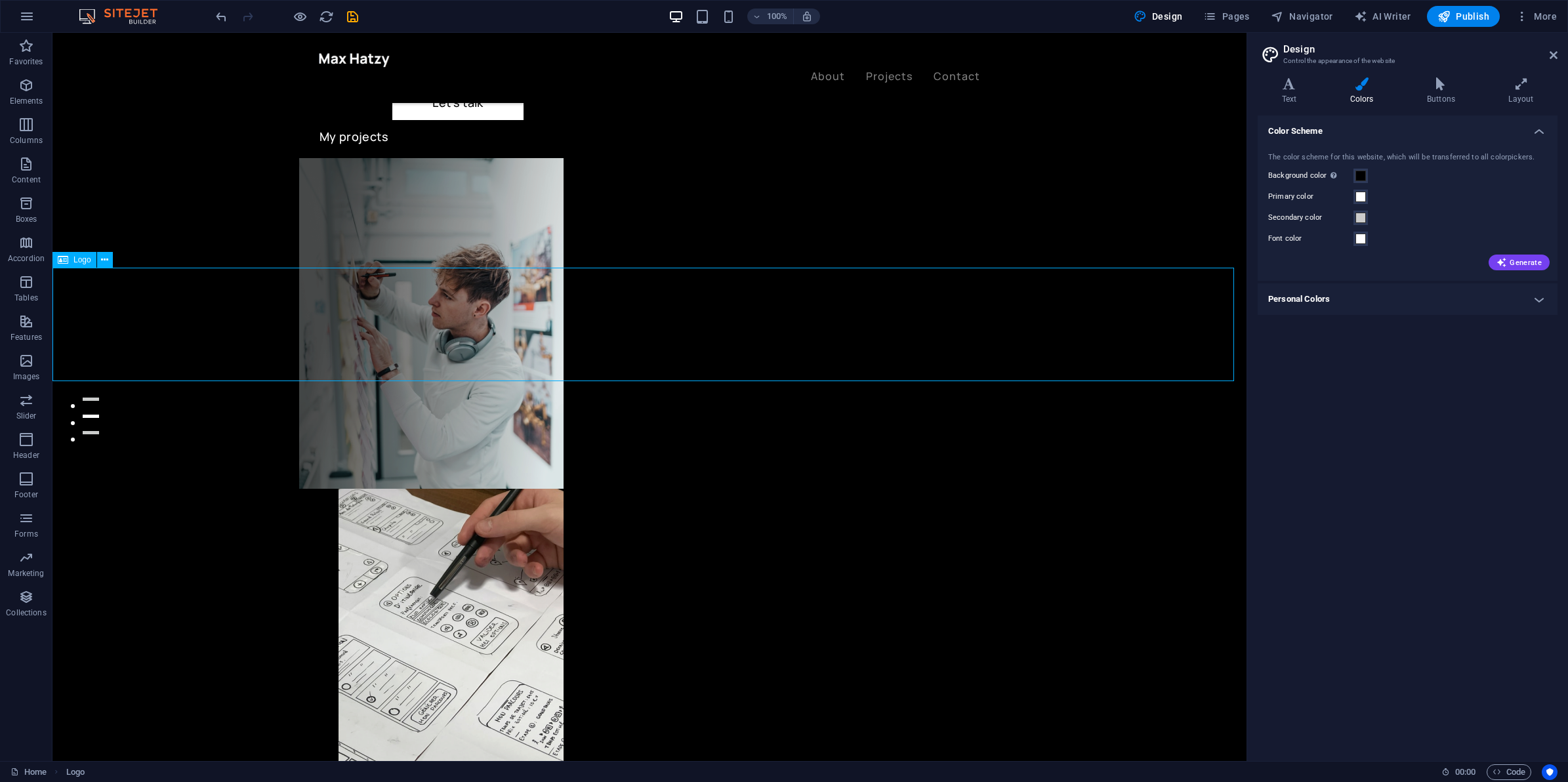
click at [89, 256] on span "Logo" at bounding box center [83, 260] width 18 height 8
click at [98, 259] on button at bounding box center [105, 259] width 15 height 15
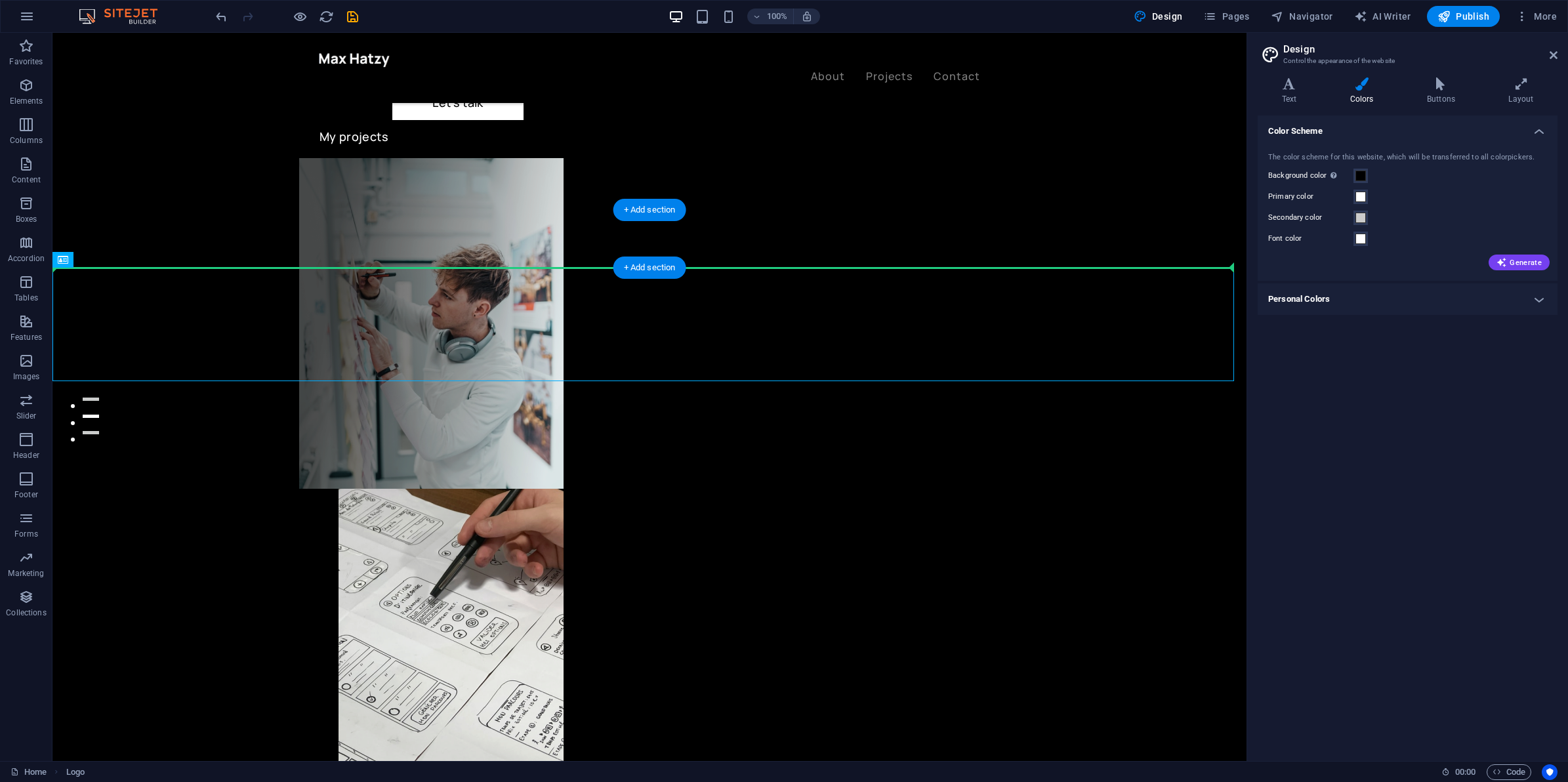
drag, startPoint x: 113, startPoint y: 329, endPoint x: 182, endPoint y: 249, distance: 105.6
click at [631, 275] on div "+ Add section" at bounding box center [649, 268] width 73 height 22
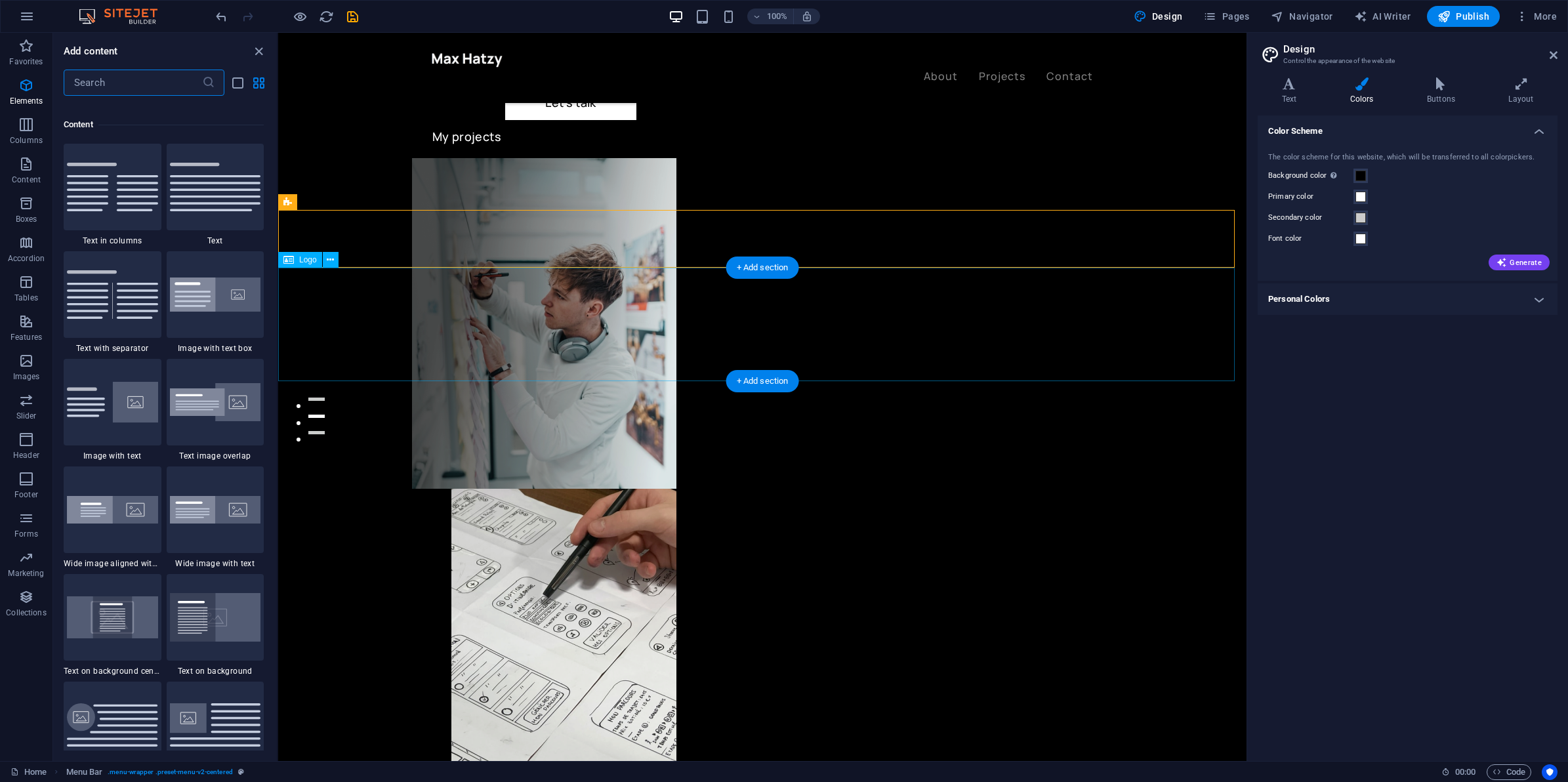
scroll to position [2294, 0]
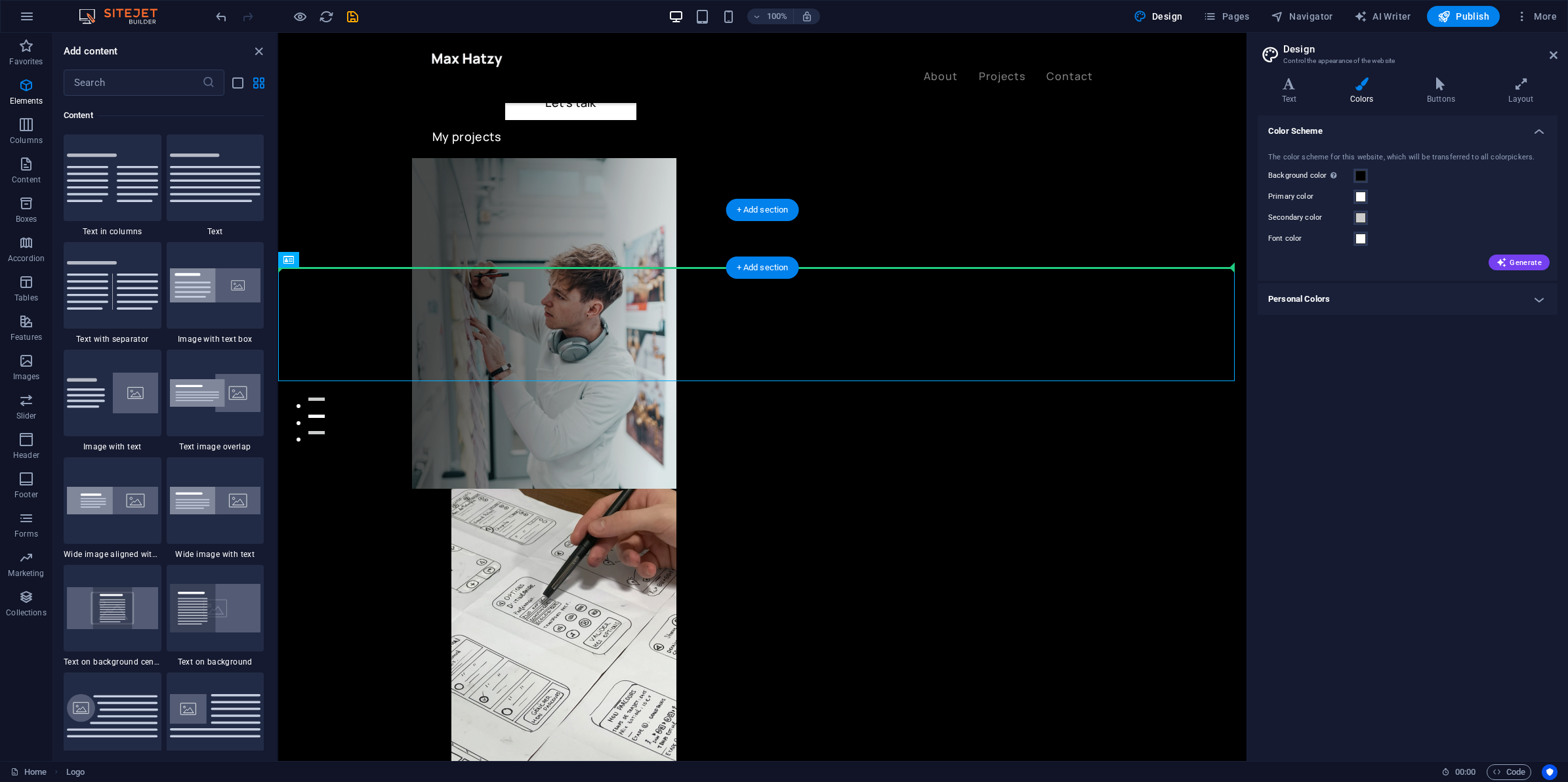
drag, startPoint x: 377, startPoint y: 296, endPoint x: 393, endPoint y: 246, distance: 52.5
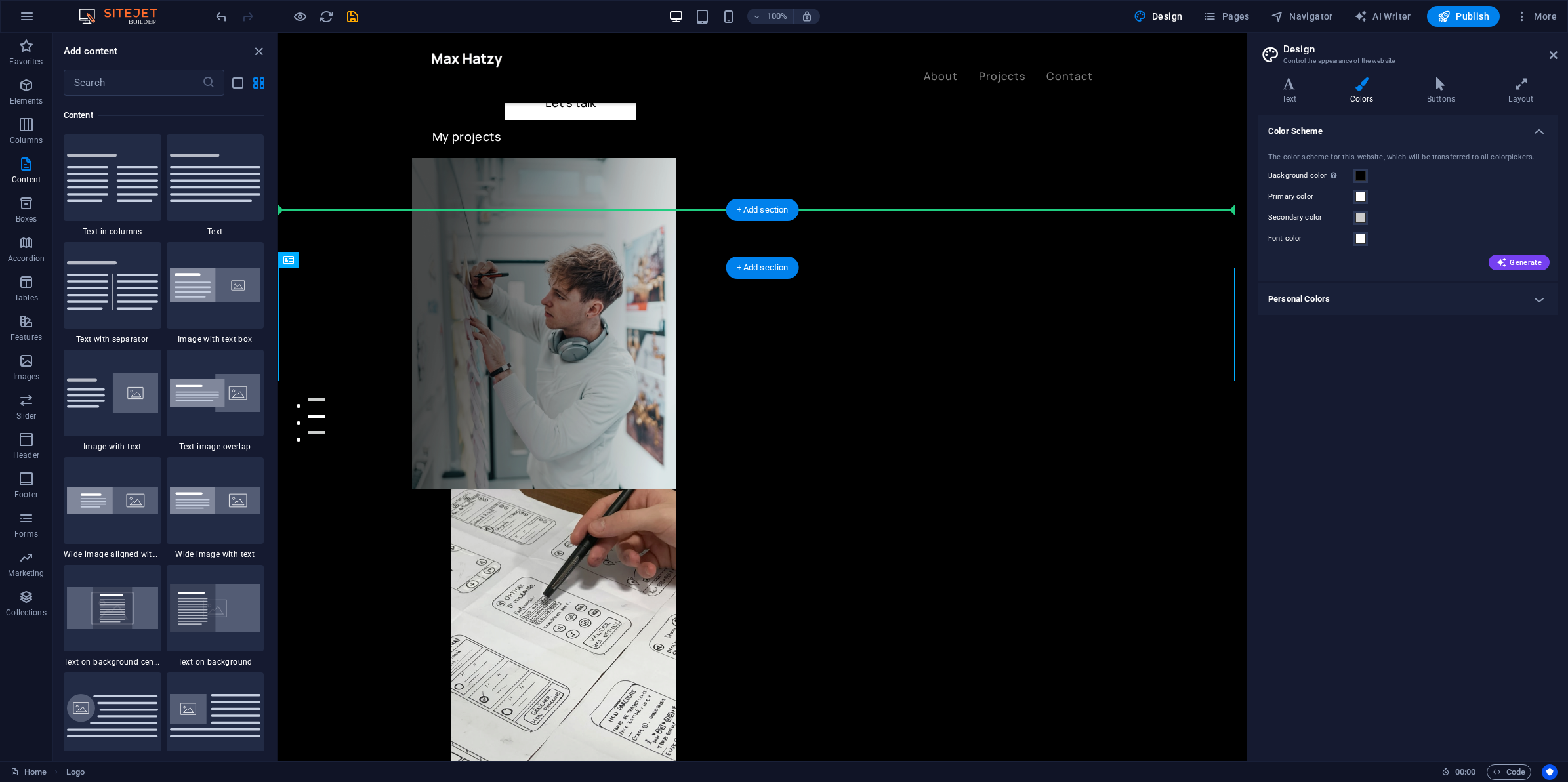
drag, startPoint x: 340, startPoint y: 303, endPoint x: 391, endPoint y: 270, distance: 60.7
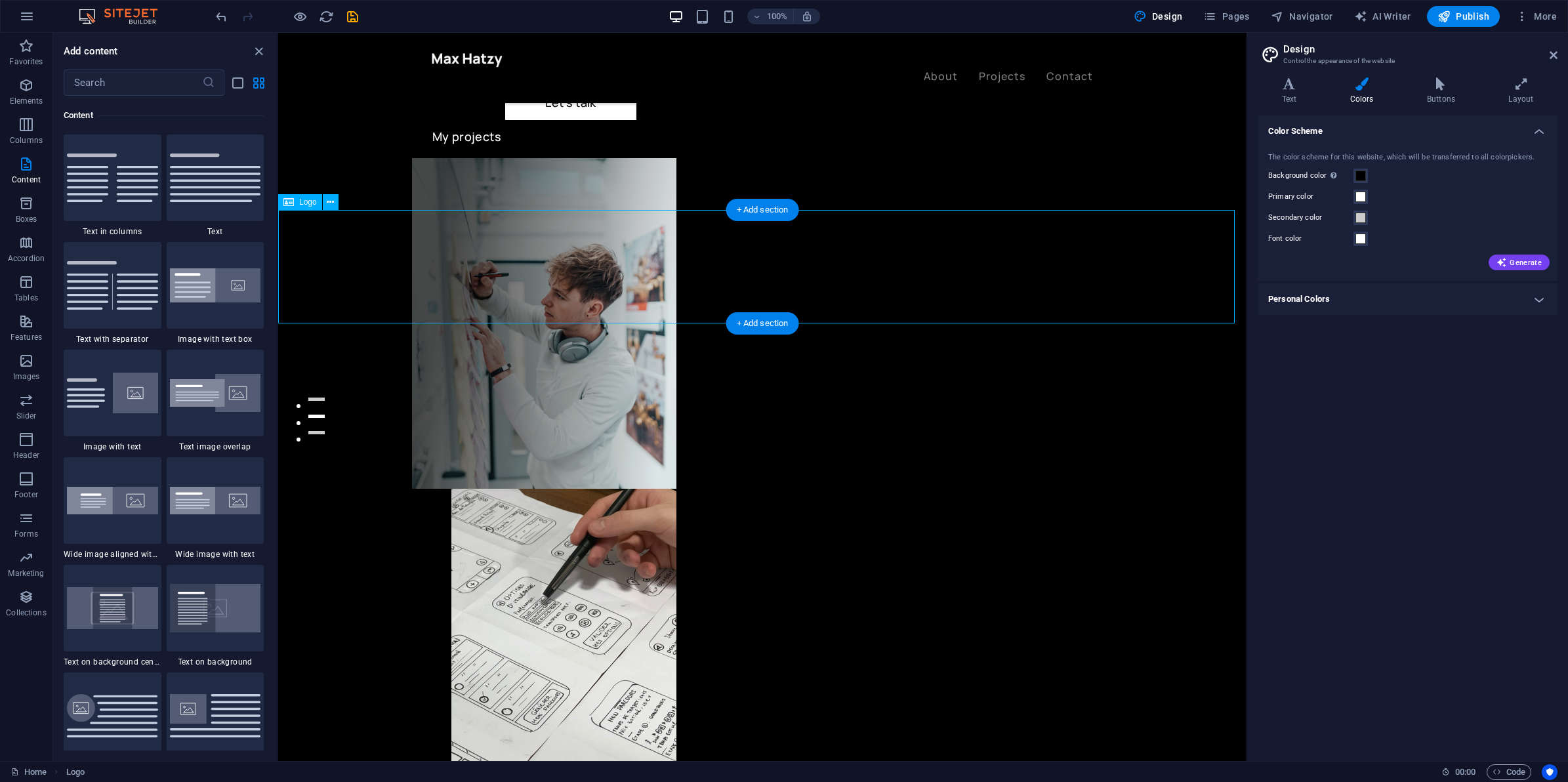
select select "px"
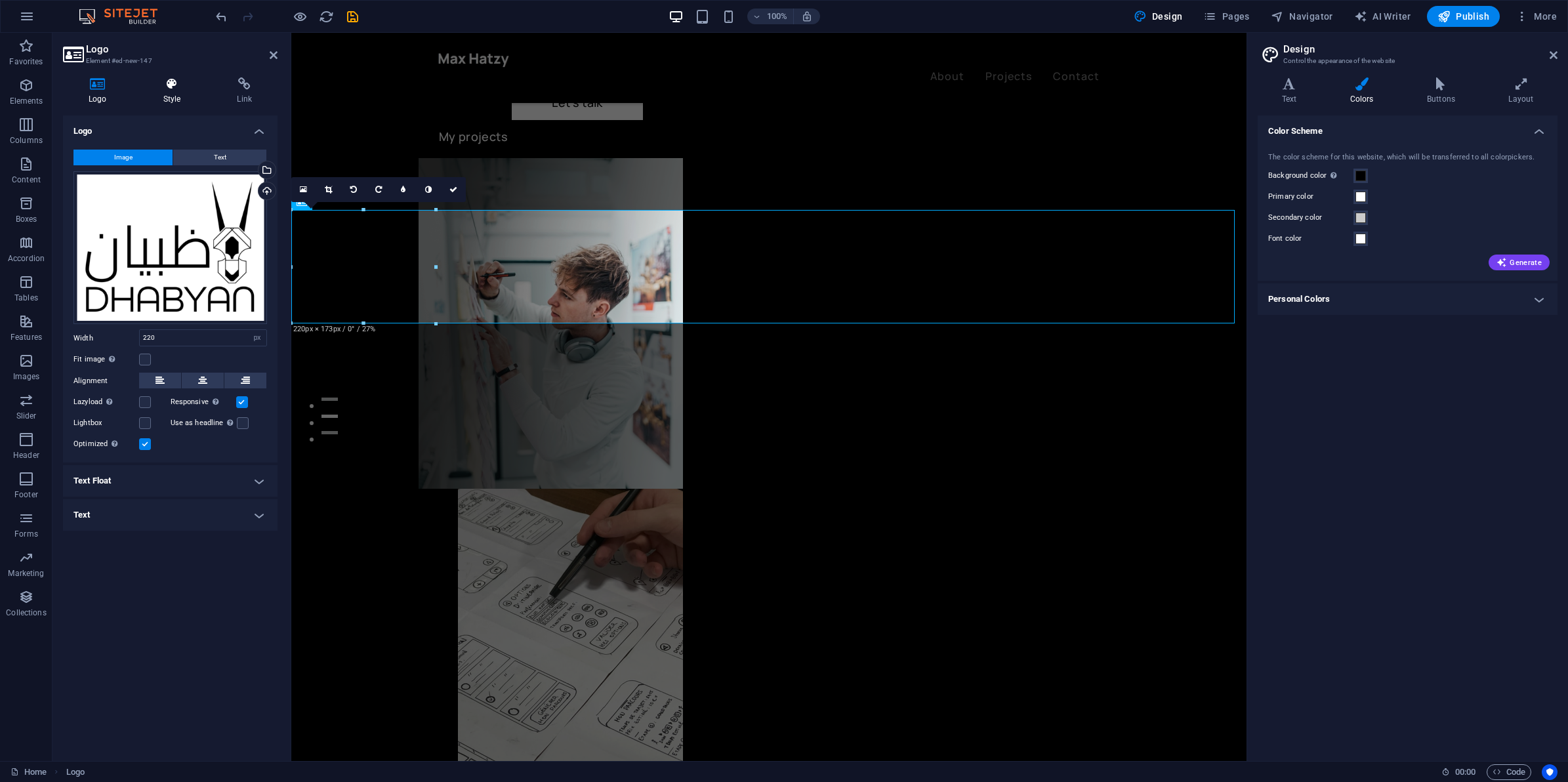
click at [166, 89] on icon at bounding box center [172, 84] width 69 height 13
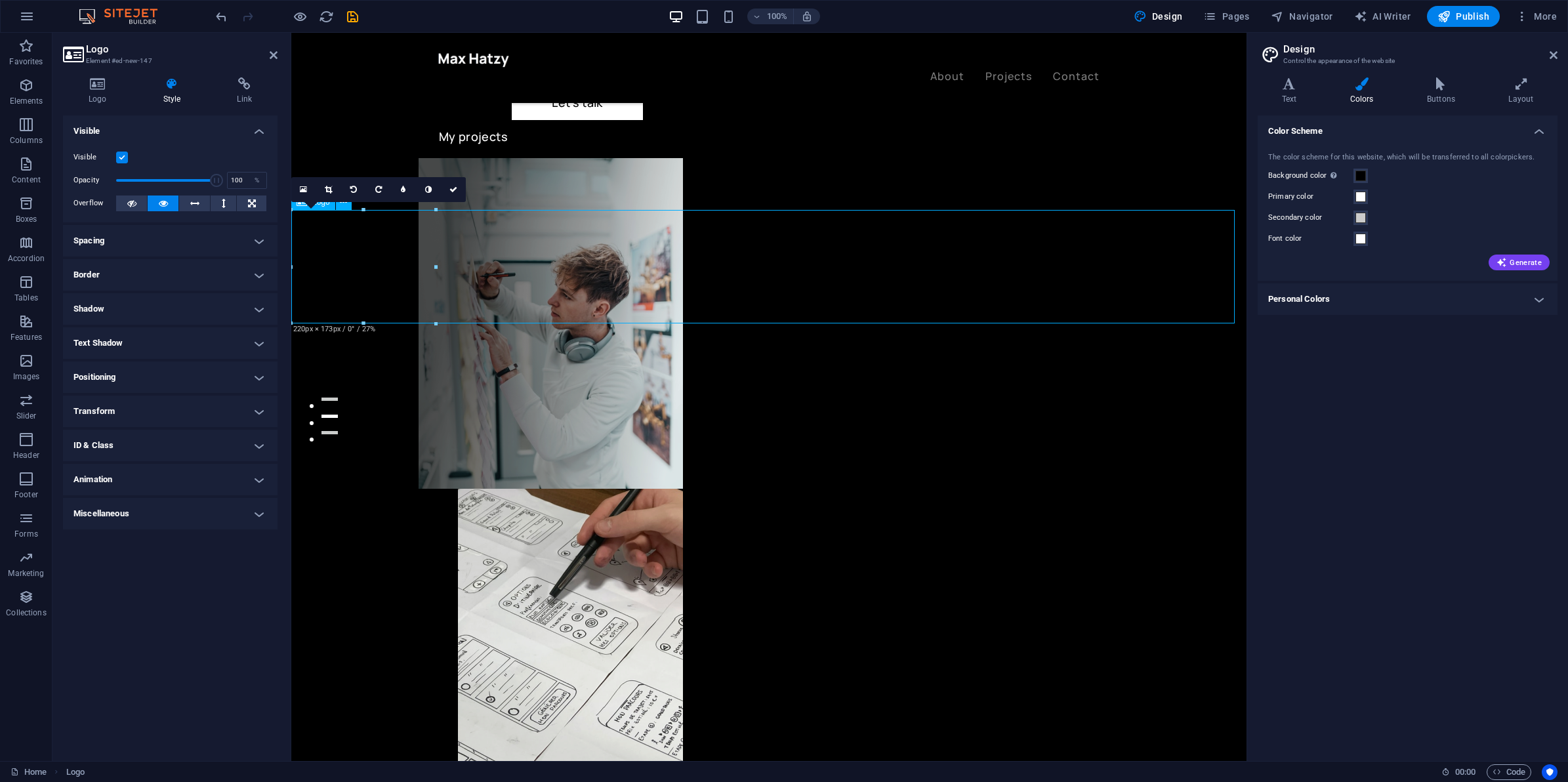
drag, startPoint x: 1359, startPoint y: 208, endPoint x: 1376, endPoint y: 189, distance: 25.5
click at [1362, 204] on div "The color scheme for this website, which will be transferred to all colorpicker…" at bounding box center [1408, 210] width 305 height 142
click at [1366, 196] on span at bounding box center [1361, 197] width 10 height 10
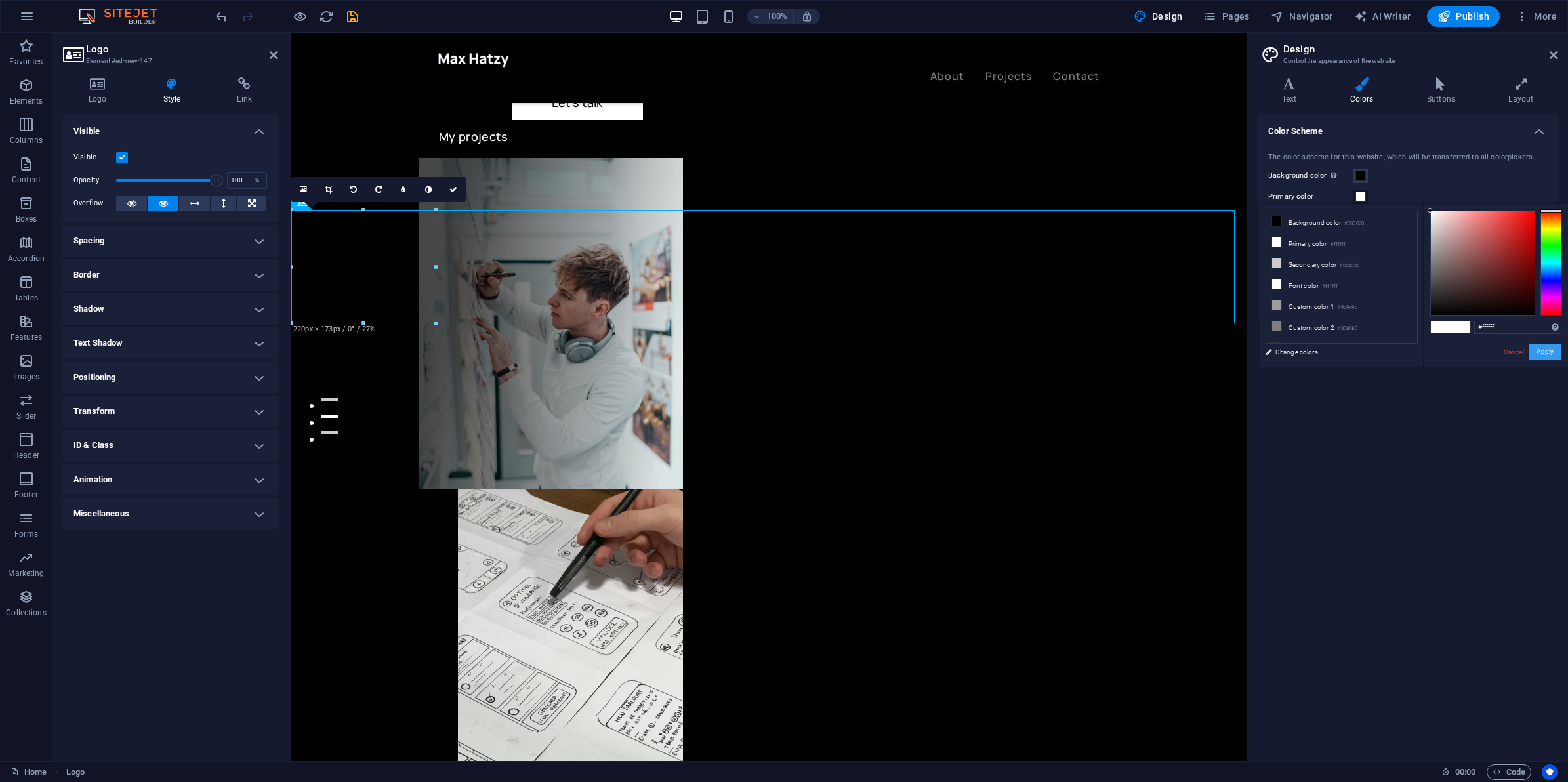
click at [1555, 347] on button "Apply" at bounding box center [1545, 351] width 32 height 15
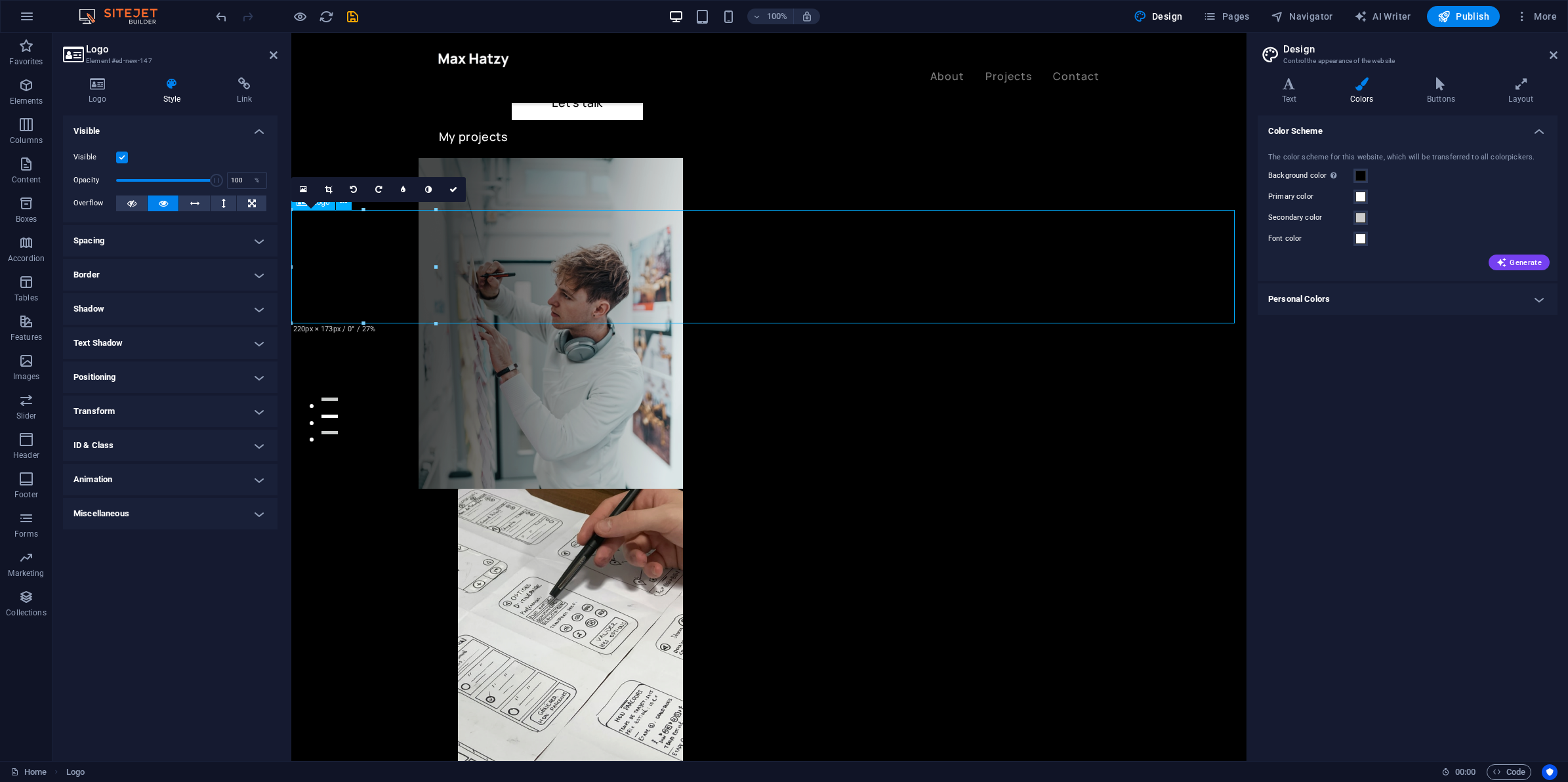
drag, startPoint x: 593, startPoint y: 228, endPoint x: 601, endPoint y: 228, distance: 8.0
drag, startPoint x: 725, startPoint y: 304, endPoint x: 418, endPoint y: 355, distance: 311.2
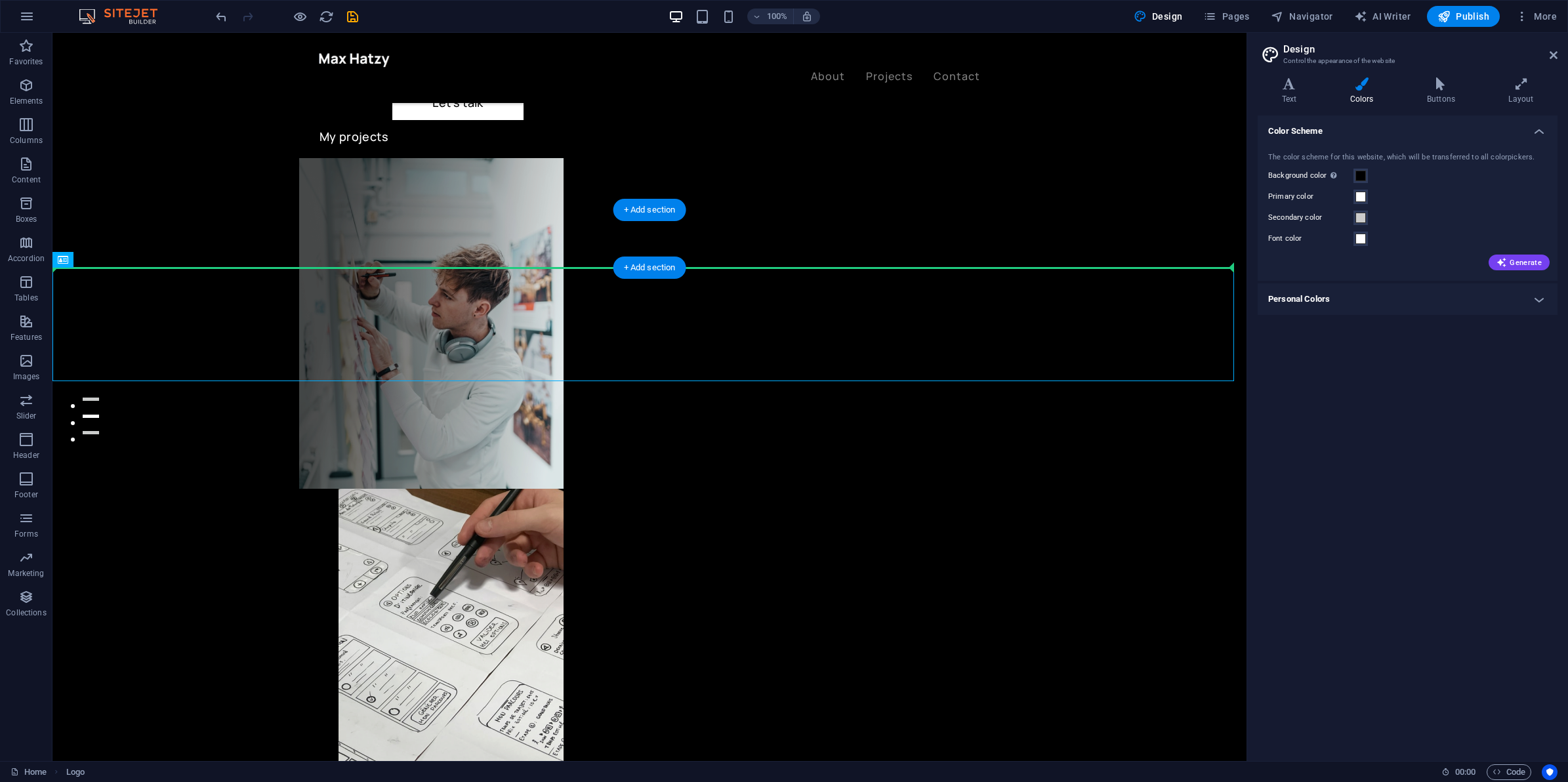
drag, startPoint x: 173, startPoint y: 325, endPoint x: 217, endPoint y: 247, distance: 89.6
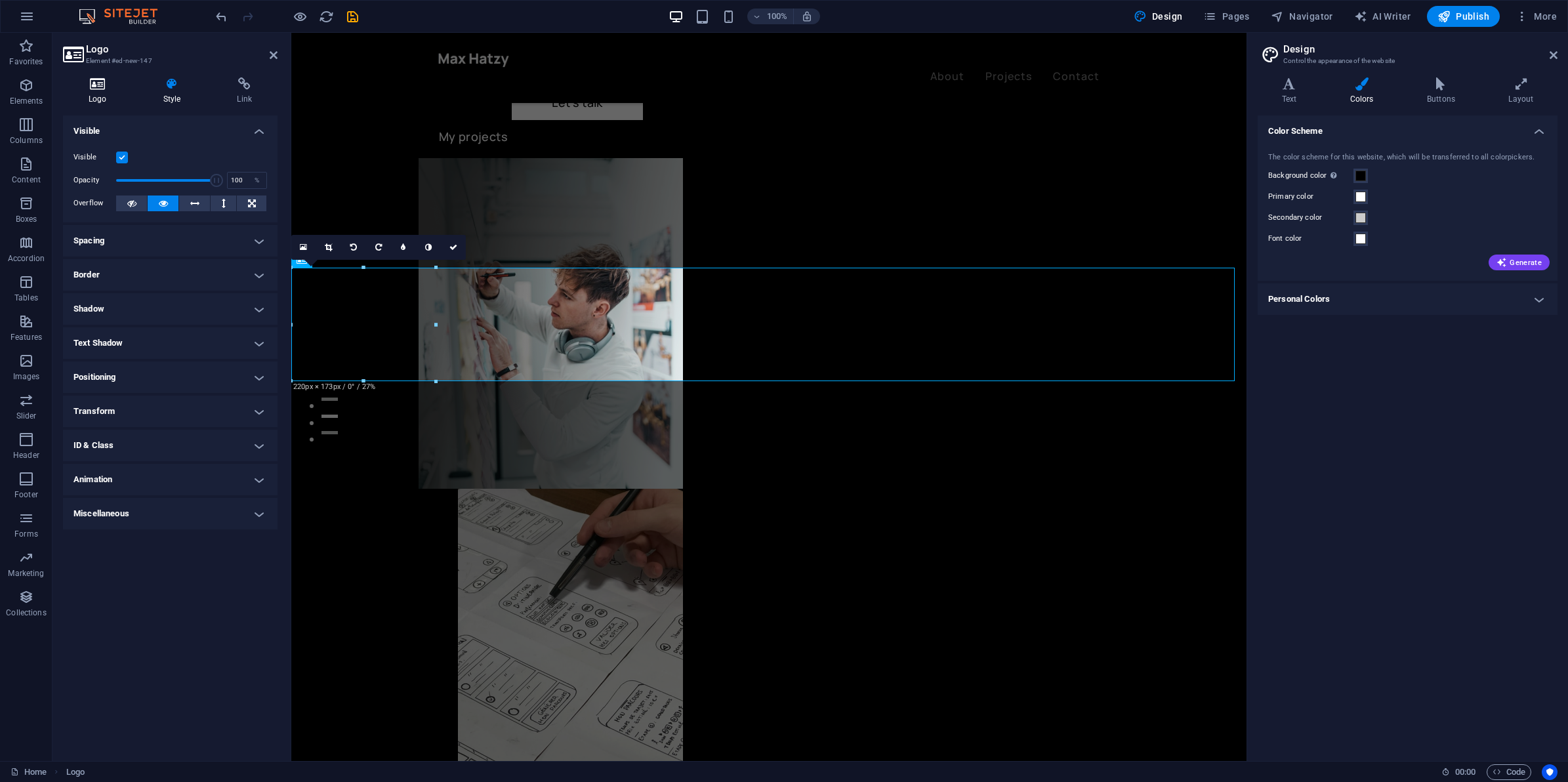
click at [103, 91] on h4 "Logo" at bounding box center [100, 91] width 75 height 27
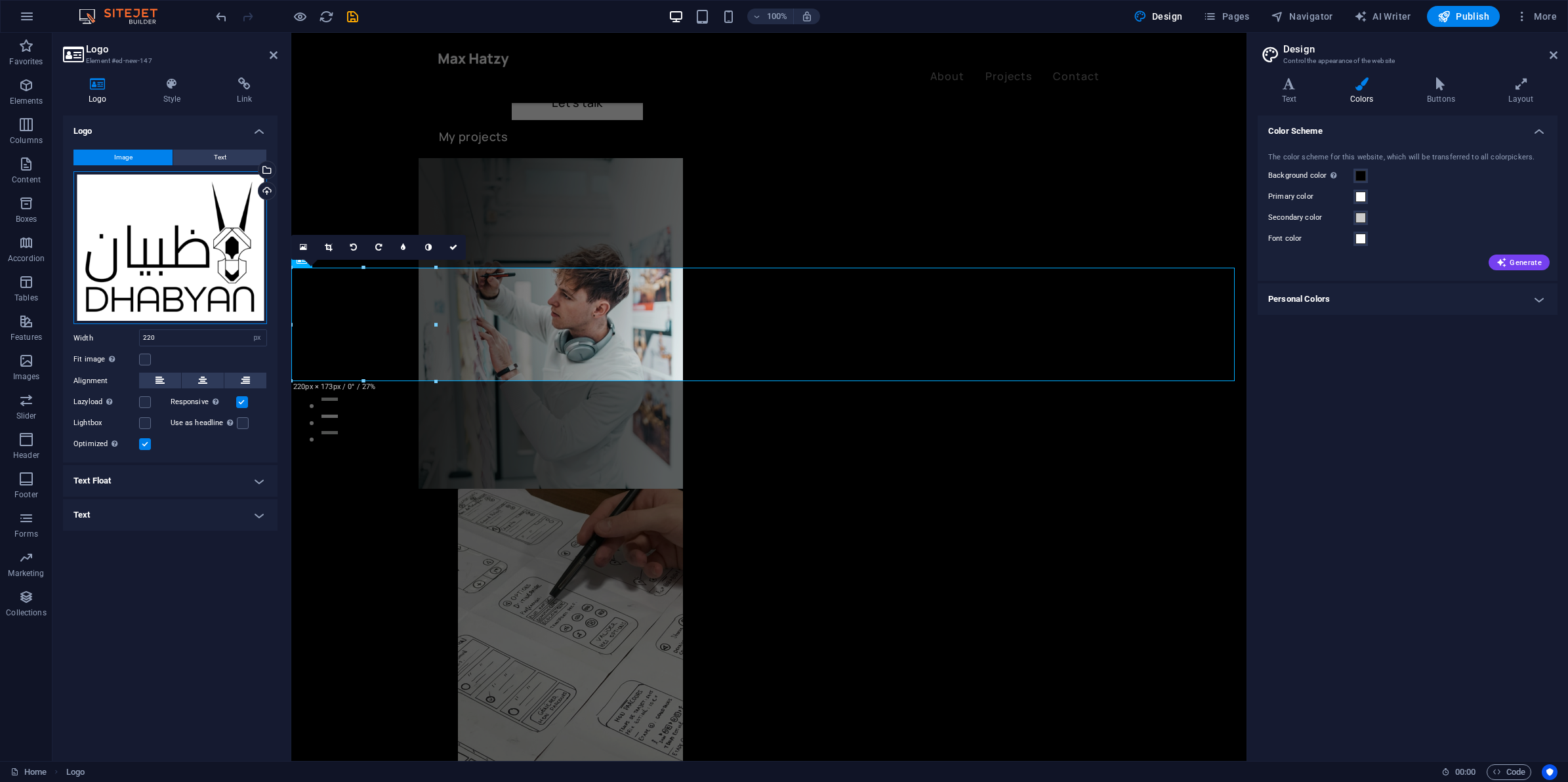
click at [143, 248] on div "Drag files here, click to choose files or select files from Files or our free s…" at bounding box center [170, 248] width 193 height 153
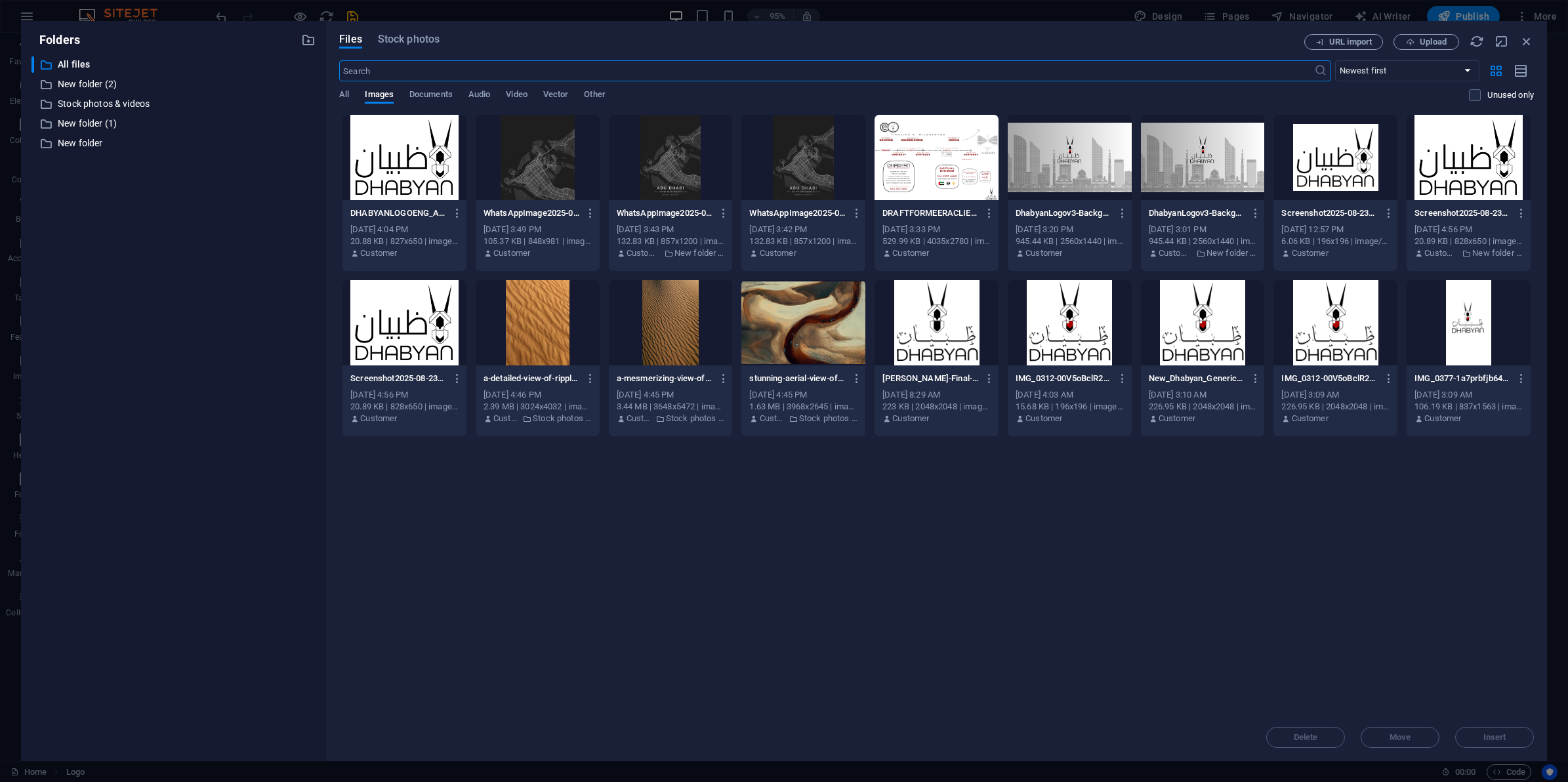
click at [935, 485] on div "Drop files here to upload them instantly DHABYANLOGOENG_ARBV0010-WHITEBG-fYA7mq…" at bounding box center [936, 414] width 1195 height 600
click at [1474, 730] on div "Delete Move Insert" at bounding box center [936, 731] width 1195 height 34
click at [1493, 732] on div "Delete Move Insert" at bounding box center [936, 731] width 1195 height 34
click at [1268, 533] on div "Drop files here to upload them instantly DHABYANLOGOENG_ARBV0010-WHITEBG-fYA7mq…" at bounding box center [936, 414] width 1195 height 600
click at [1479, 733] on div "Delete Move Insert" at bounding box center [936, 731] width 1195 height 34
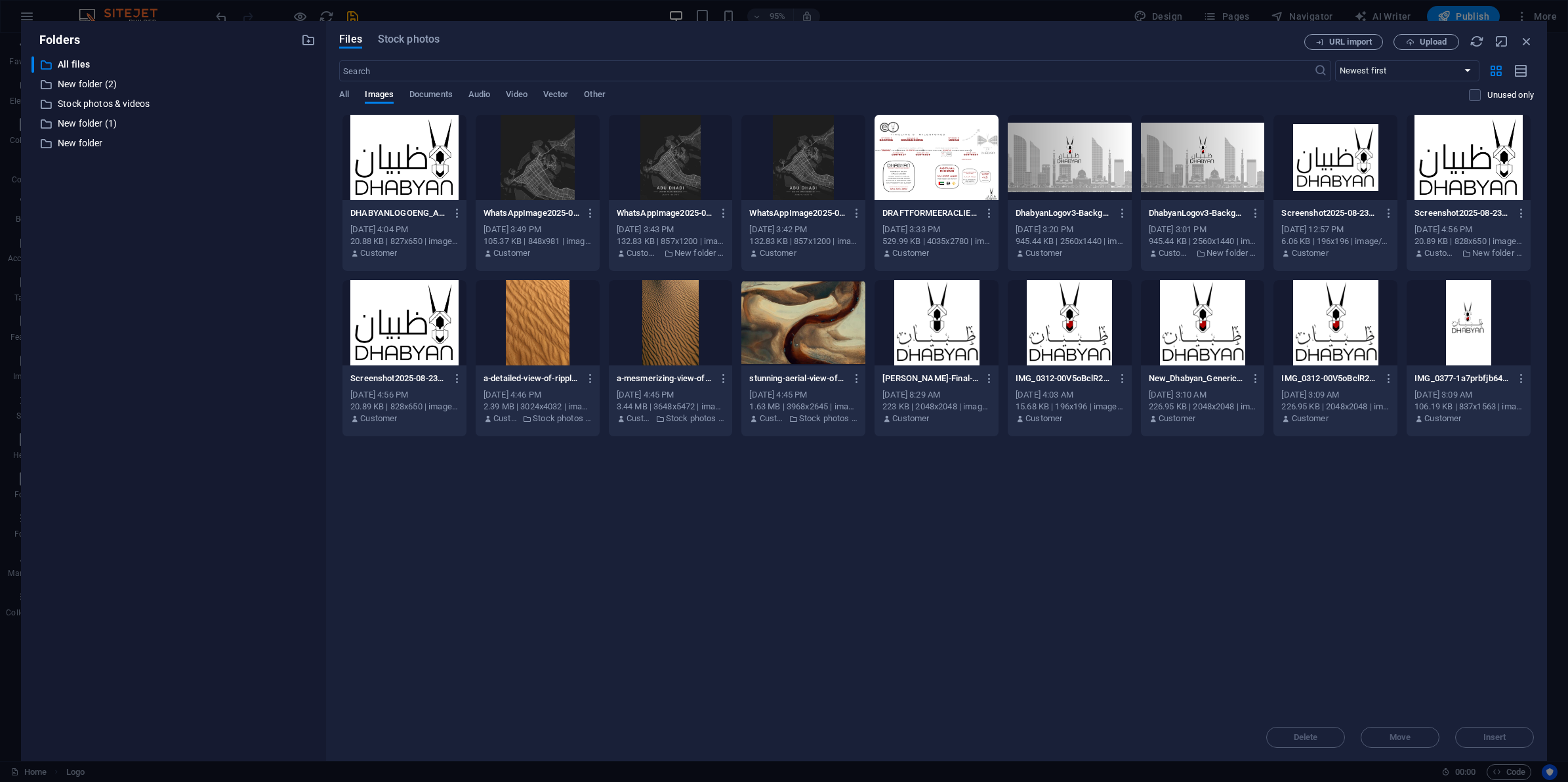
click at [733, 668] on div "Drop files here to upload them instantly DHABYANLOGOENG_ARBV0010-WHITEBG-fYA7mq…" at bounding box center [936, 414] width 1195 height 600
click at [1415, 44] on span "Upload" at bounding box center [1426, 43] width 54 height 9
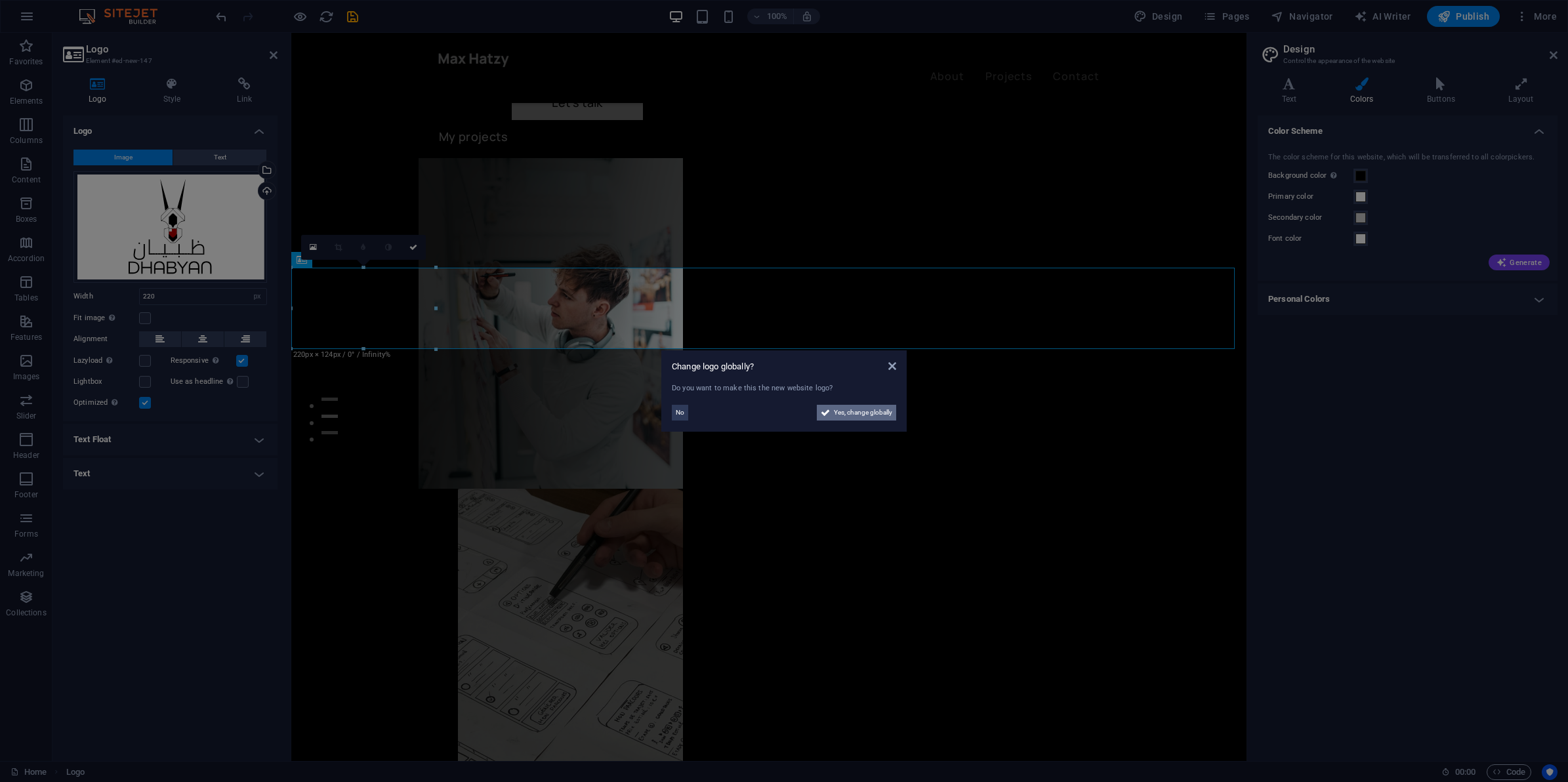
click at [840, 418] on span "Yes, change globally" at bounding box center [863, 412] width 58 height 15
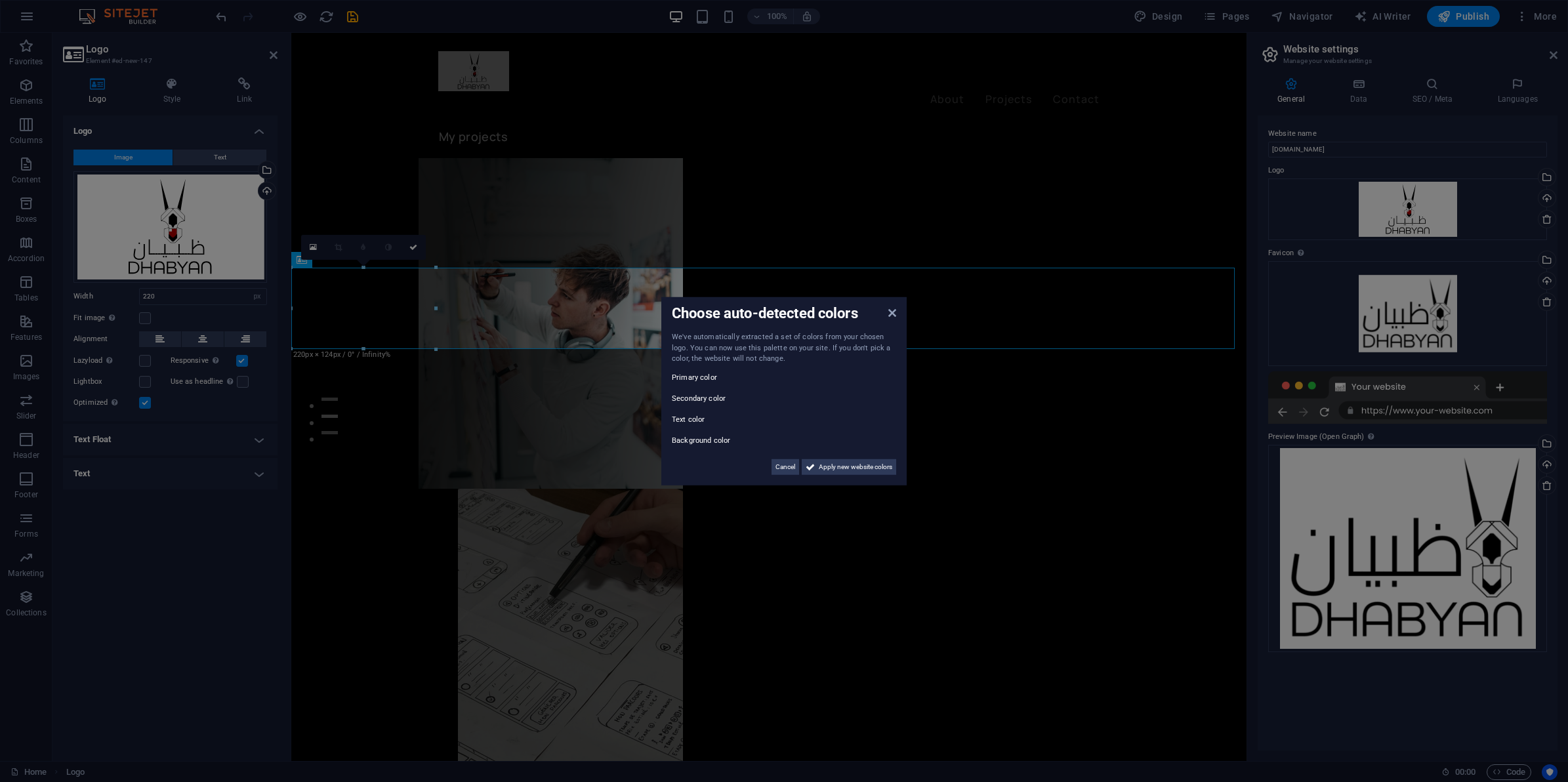
click at [880, 311] on div "Choose auto-detected colors We've automatically extracted a set of colors from …" at bounding box center [784, 391] width 246 height 188
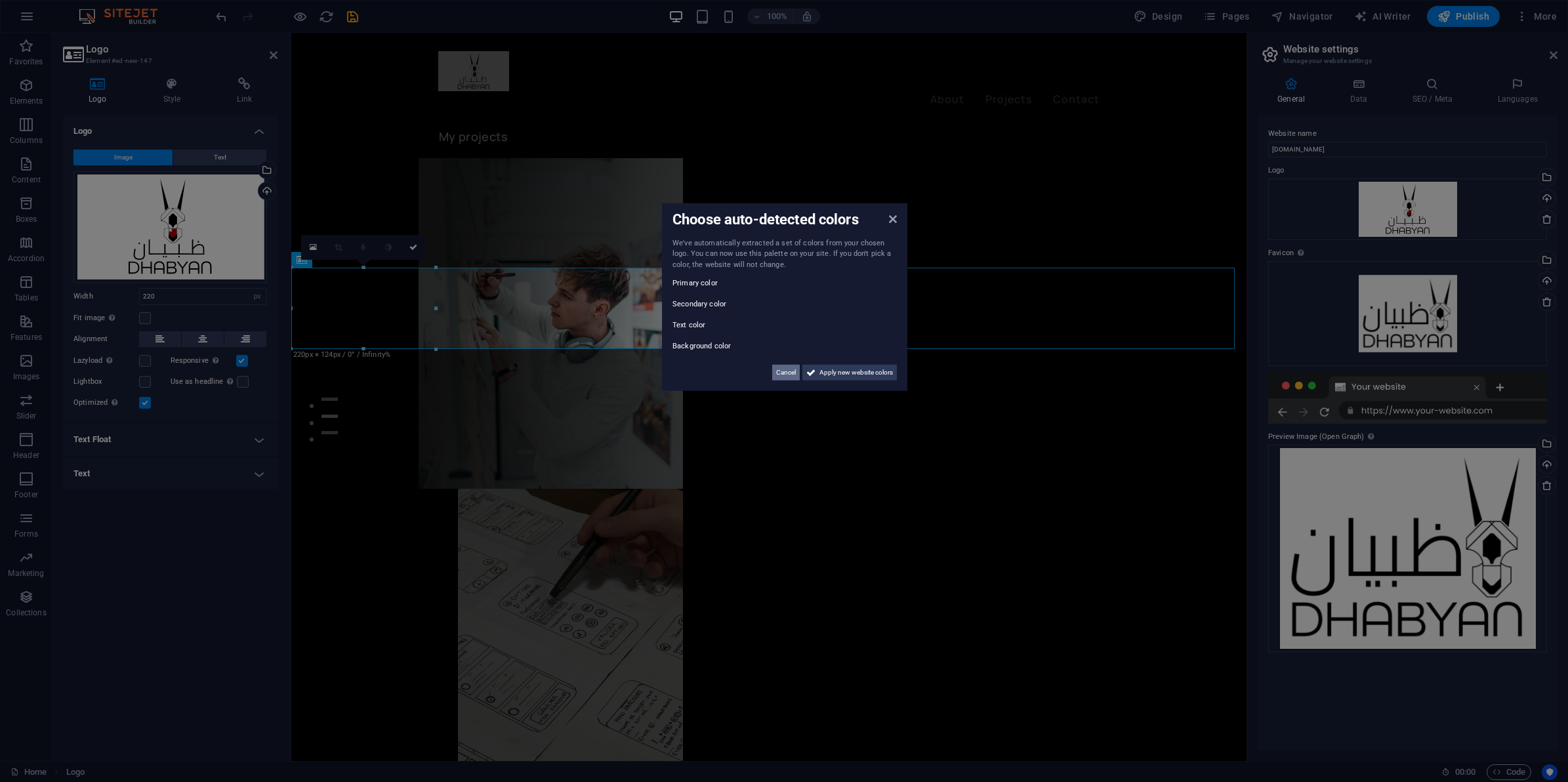
click at [783, 376] on span "Cancel" at bounding box center [786, 372] width 20 height 15
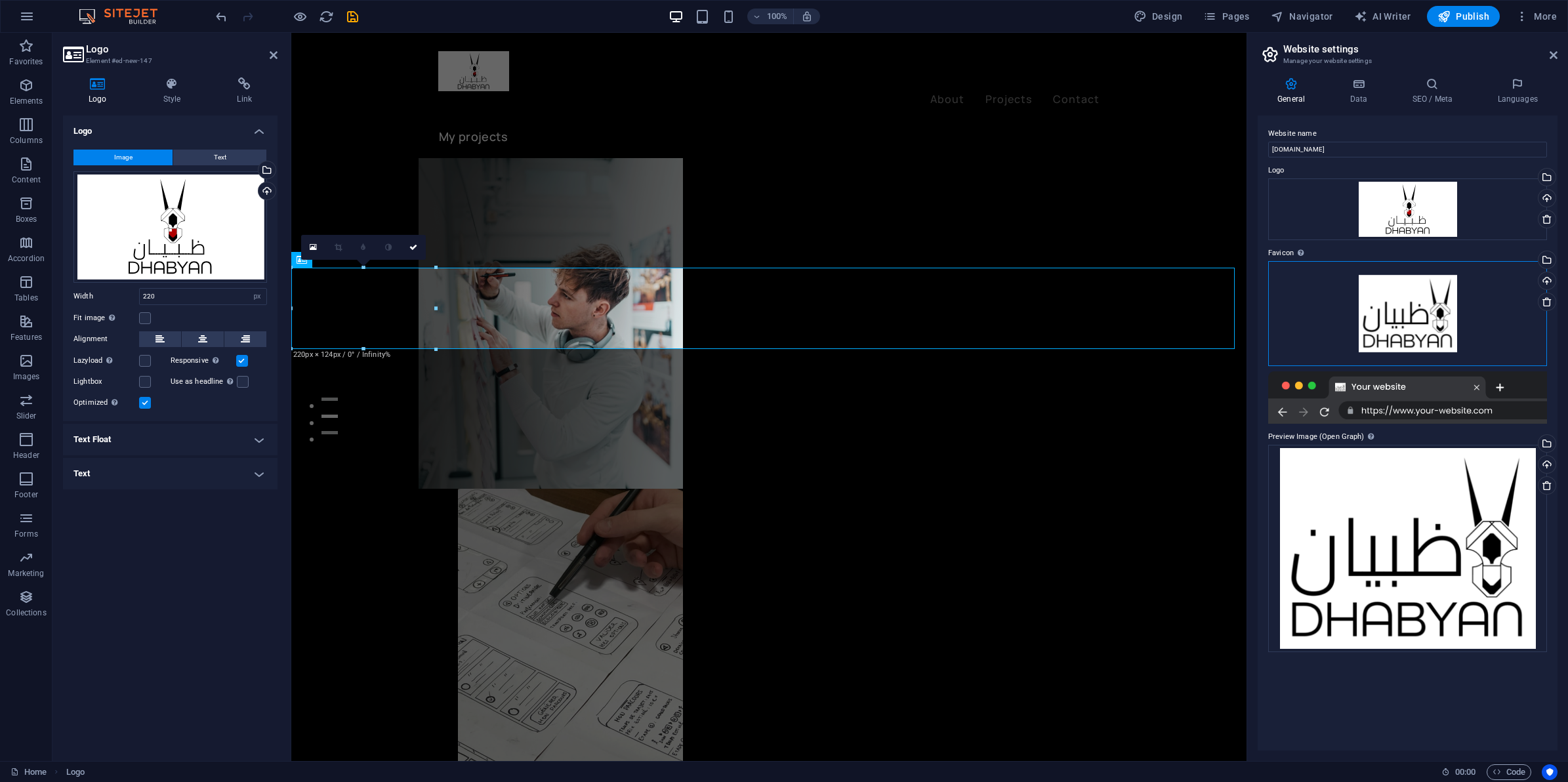
click at [1409, 316] on div "Drag files here, click to choose files or select files from Files or our free s…" at bounding box center [1408, 314] width 279 height 105
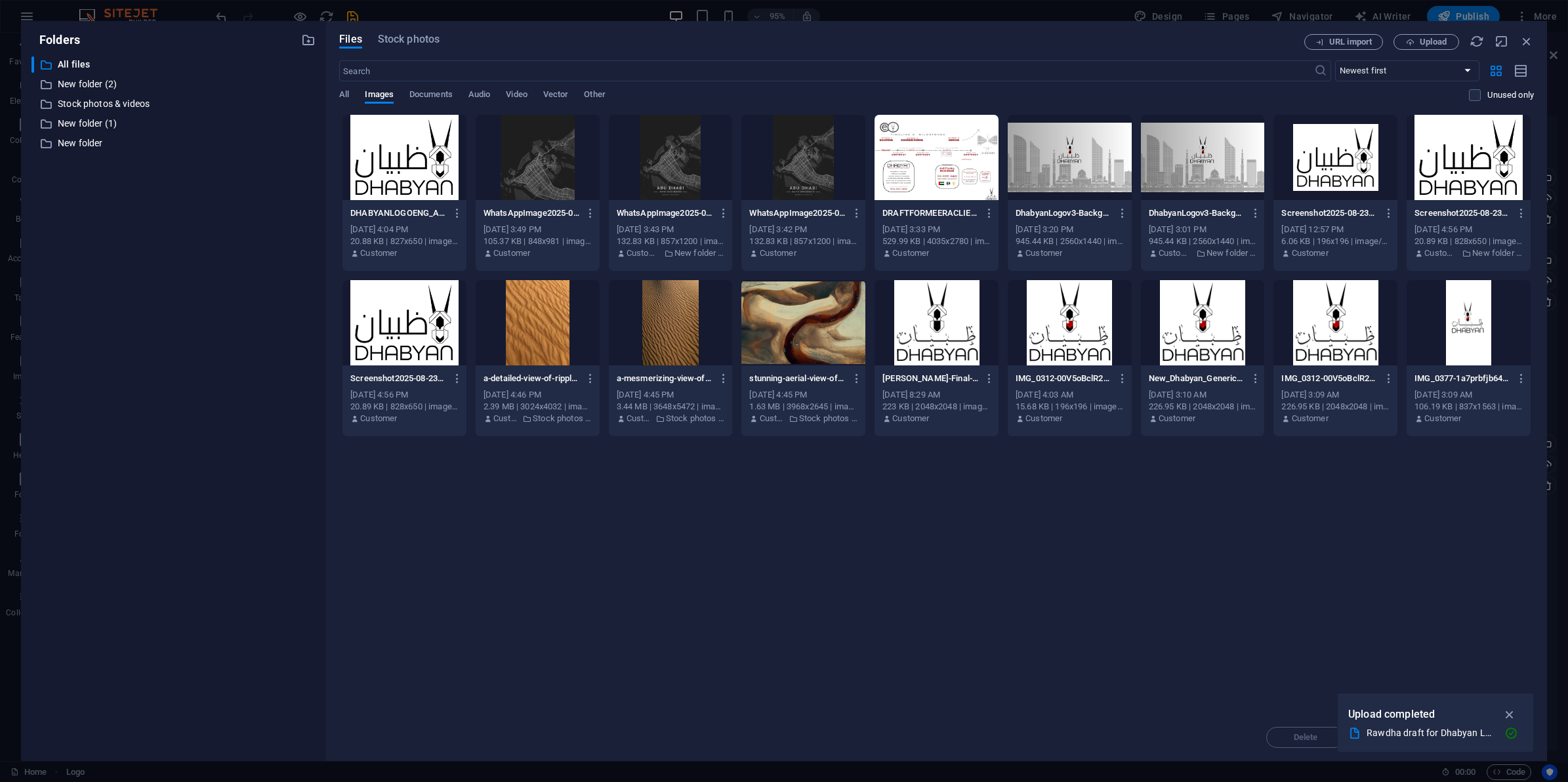
click at [857, 532] on div "Drop files here to upload them instantly DHABYANLOGOENG_ARBV0010-WHITEBG-fYA7mq…" at bounding box center [936, 414] width 1195 height 600
click at [1462, 340] on div at bounding box center [1469, 323] width 124 height 86
click at [1434, 48] on button "Upload" at bounding box center [1426, 41] width 66 height 15
click at [971, 536] on div "Drop files here to upload them instantly DHABYANLOGOENG_ARBV0010-WHITEBG-fYA7mq…" at bounding box center [936, 414] width 1195 height 600
click at [1513, 694] on icon "button" at bounding box center [1510, 698] width 15 height 15
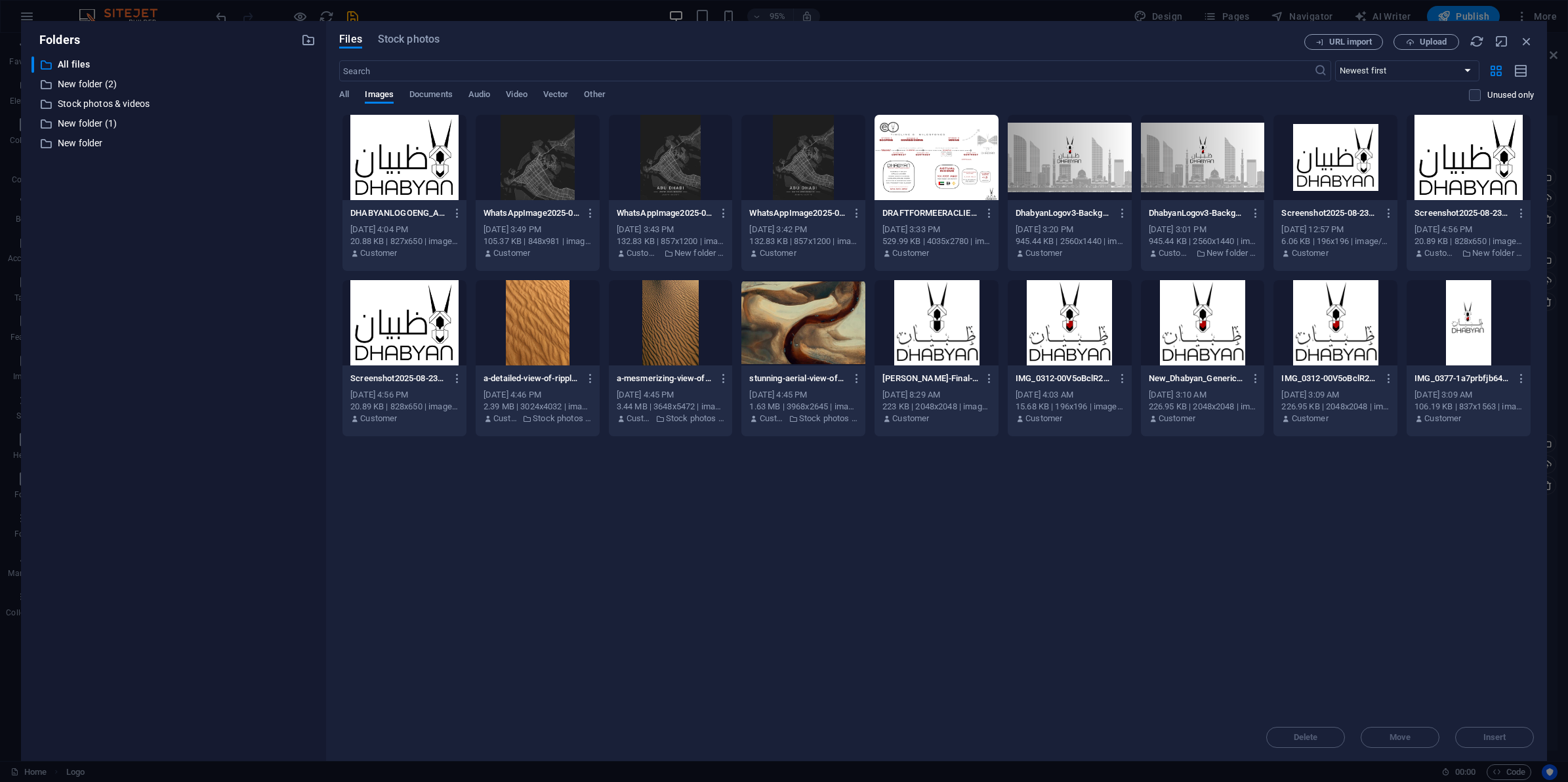
click at [1375, 726] on div "Delete Move Insert" at bounding box center [936, 731] width 1195 height 34
click at [1031, 484] on div "Drop files here to upload them instantly DHABYANLOGOENG_ARBV0010-WHITEBG-fYA7mq…" at bounding box center [936, 414] width 1195 height 600
click at [862, 617] on div "Drop files here to upload them instantly DHABYANLOGOENG_ARBV0010-WHITEBG-fYA7mq…" at bounding box center [936, 414] width 1195 height 600
click at [1414, 48] on button "Upload" at bounding box center [1426, 41] width 66 height 15
drag, startPoint x: 1414, startPoint y: 48, endPoint x: 213, endPoint y: 91, distance: 1201.8
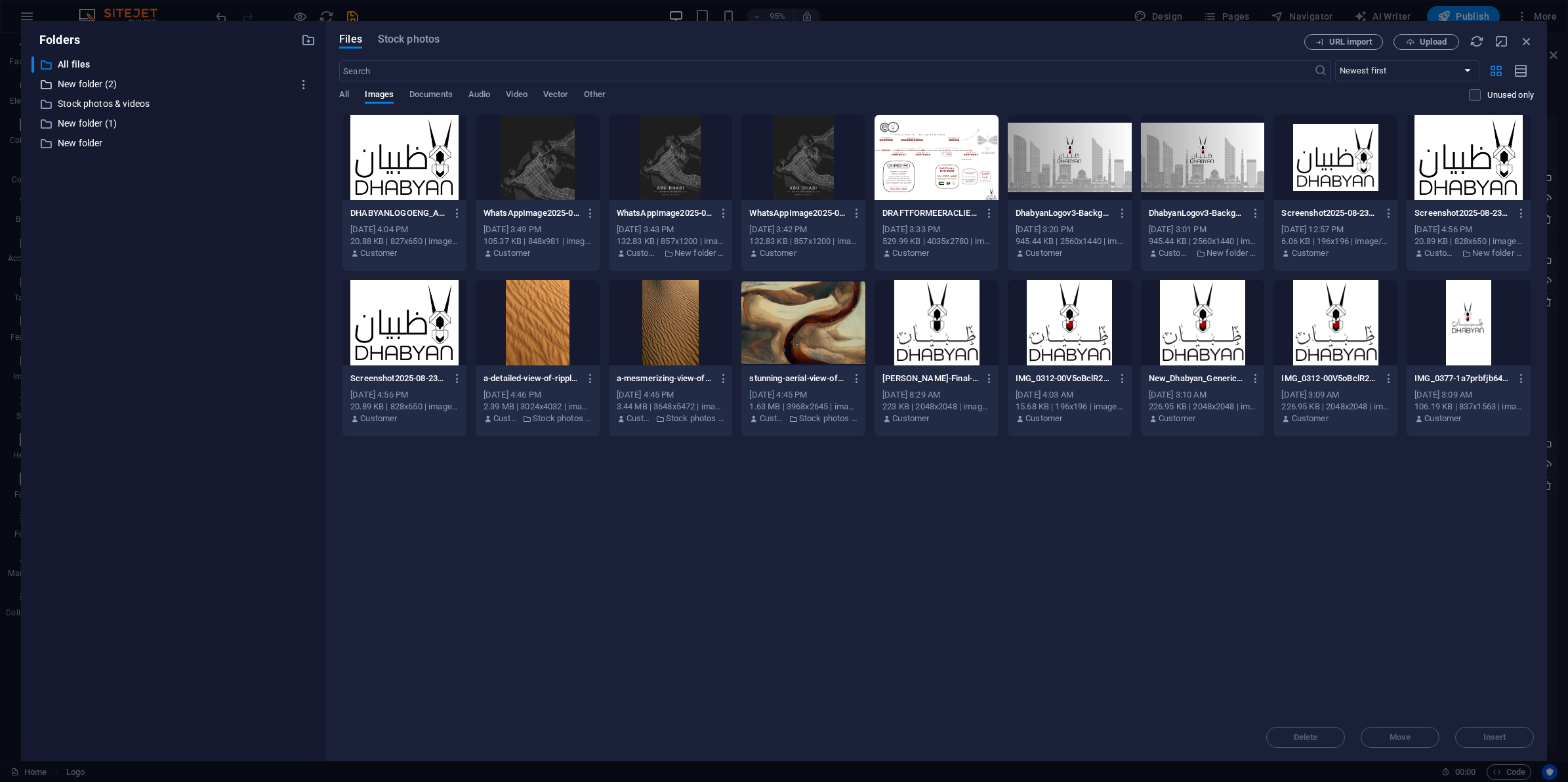
click at [213, 91] on div "​ New folder (2) New folder (2)" at bounding box center [162, 84] width 260 height 16
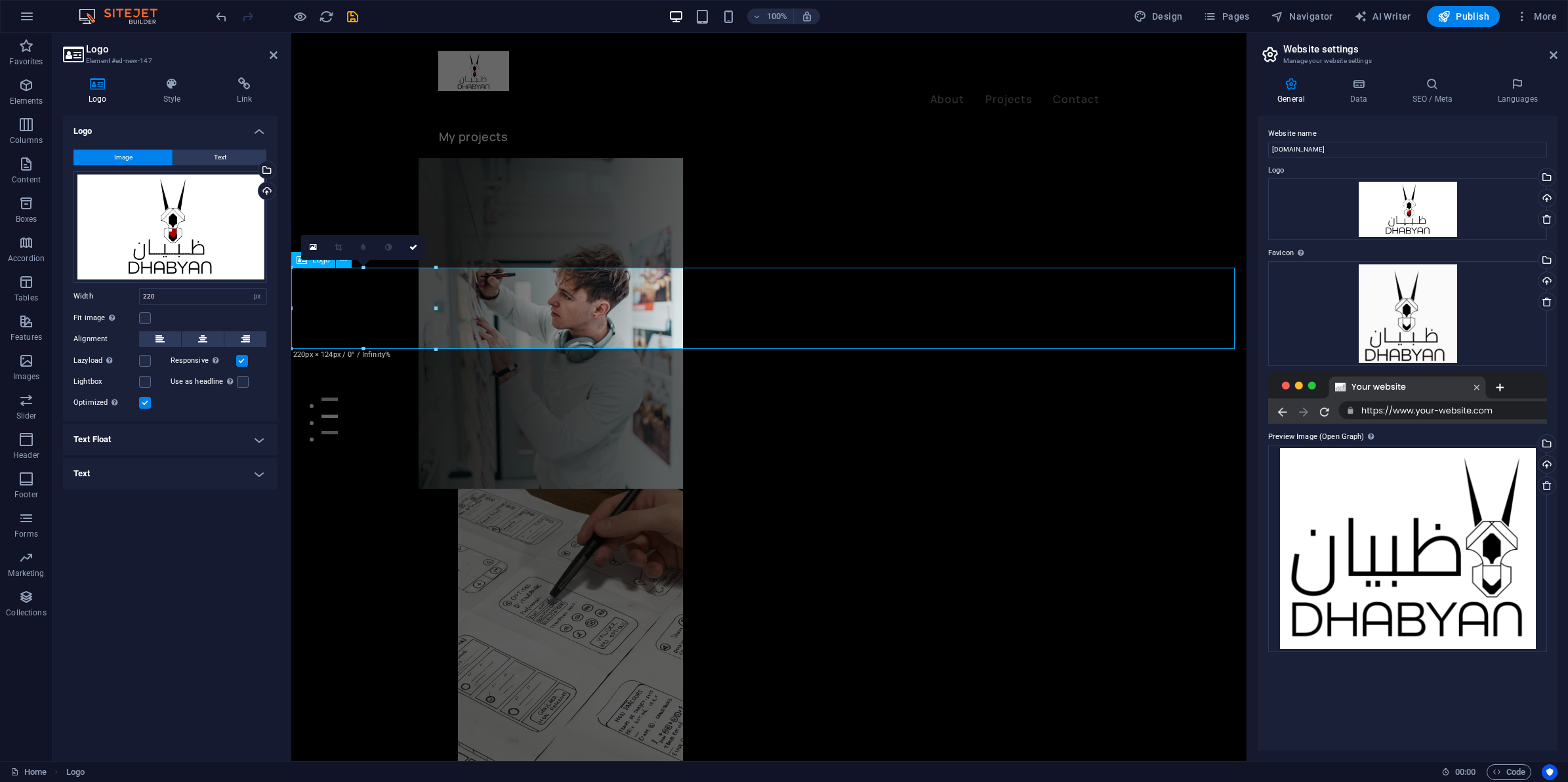
click at [1443, 312] on div "Drag files here, click to choose files or select files from Files or our free s…" at bounding box center [1408, 314] width 279 height 105
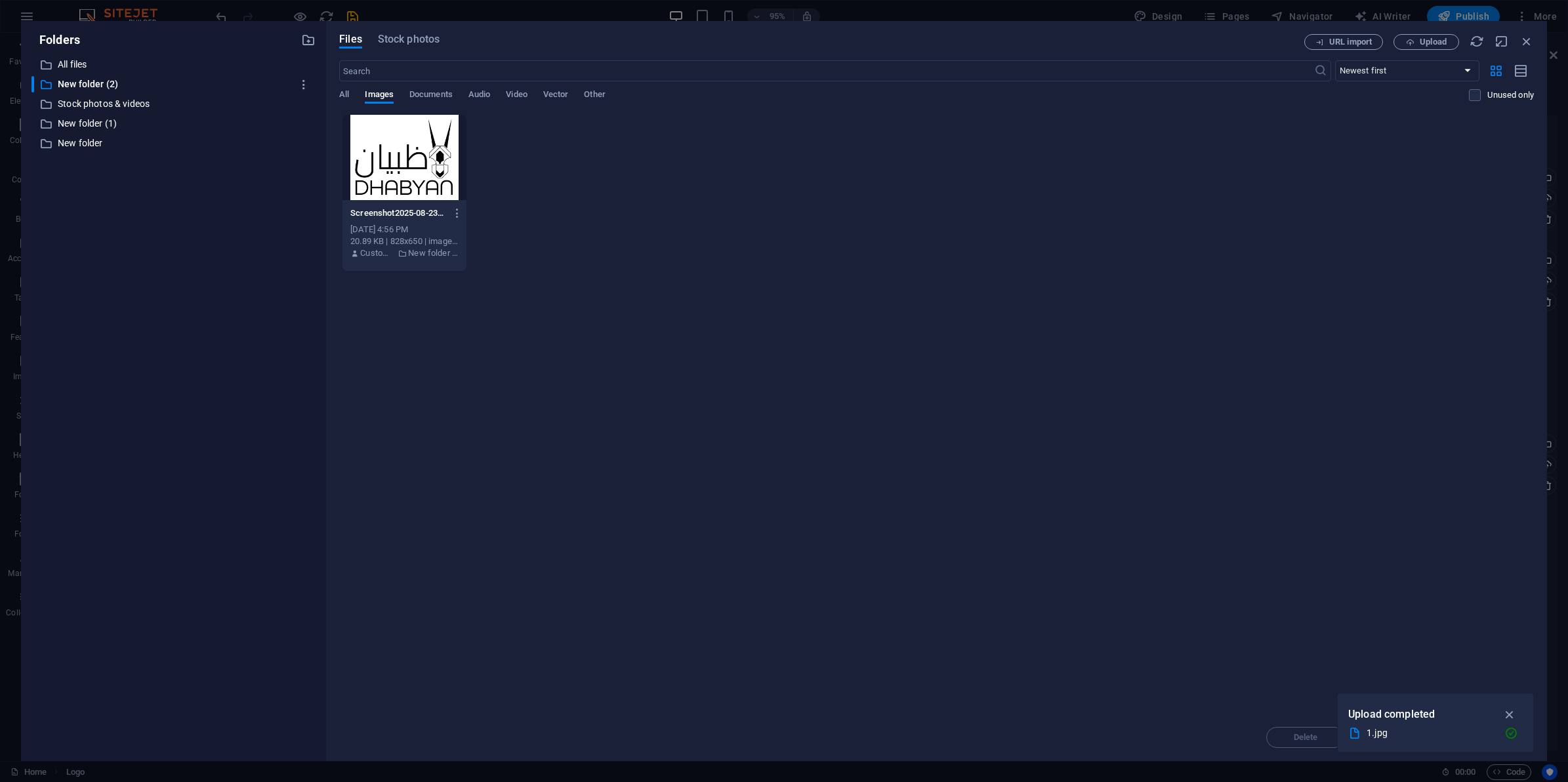
click at [1443, 312] on div "Drop files here to upload them instantly Screenshot2025-08-23070520-EzFQtZHuQkX…" at bounding box center [936, 414] width 1195 height 600
click at [1429, 47] on button "Upload" at bounding box center [1426, 41] width 66 height 15
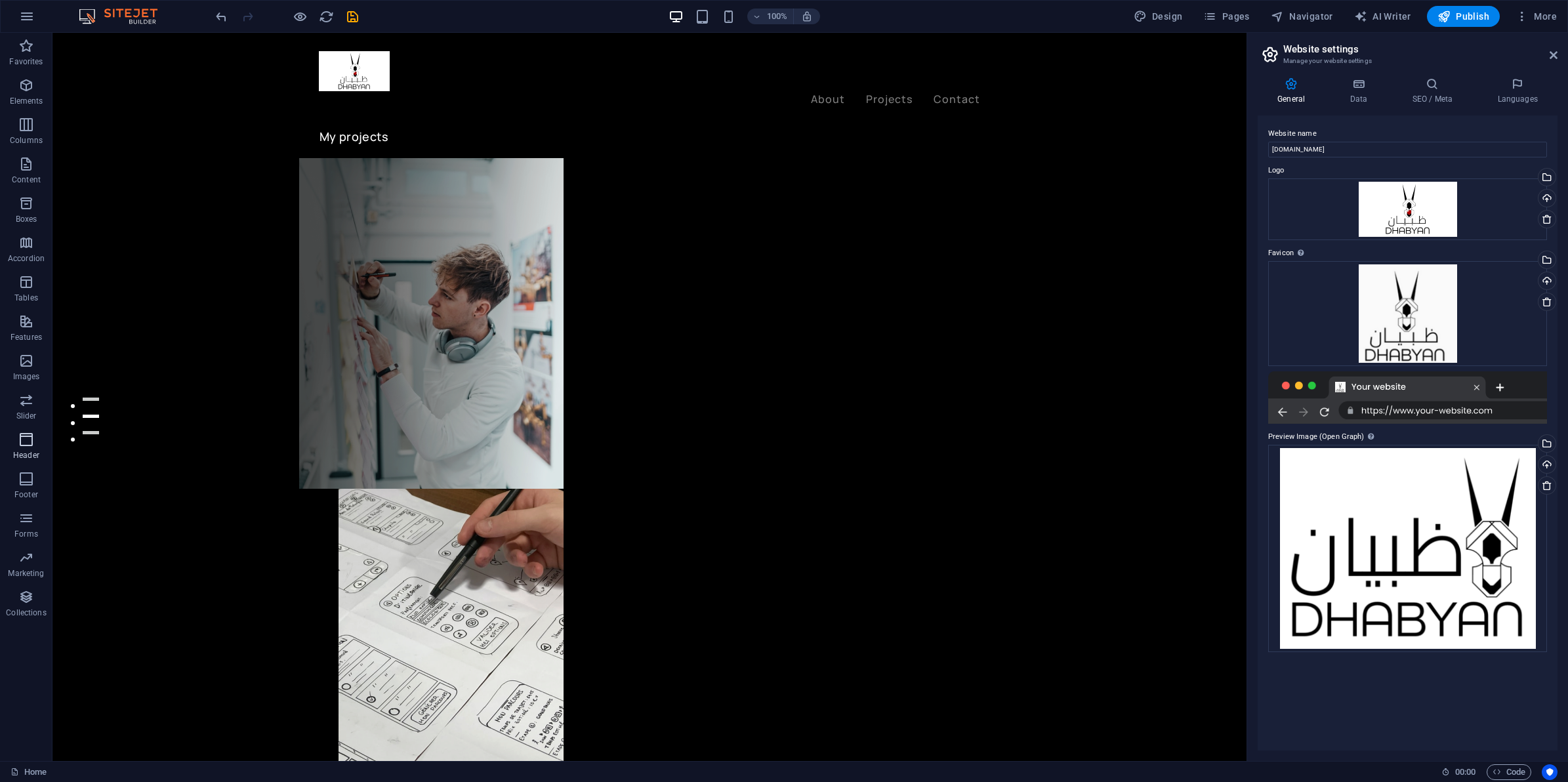
click at [24, 440] on icon "button" at bounding box center [26, 439] width 15 height 15
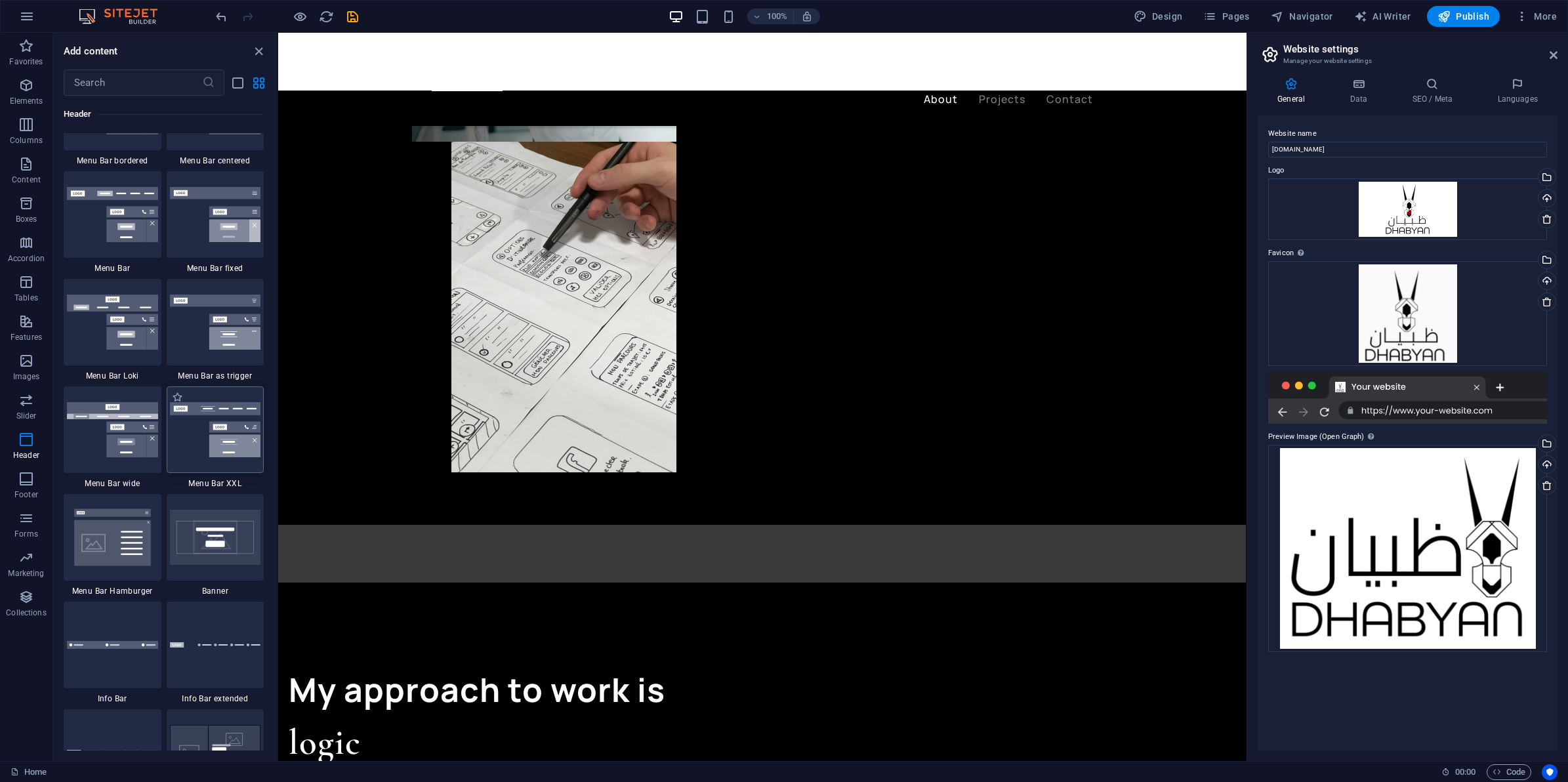
scroll to position [7979, 0]
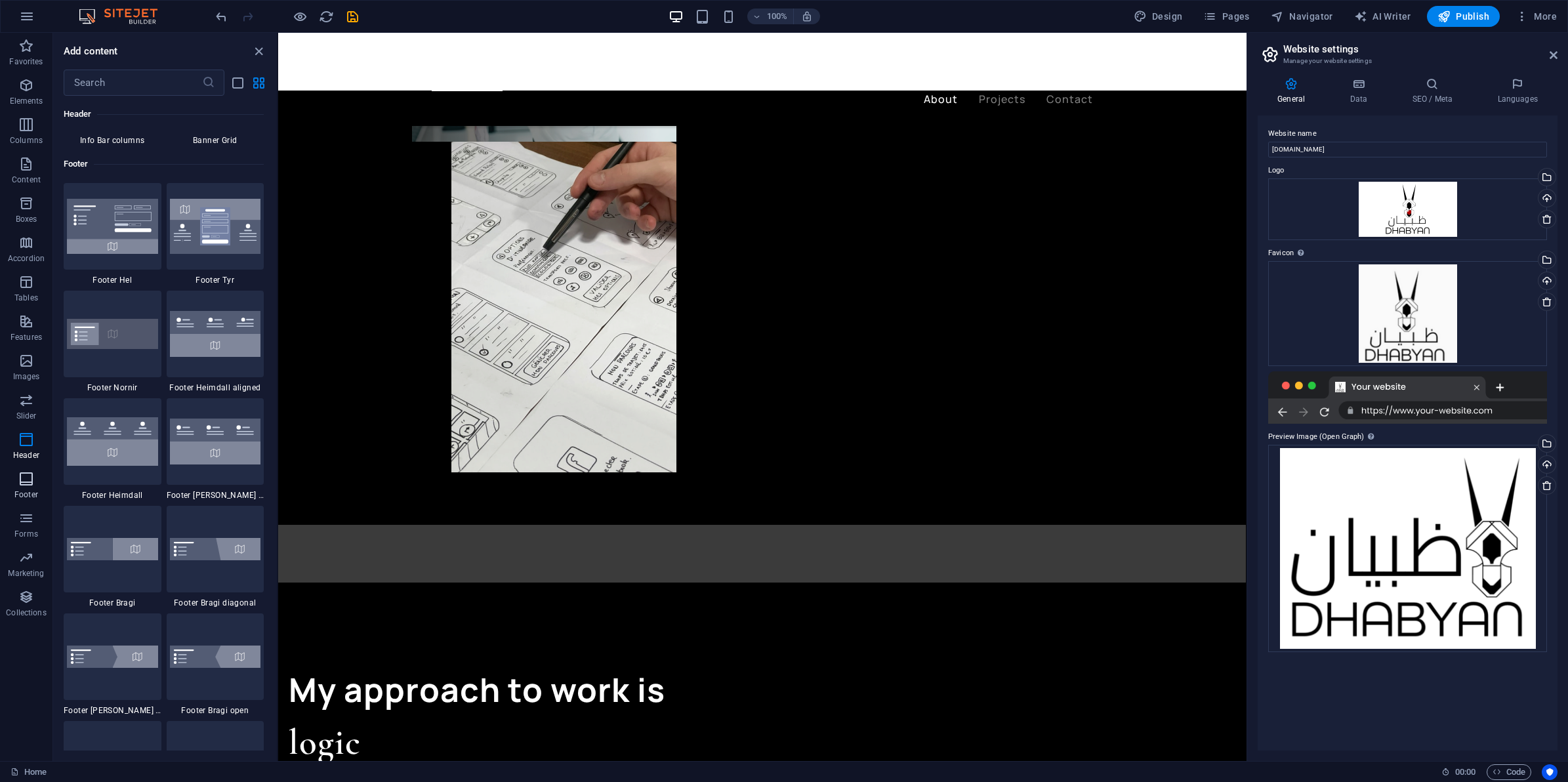
click at [23, 483] on icon "button" at bounding box center [26, 478] width 15 height 15
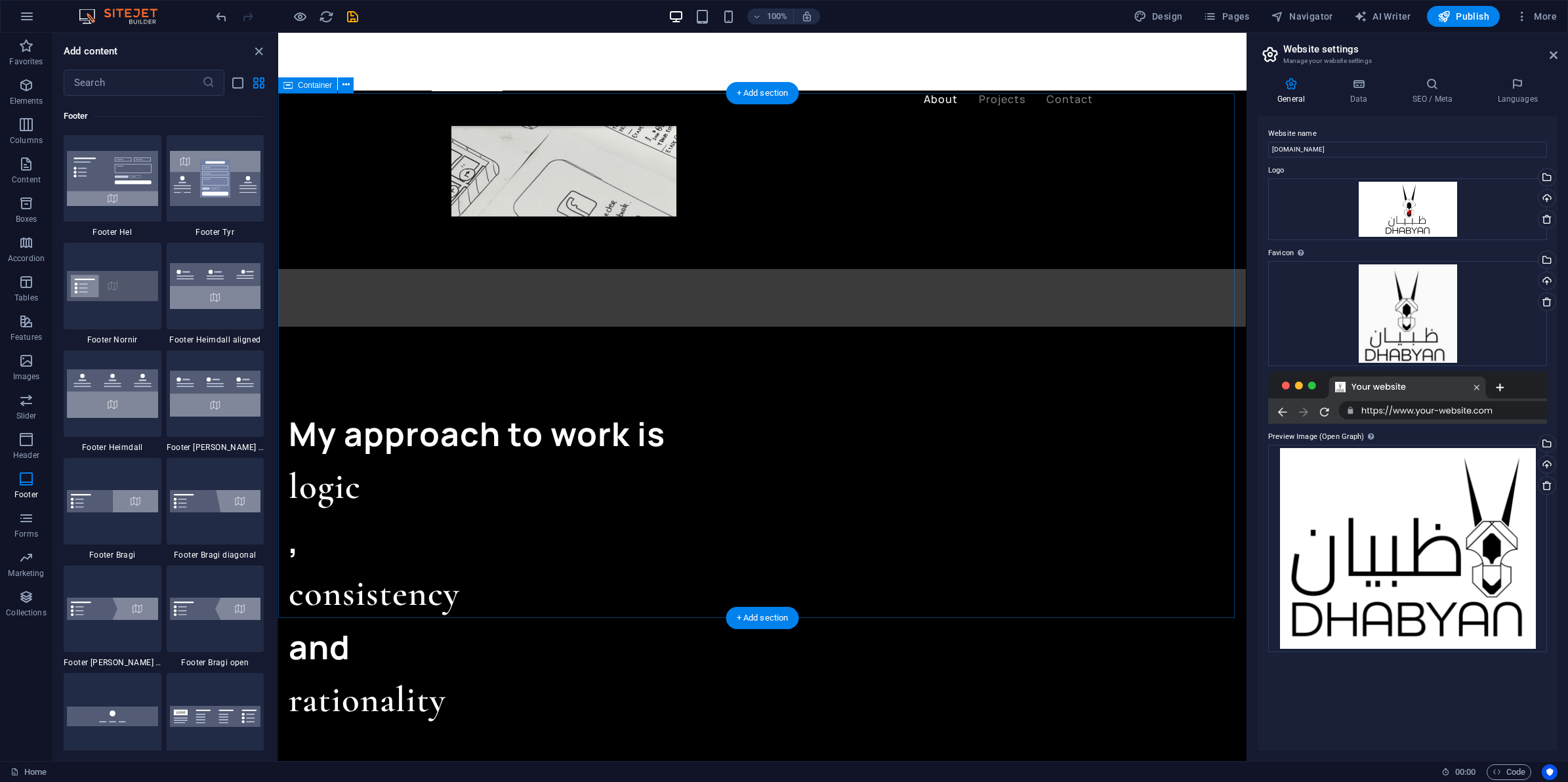
scroll to position [909, 0]
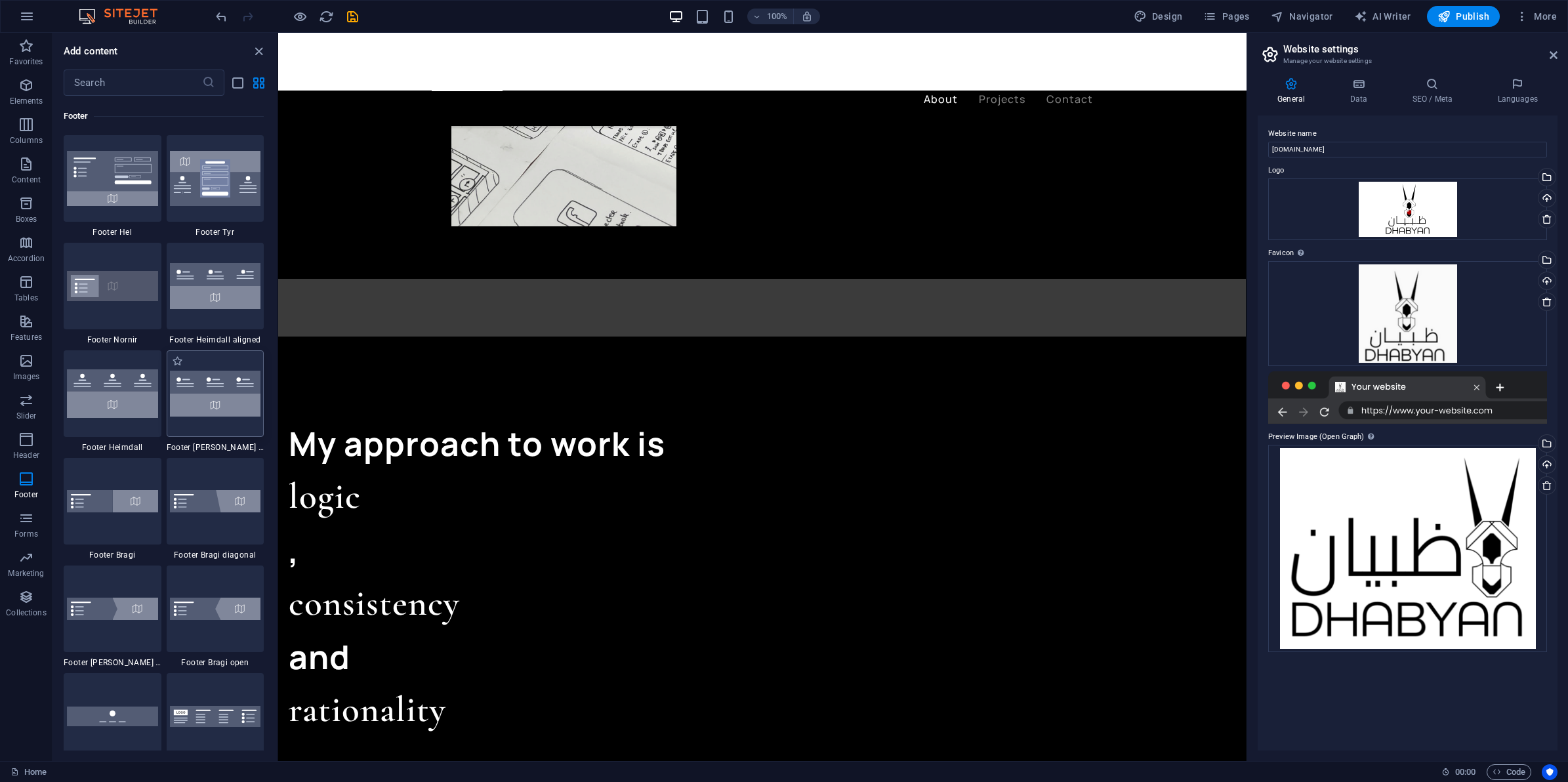
click at [229, 381] on img at bounding box center [215, 393] width 91 height 46
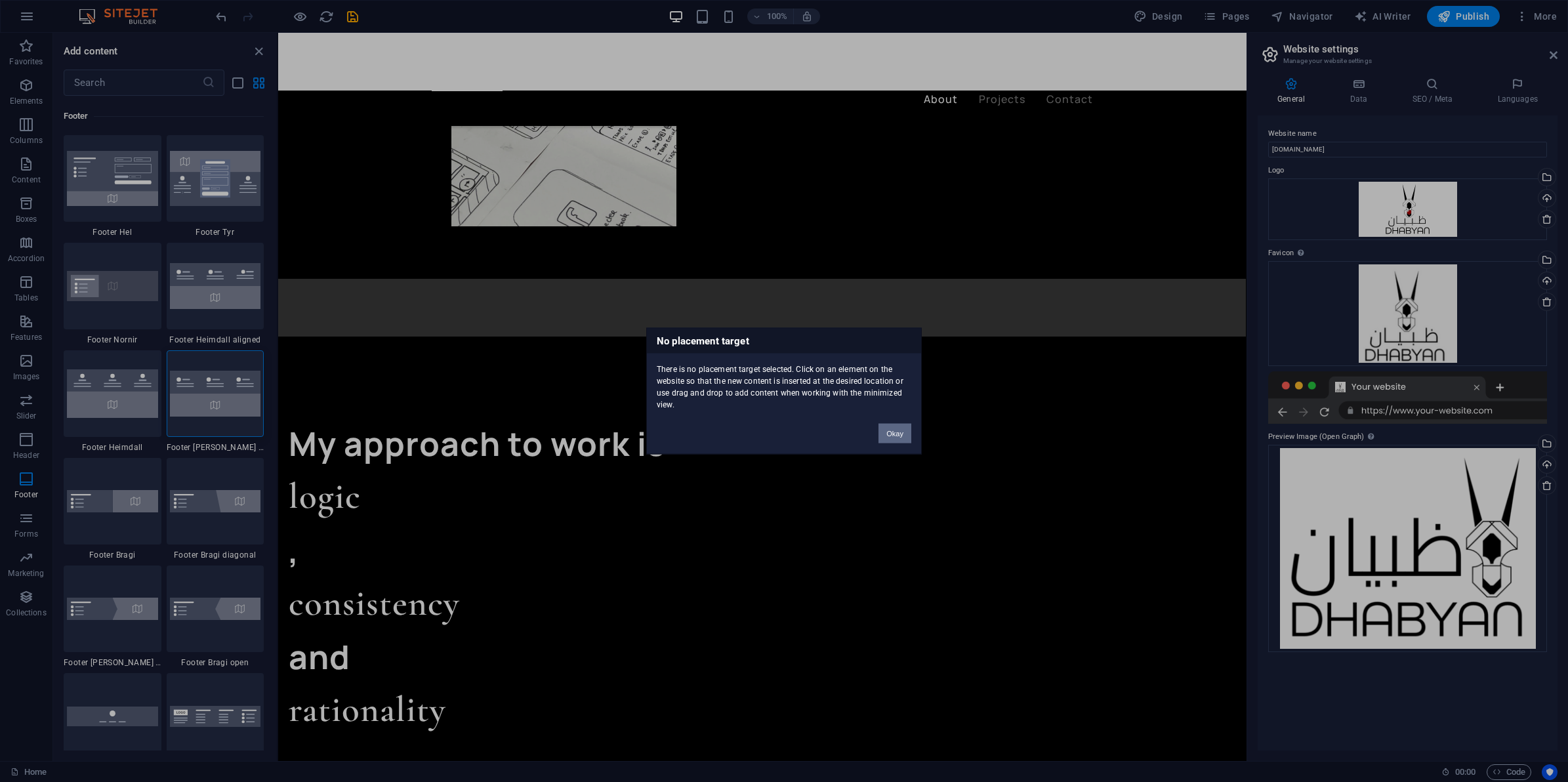
click at [897, 440] on button "Okay" at bounding box center [895, 433] width 32 height 20
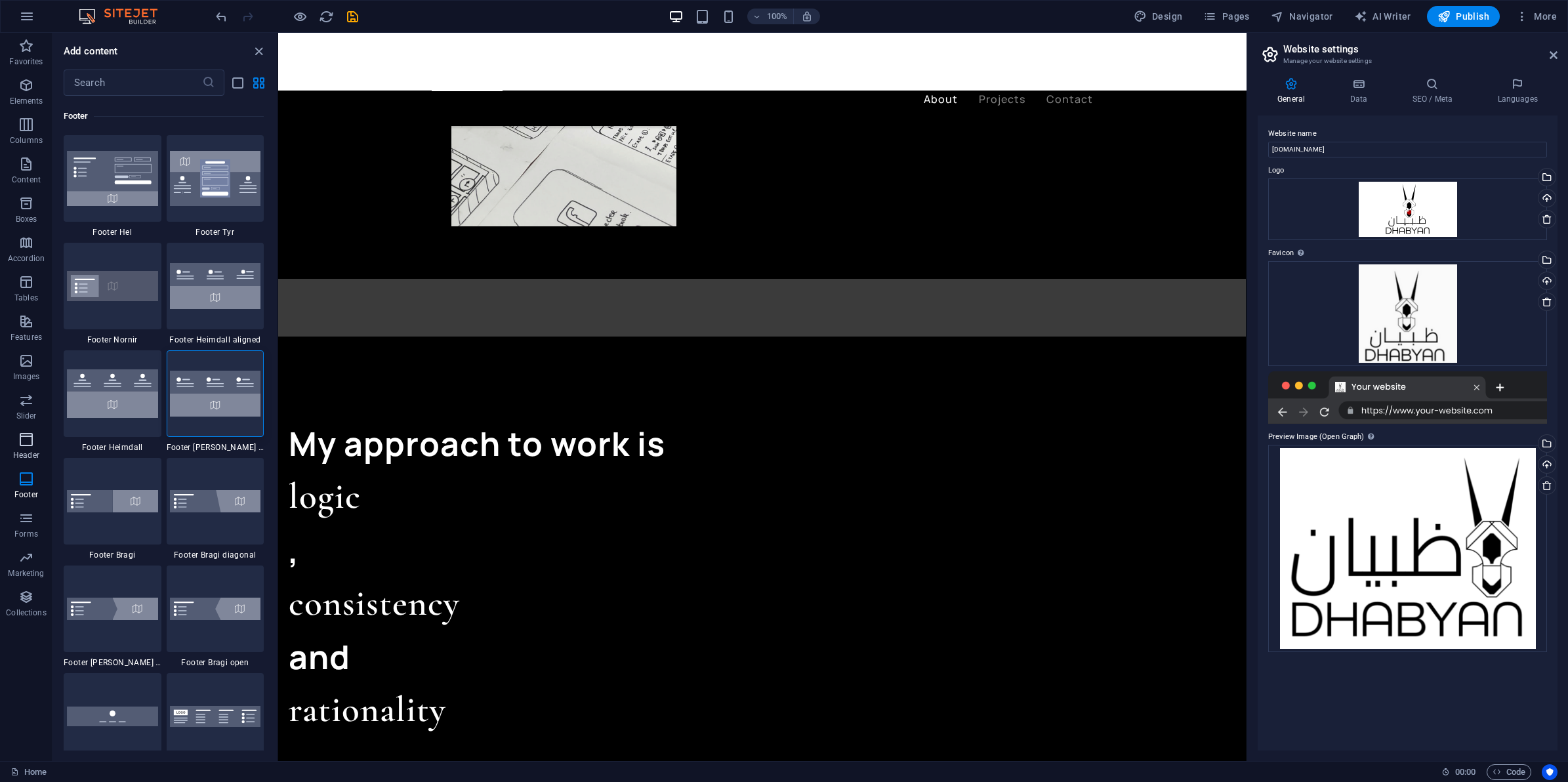
click at [3, 457] on span "Header" at bounding box center [26, 447] width 52 height 32
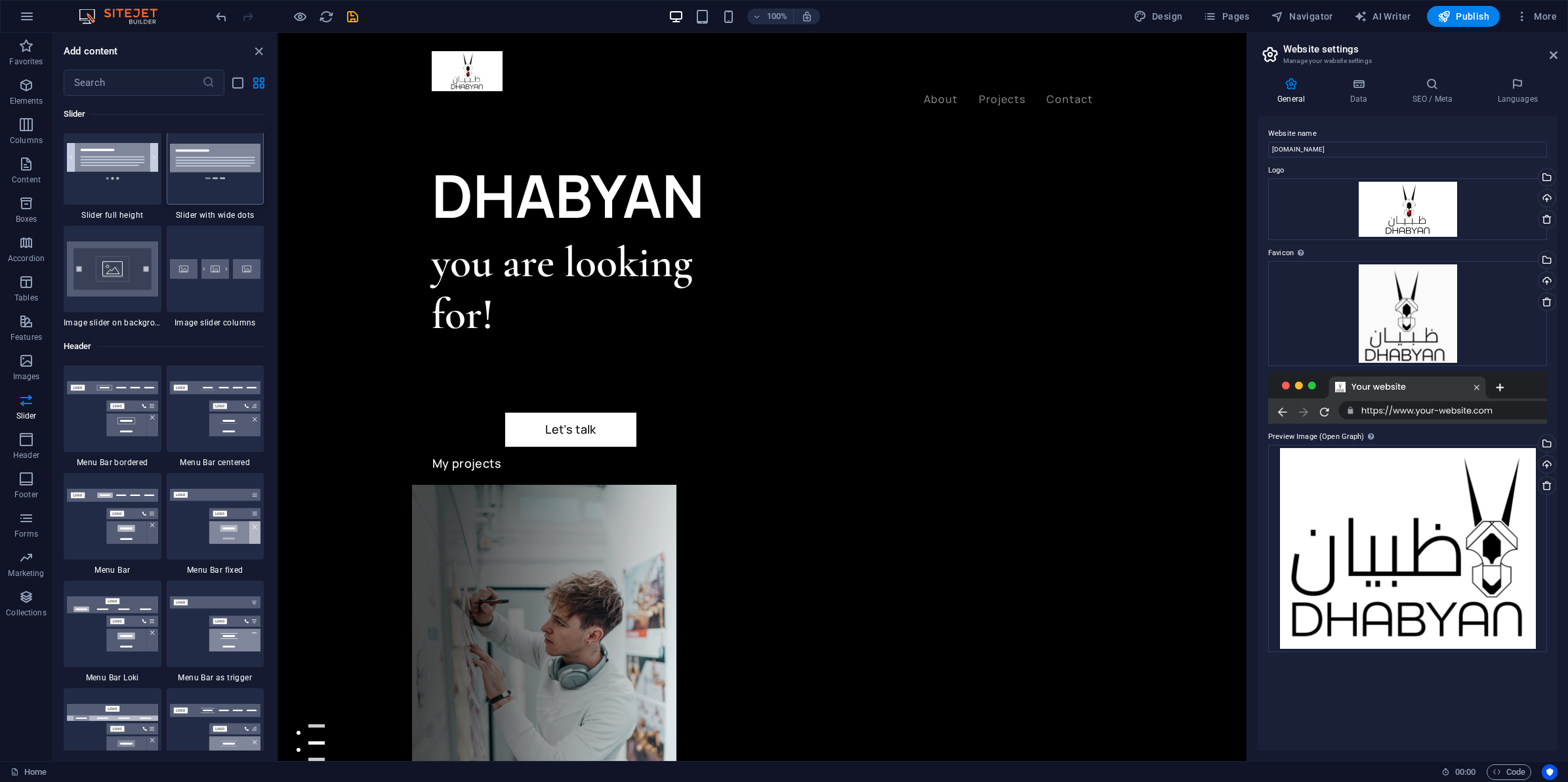
scroll to position [7569, 0]
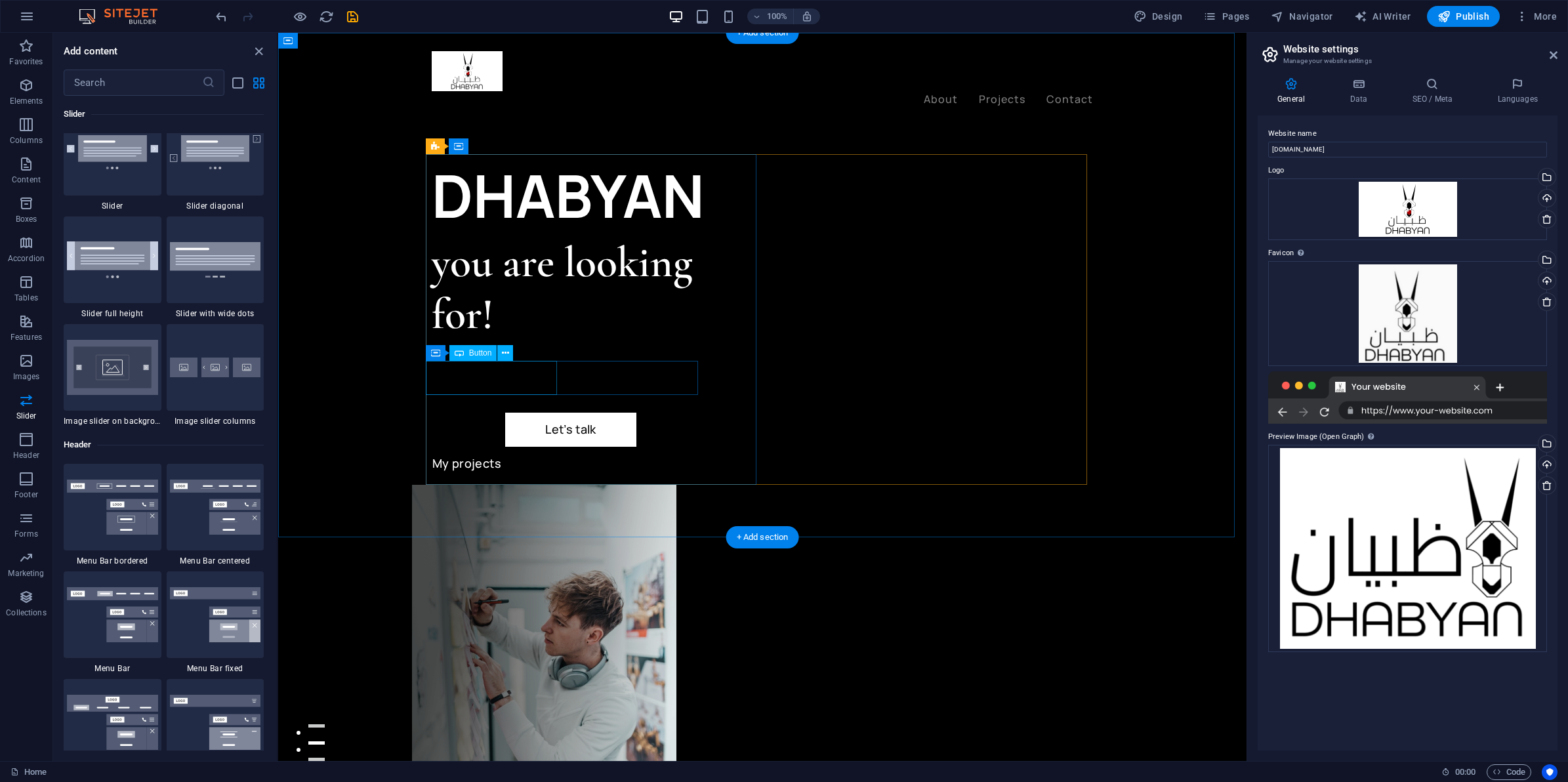
drag, startPoint x: 542, startPoint y: 364, endPoint x: 953, endPoint y: 482, distance: 427.6
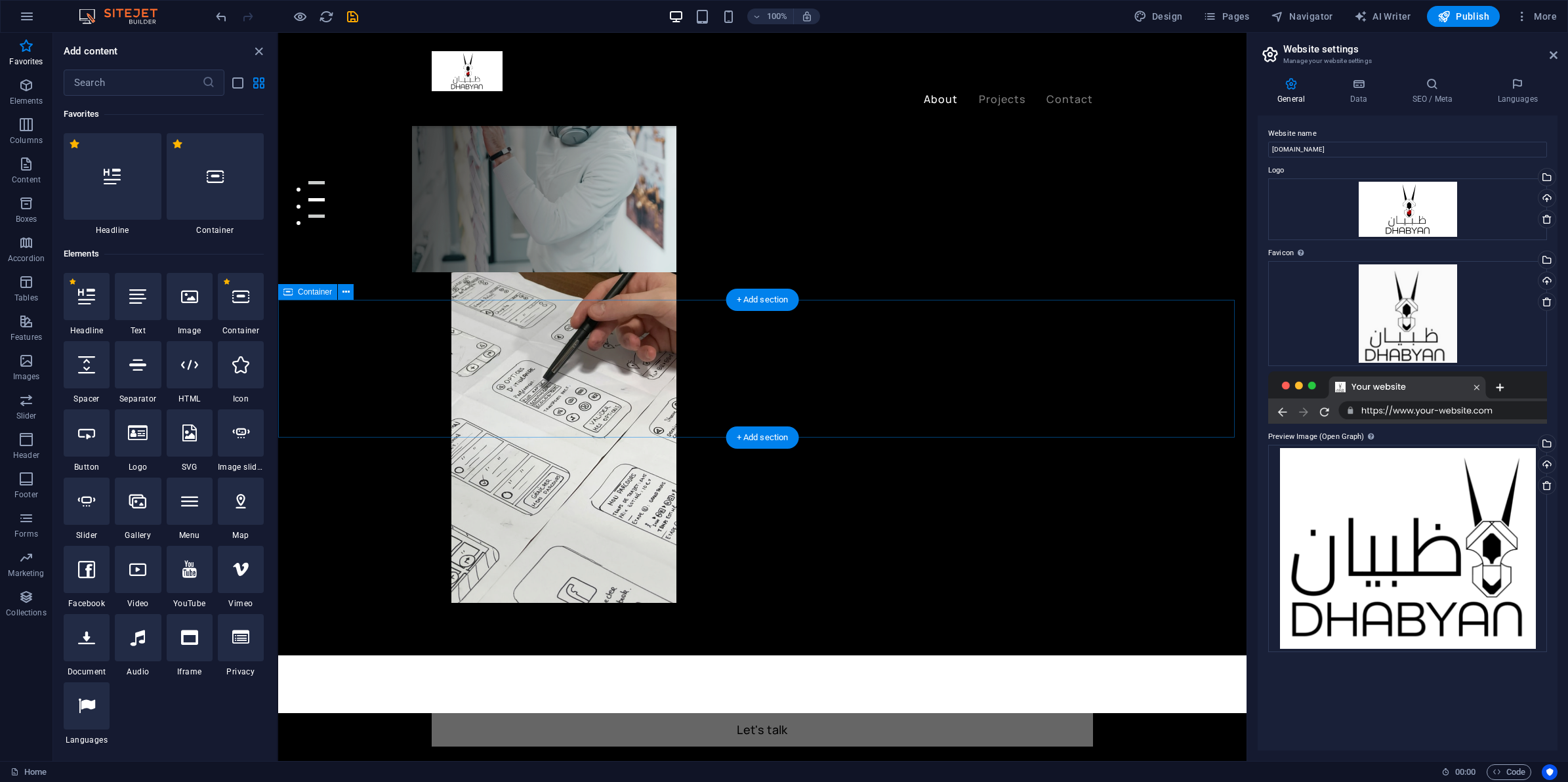
scroll to position [519, 0]
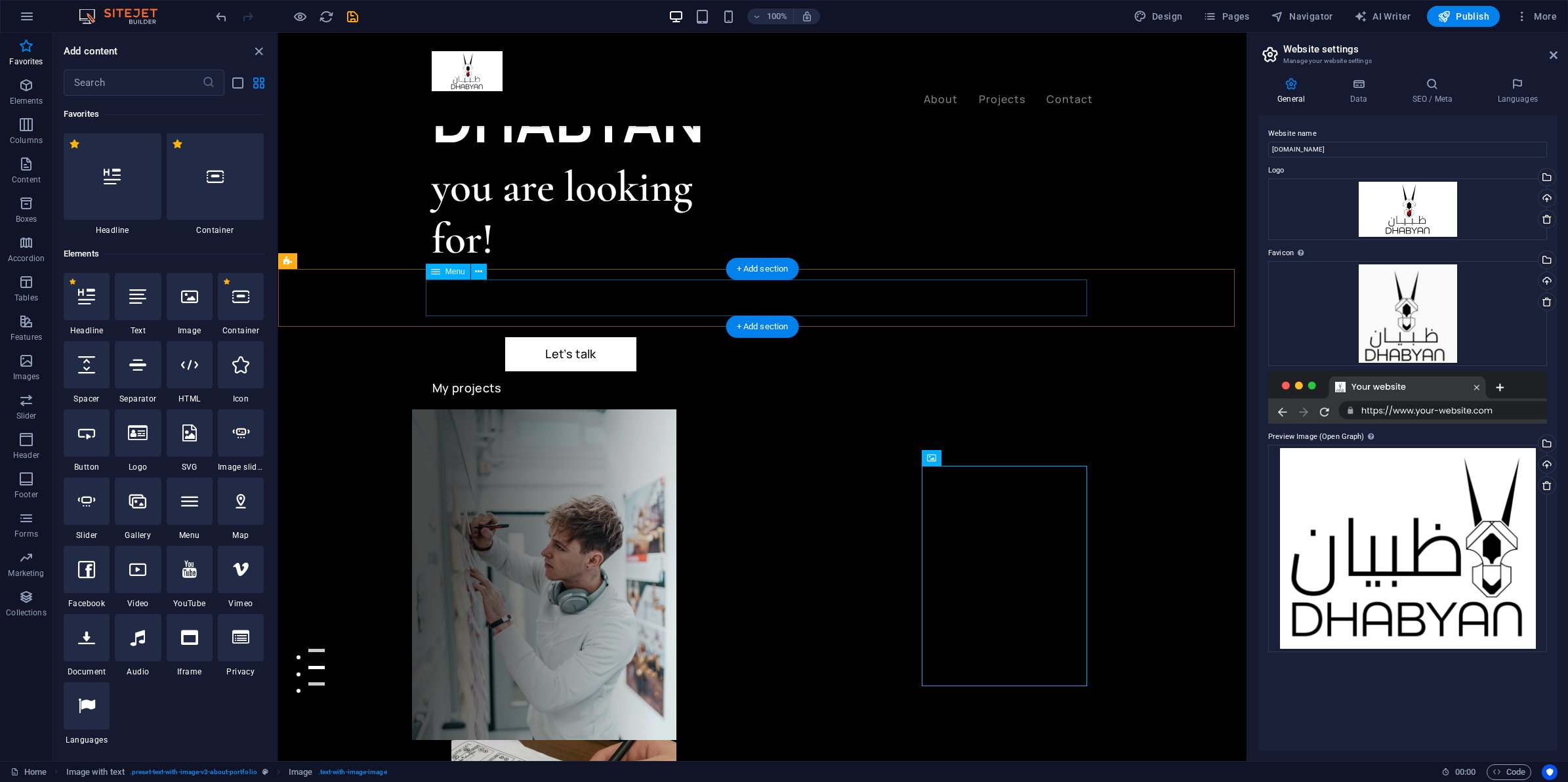
scroll to position [0, 0]
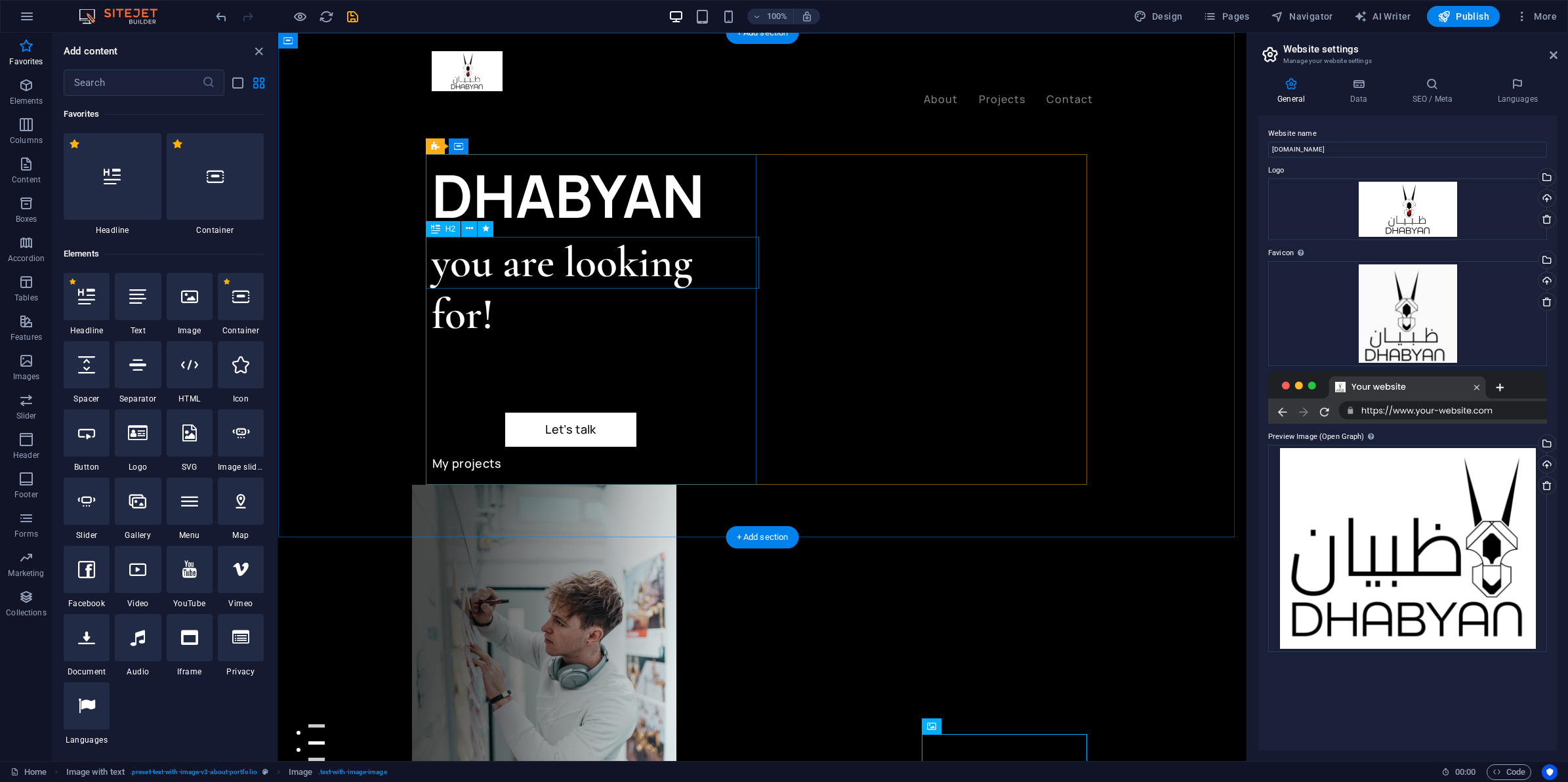
click at [667, 257] on div "you are looking for!" at bounding box center [597, 288] width 331 height 104
click at [540, 207] on div "DHABYAN" at bounding box center [597, 196] width 331 height 83
click at [540, 181] on div "DHABYAN" at bounding box center [597, 196] width 331 height 83
